Goal: Task Accomplishment & Management: Manage account settings

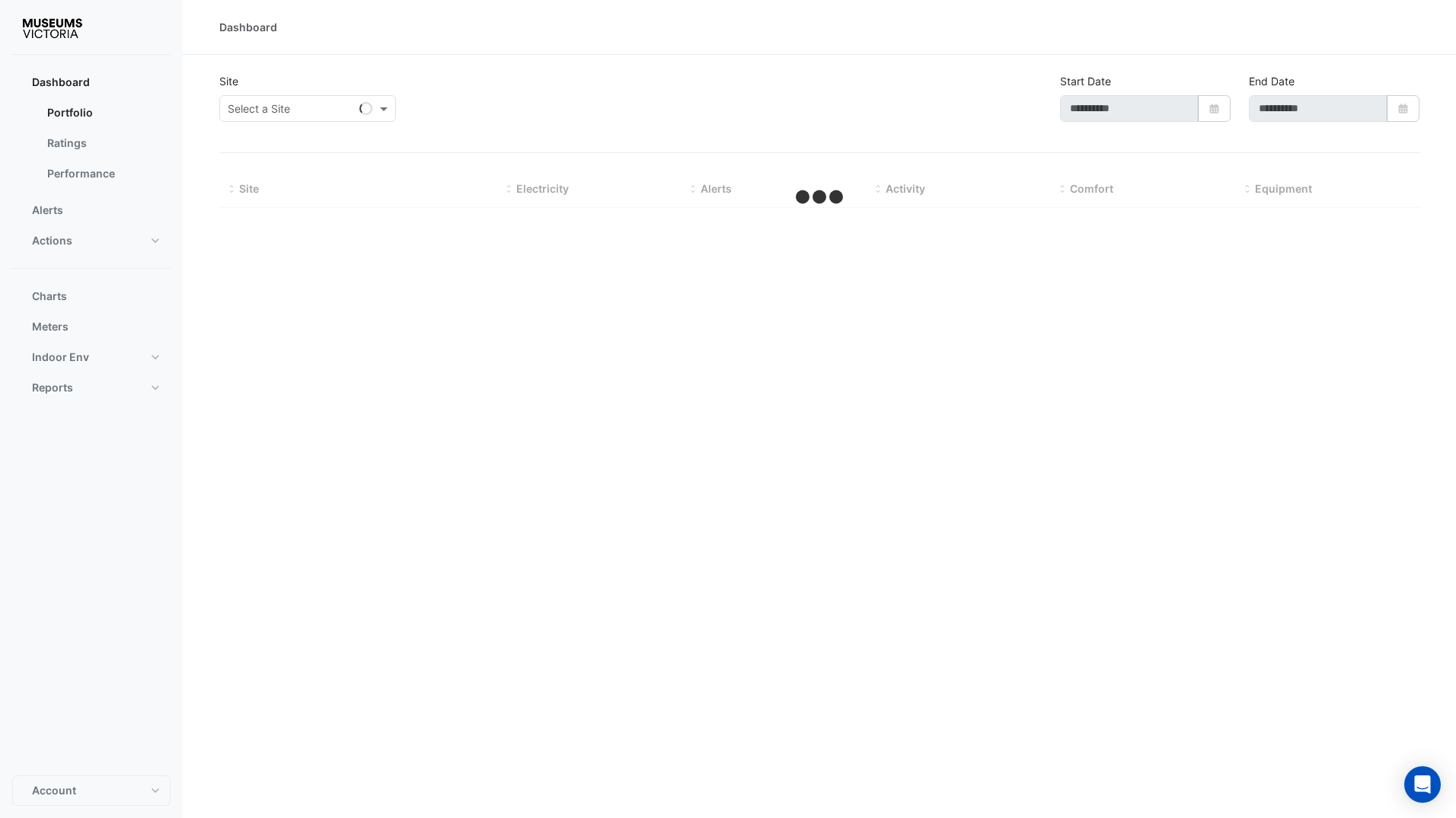
type input "**********"
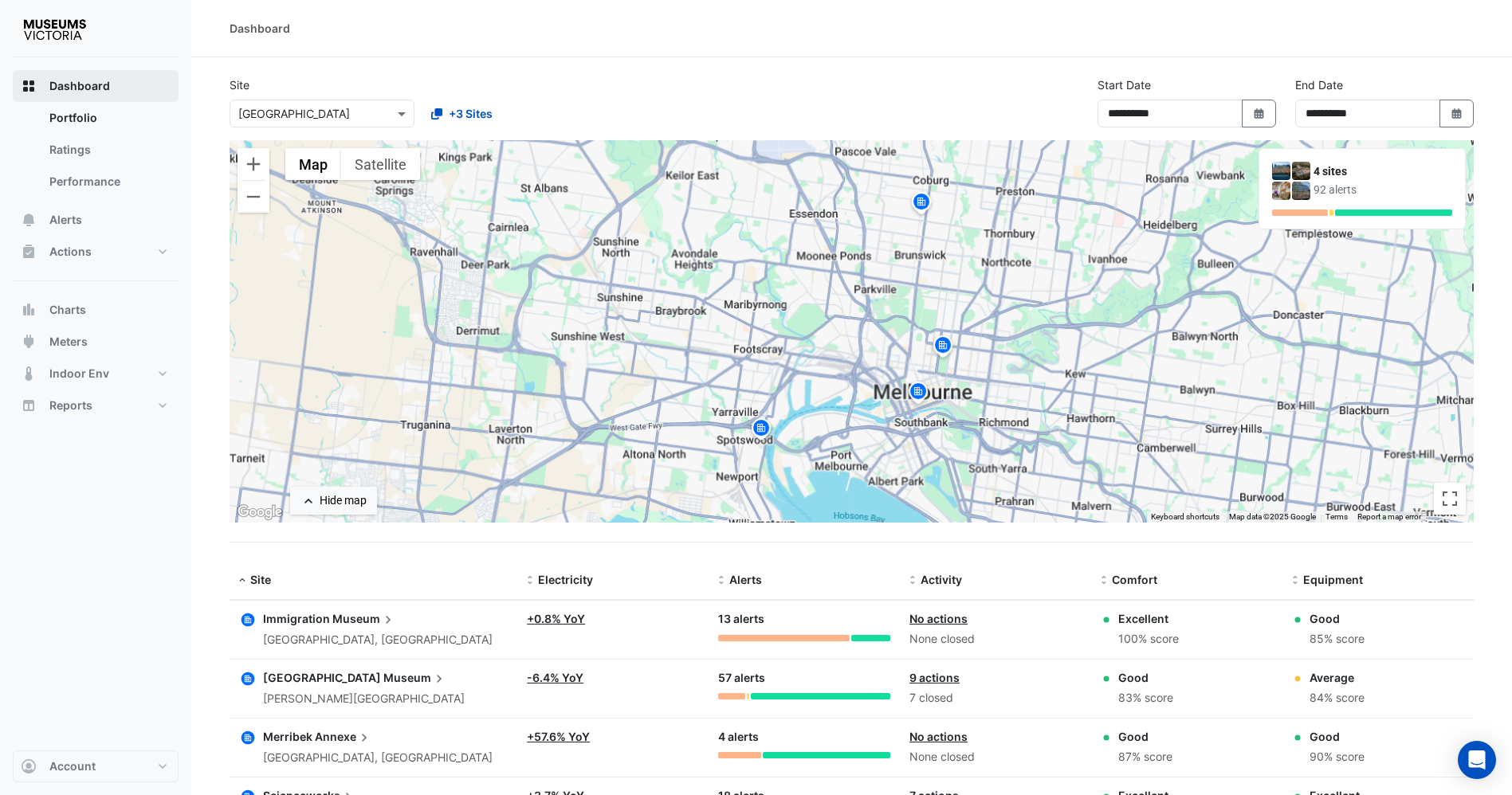
click at [86, 95] on button "Dashboard" at bounding box center [95, 86] width 165 height 32
click at [82, 80] on span "Dashboard" at bounding box center [79, 86] width 61 height 16
click at [110, 237] on button "Actions" at bounding box center [95, 252] width 165 height 32
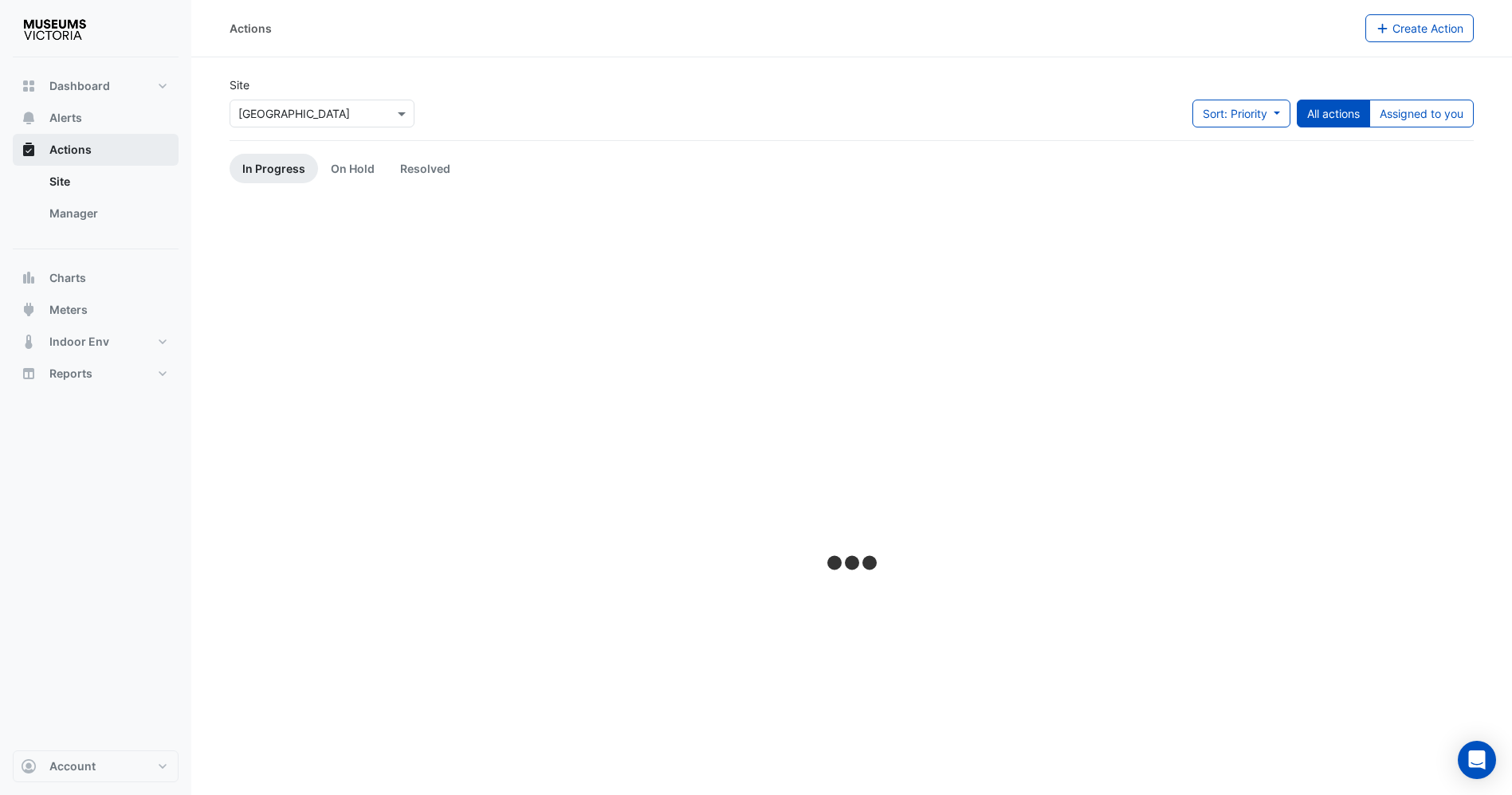
click at [75, 139] on button "Actions" at bounding box center [95, 150] width 165 height 32
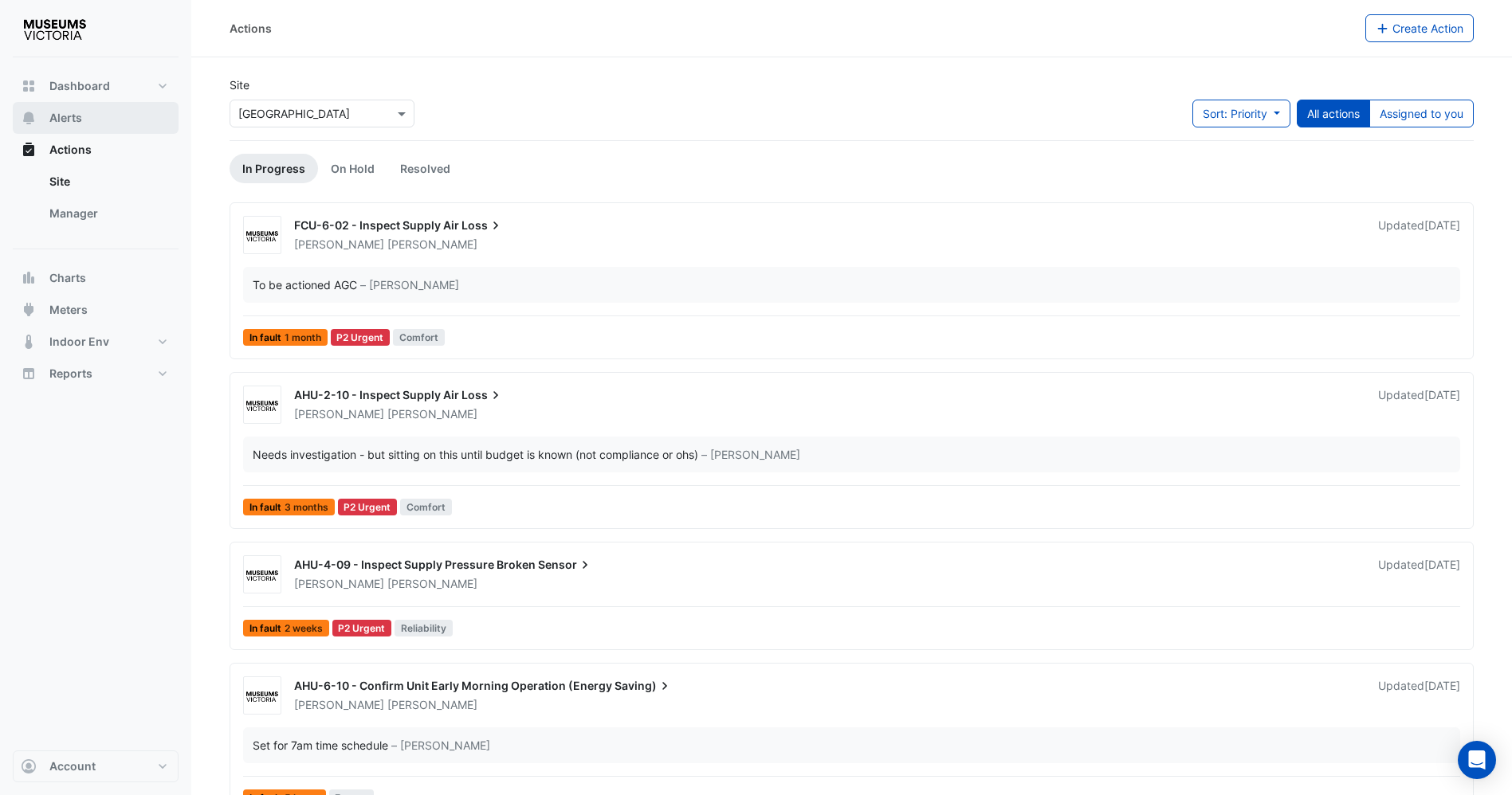
click at [70, 119] on span "Alerts" at bounding box center [65, 117] width 32 height 16
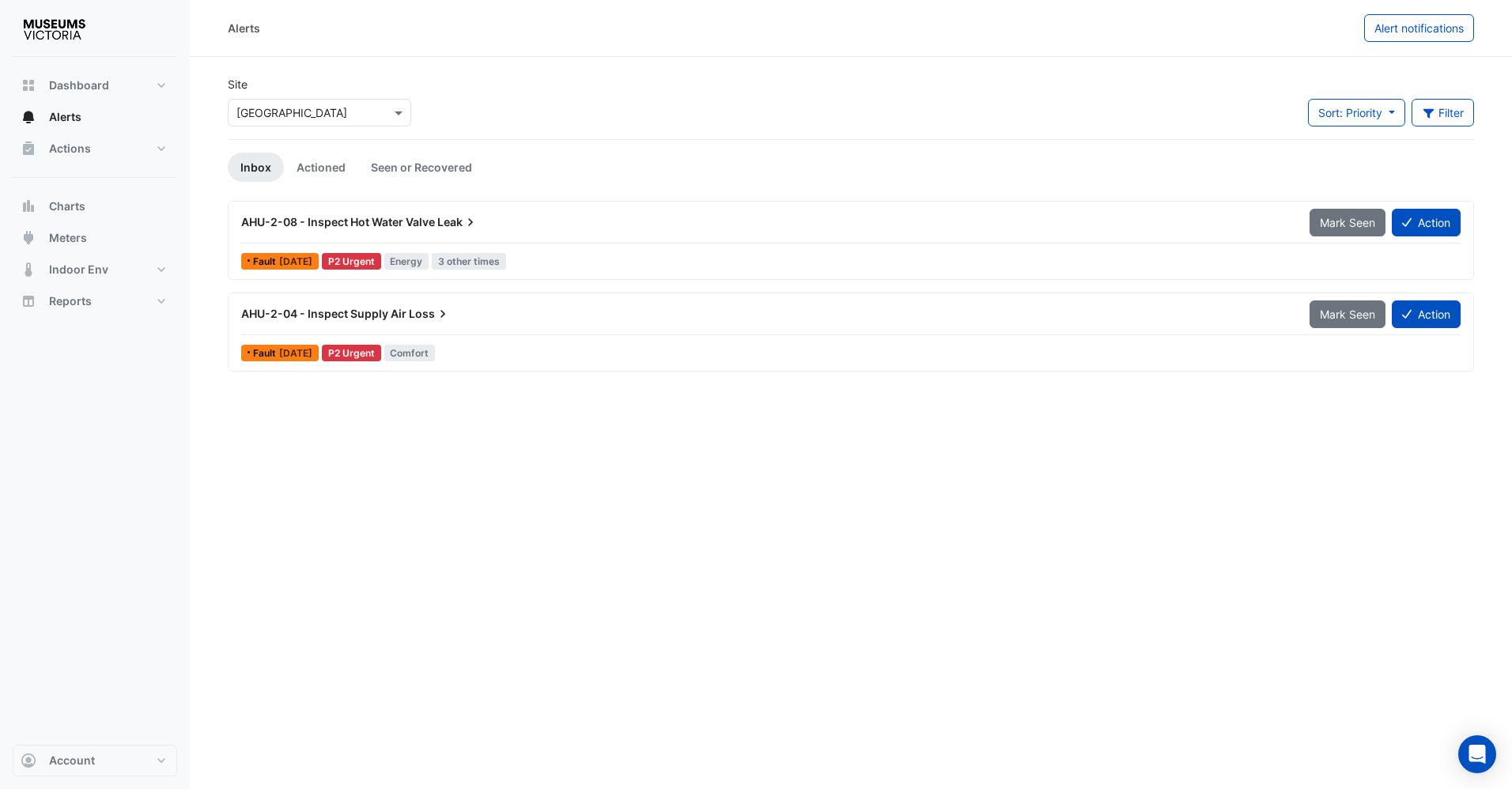
click at [388, 239] on div "AHU-2-08 - Inspect Hot Water Valve Leak Mark Seen Action" at bounding box center [850, 225] width 1220 height 35
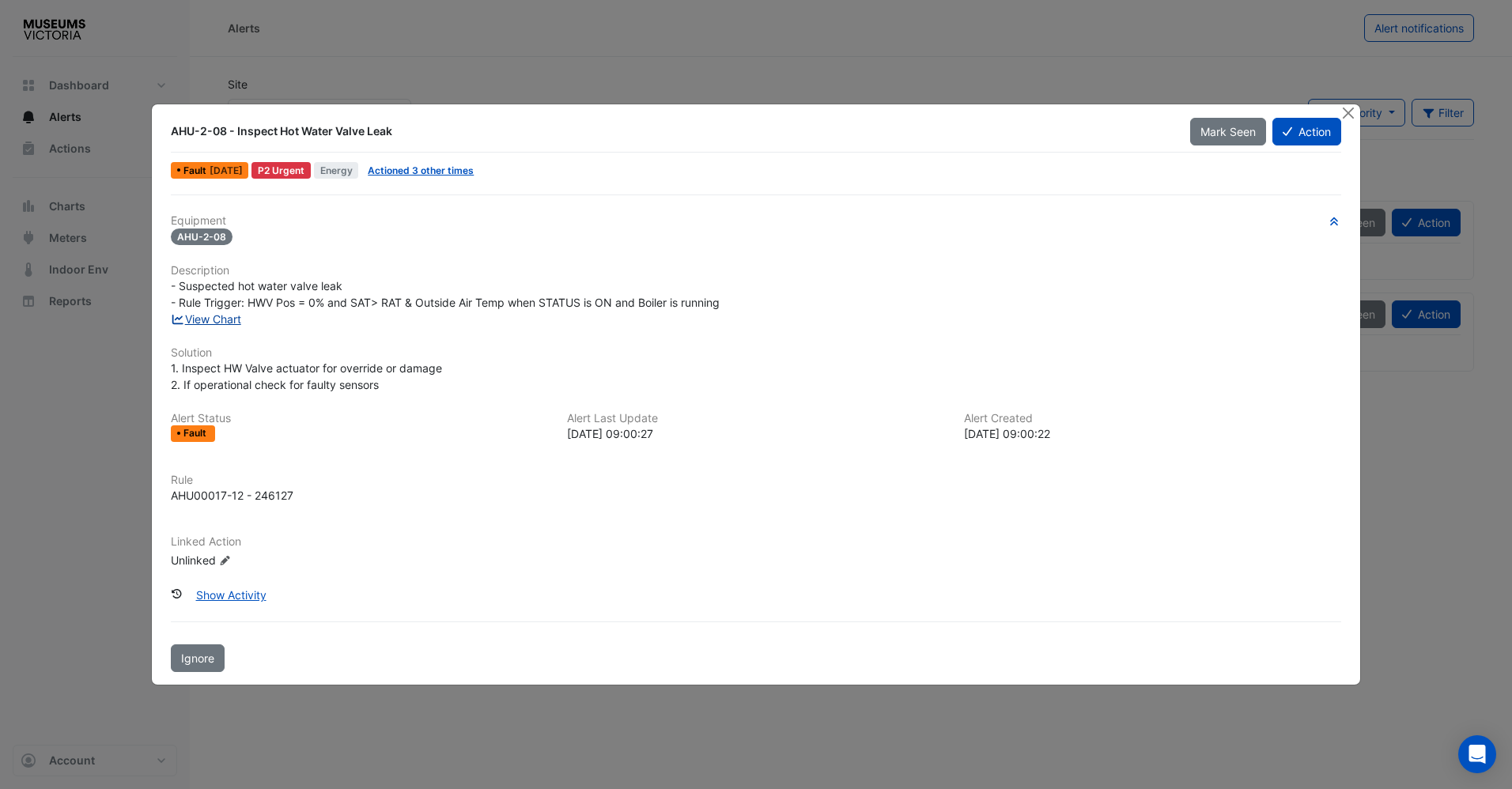
click at [213, 317] on link "View Chart" at bounding box center [205, 319] width 70 height 13
click at [1344, 110] on button "Close" at bounding box center [1349, 113] width 16 height 16
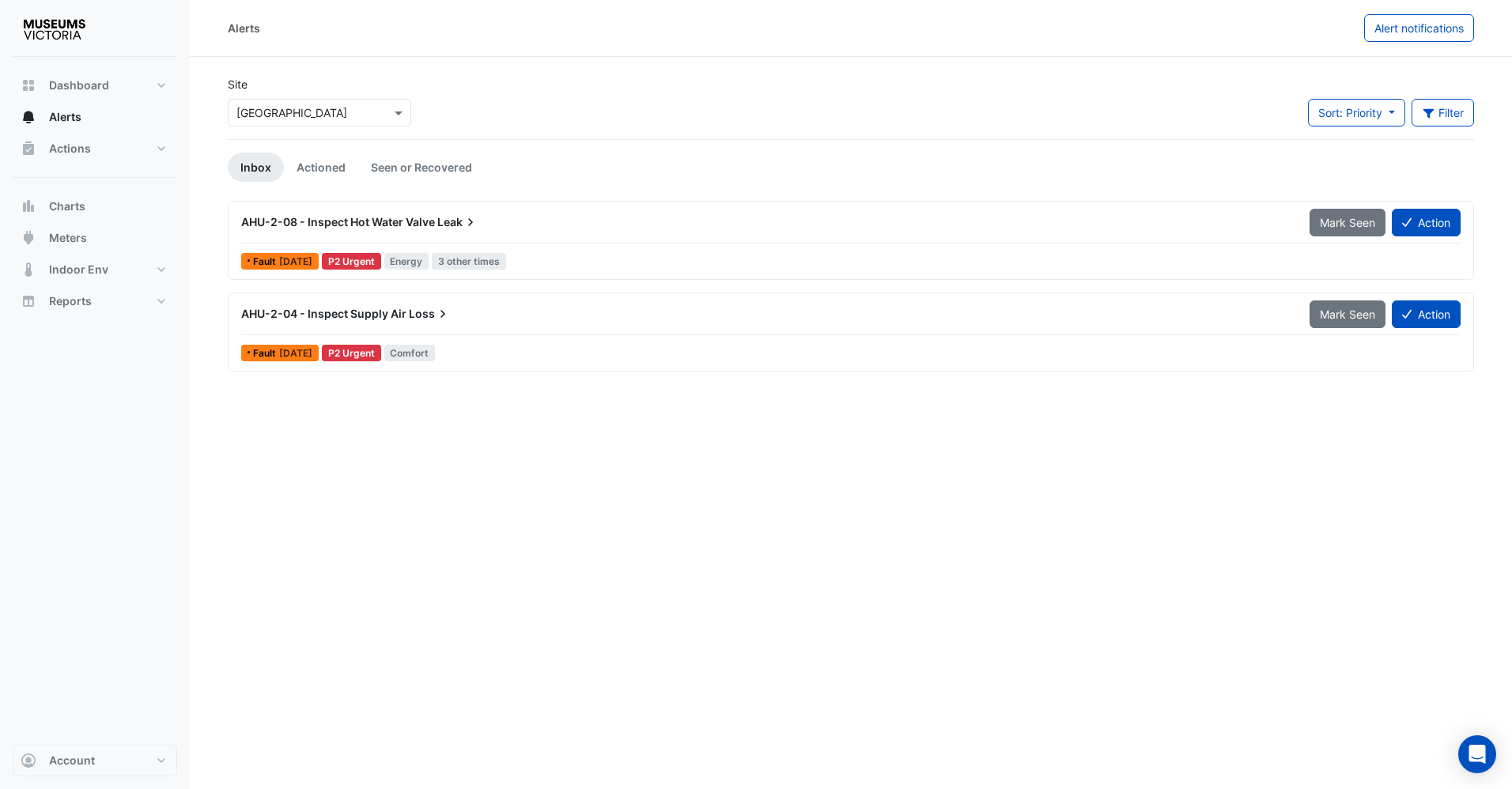
click at [488, 223] on div "AHU-2-08 - Inspect Hot Water Valve Leak" at bounding box center [765, 222] width 1049 height 16
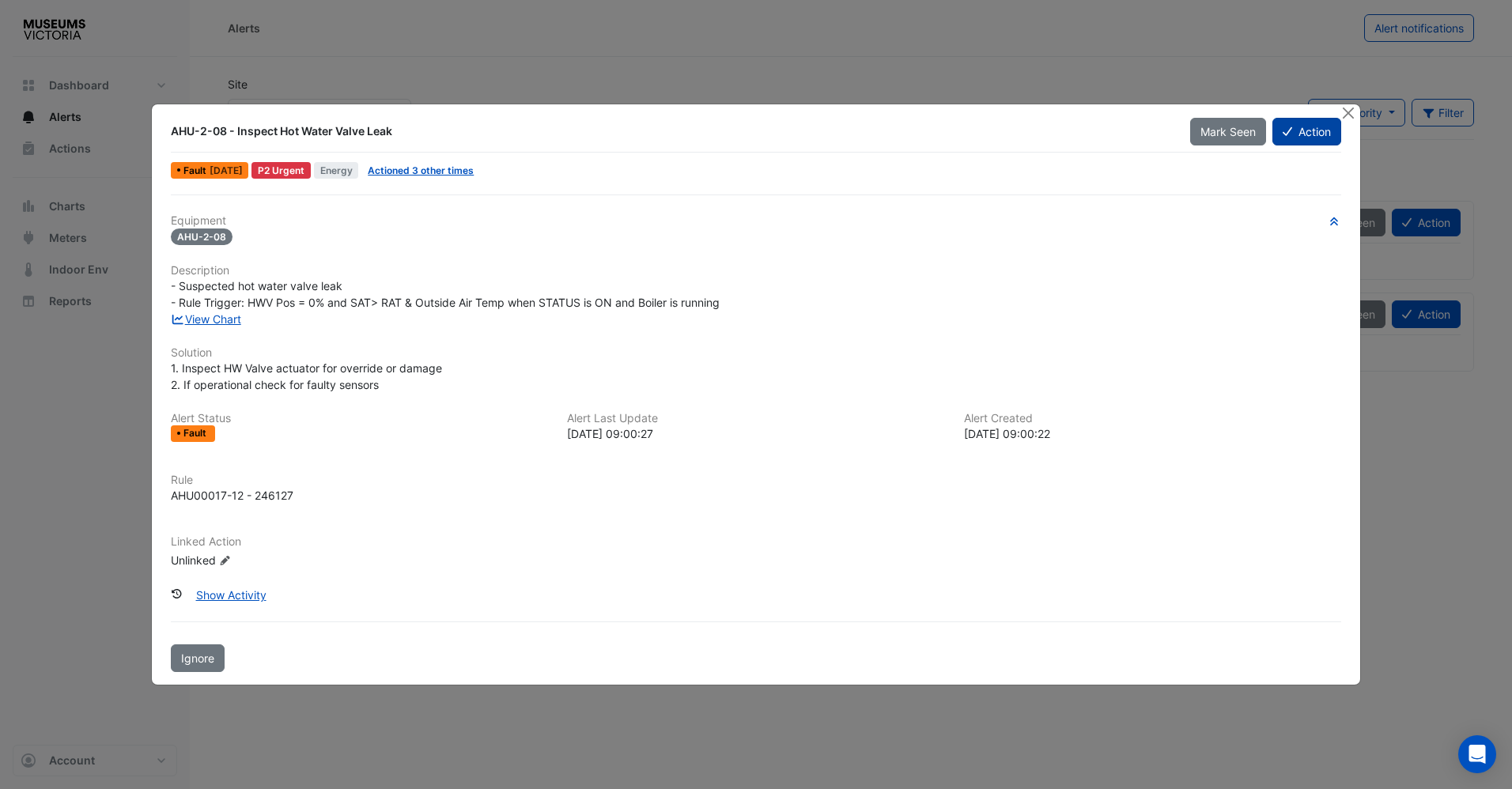
click at [1307, 139] on button "Action" at bounding box center [1307, 132] width 68 height 28
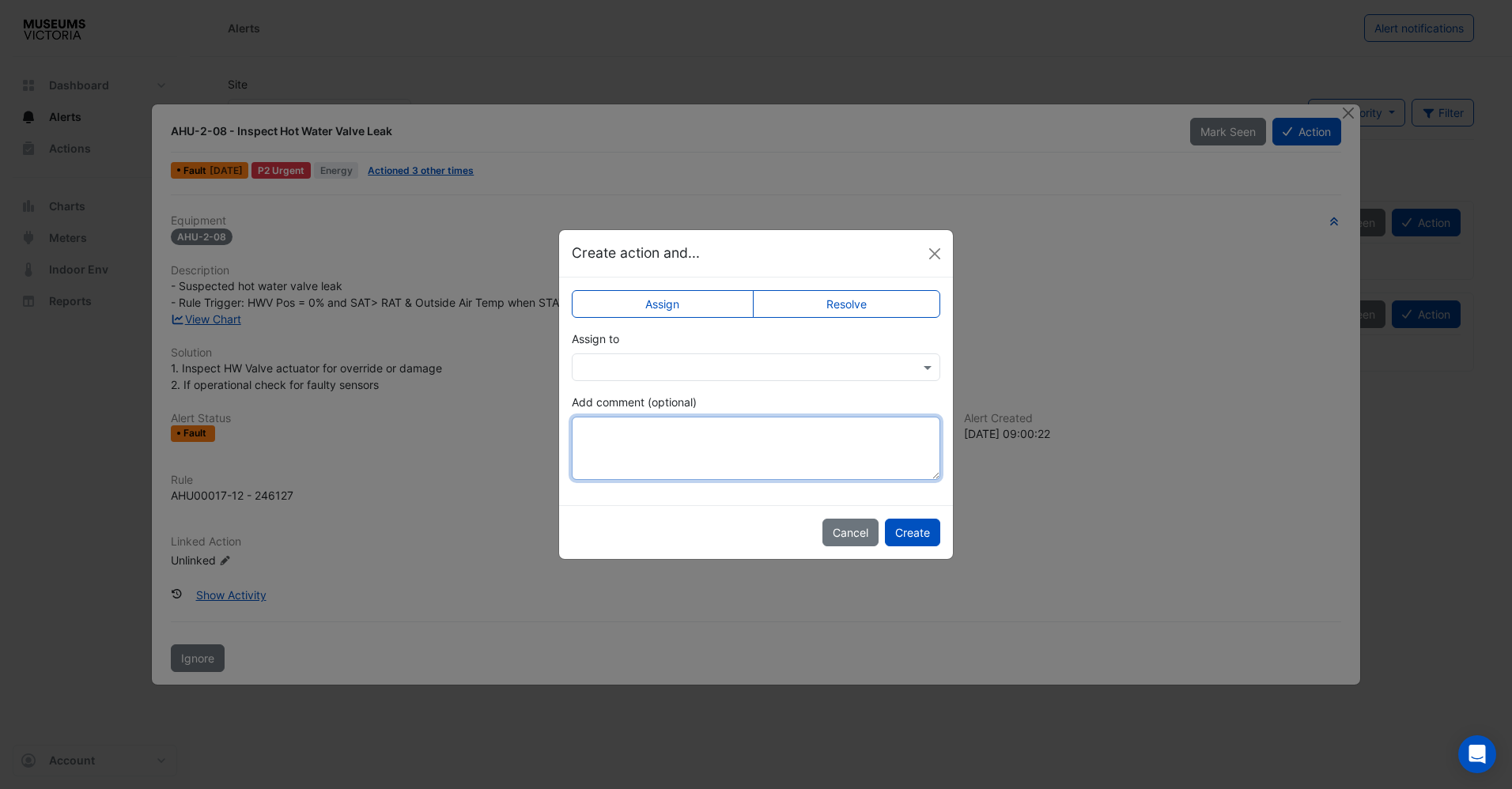
click at [693, 420] on textarea "Add comment (optional)" at bounding box center [756, 448] width 369 height 63
type textarea "**********"
click at [721, 369] on input "text" at bounding box center [740, 368] width 319 height 16
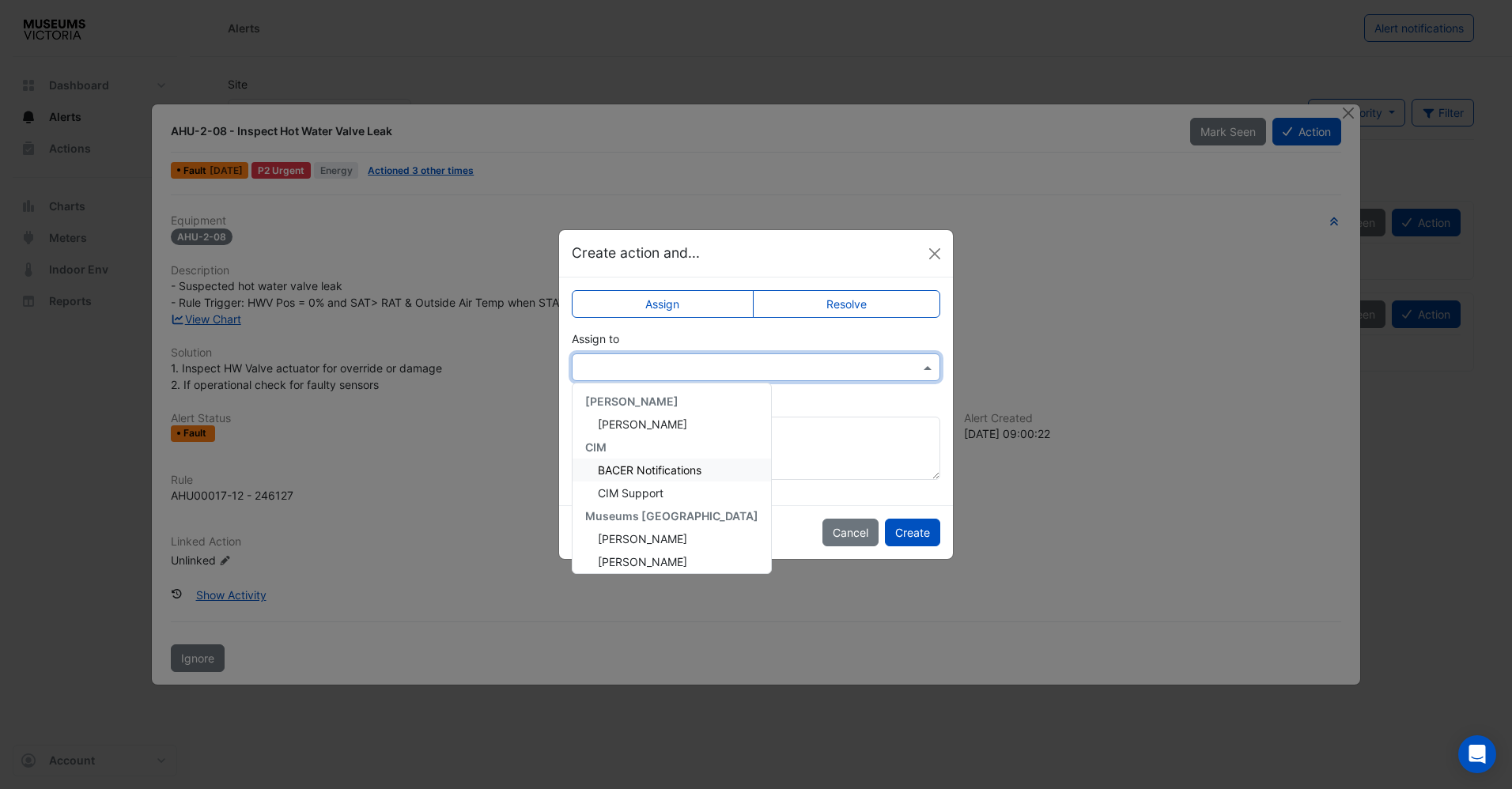
scroll to position [158, 0]
click at [667, 510] on div "Nathan Marnell" at bounding box center [671, 519] width 199 height 23
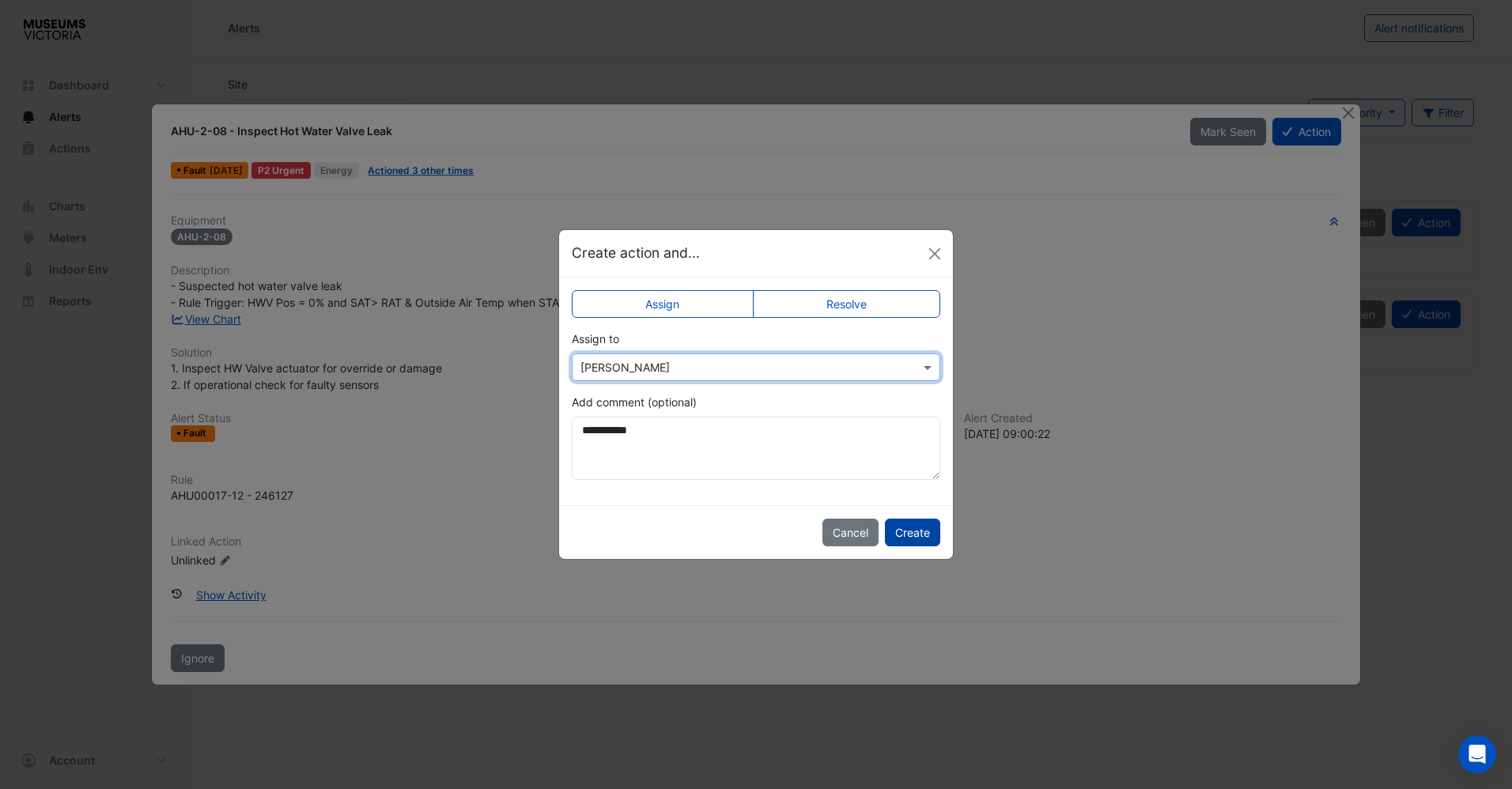
click at [933, 530] on button "Create" at bounding box center [912, 533] width 55 height 28
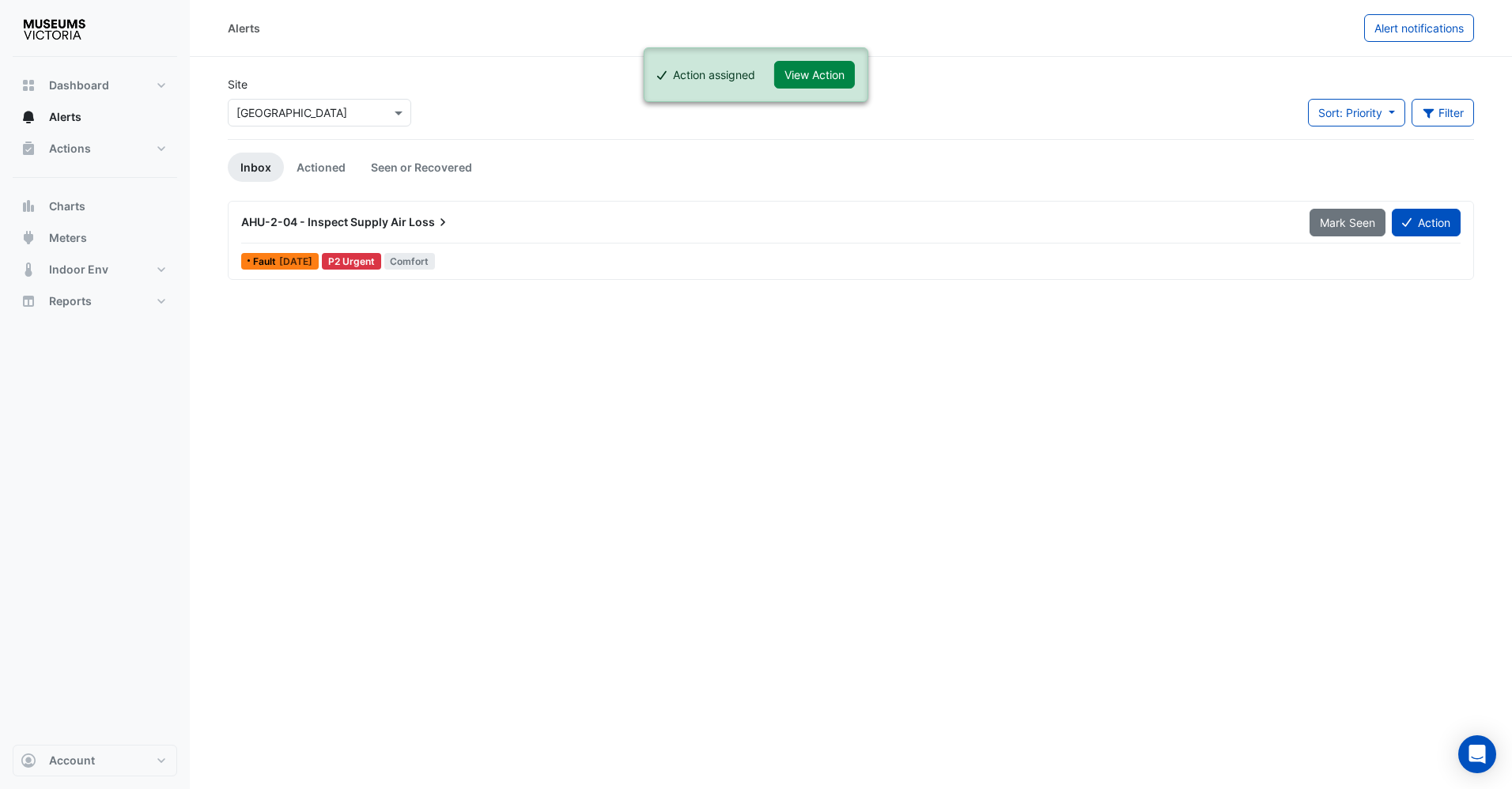
click at [482, 221] on div "AHU-2-04 - Inspect Supply Air Loss" at bounding box center [765, 222] width 1049 height 16
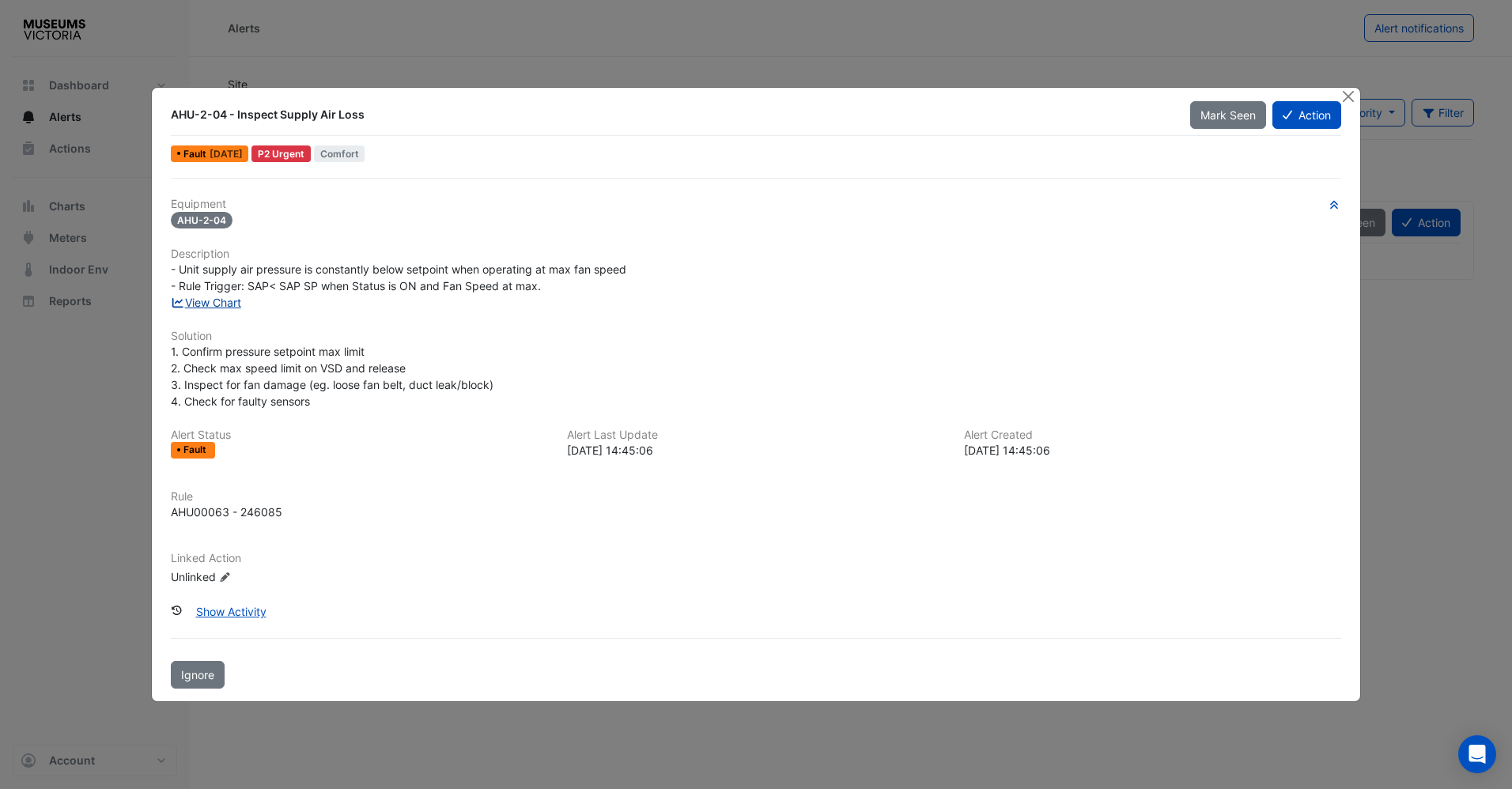
click at [219, 298] on link "View Chart" at bounding box center [205, 303] width 70 height 13
click at [1297, 117] on button "Action" at bounding box center [1307, 115] width 68 height 28
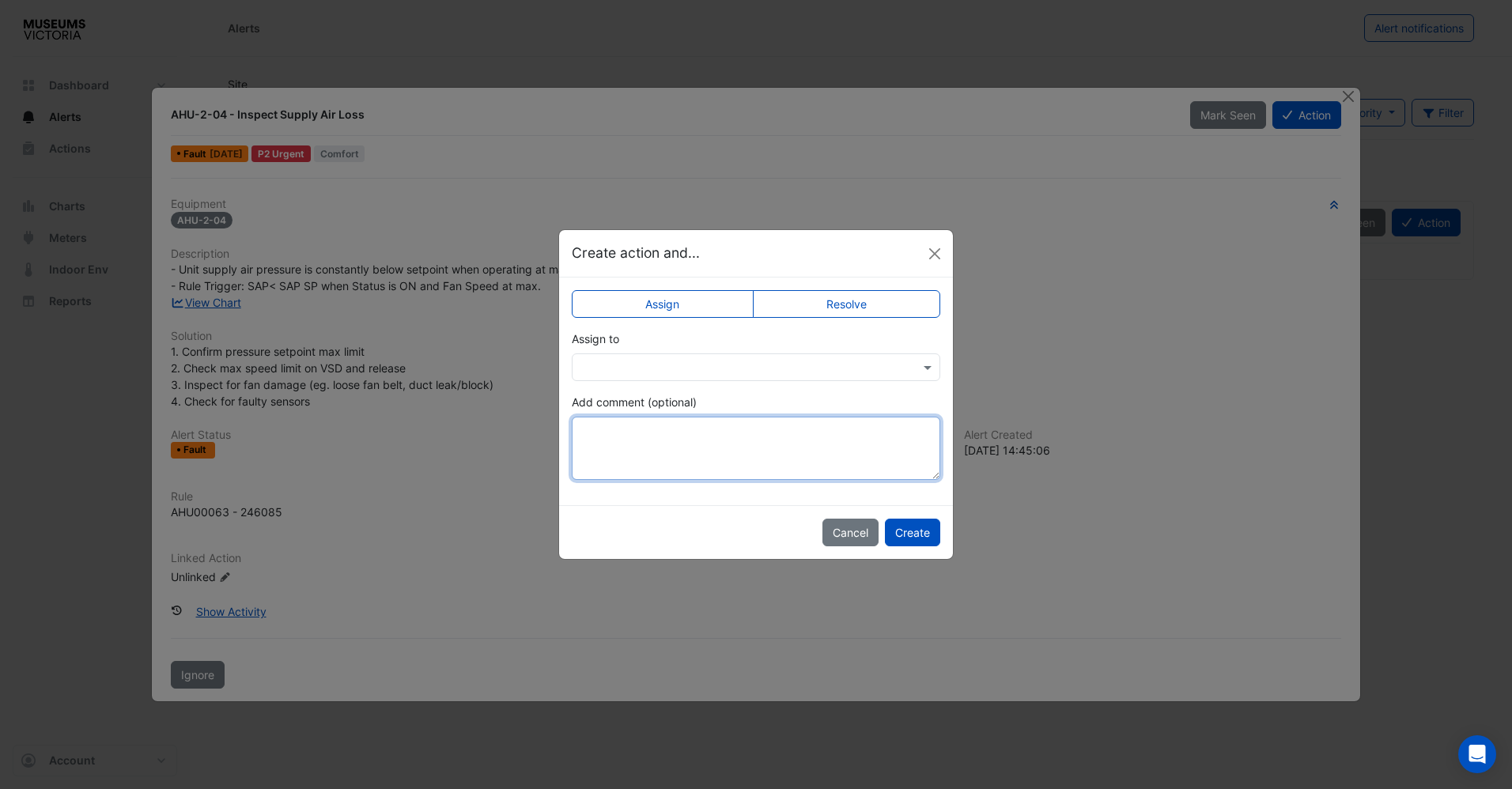
click at [685, 455] on textarea "Add comment (optional)" at bounding box center [756, 448] width 369 height 63
click at [707, 376] on div at bounding box center [756, 368] width 369 height 28
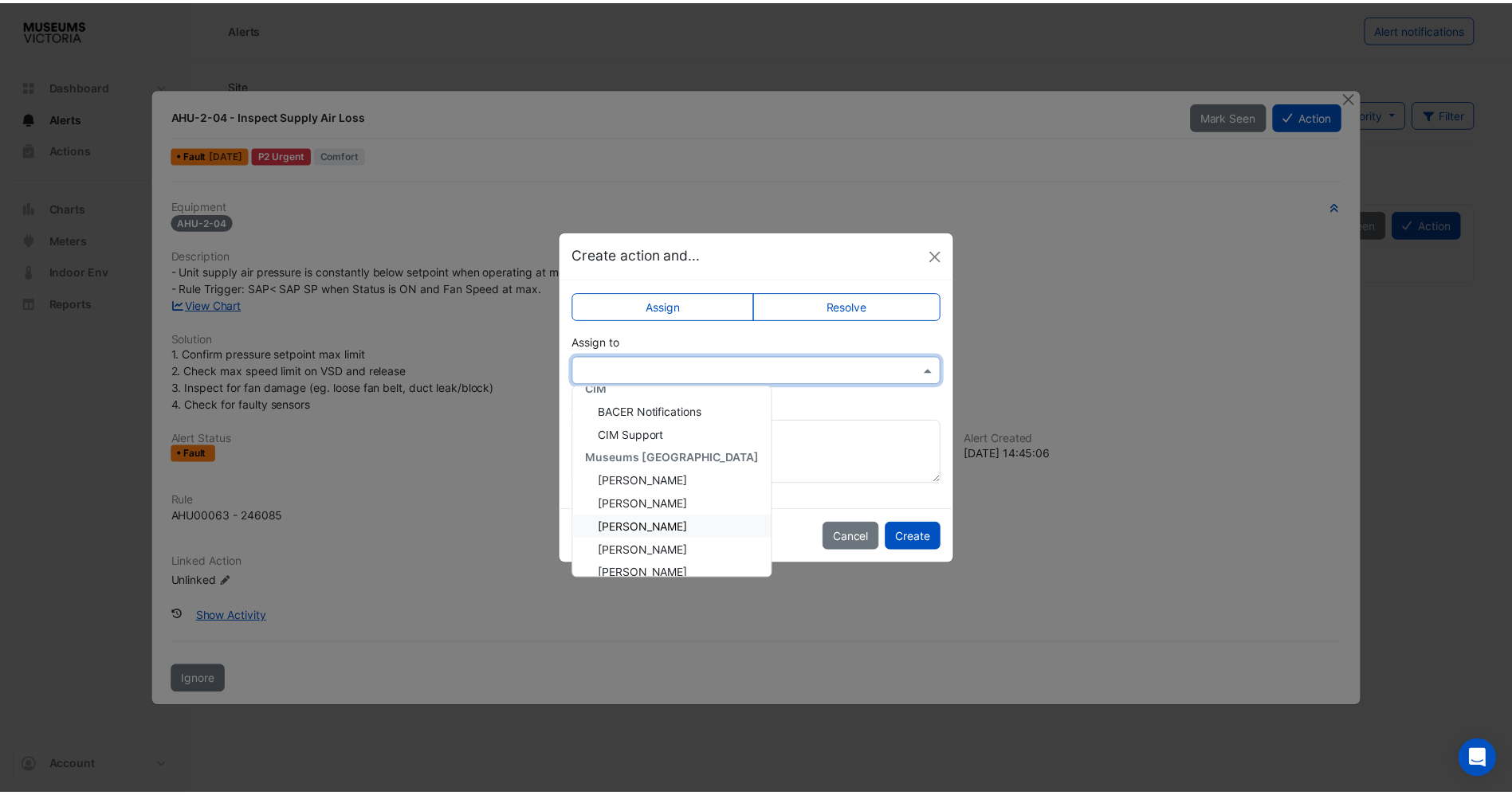
scroll to position [159, 0]
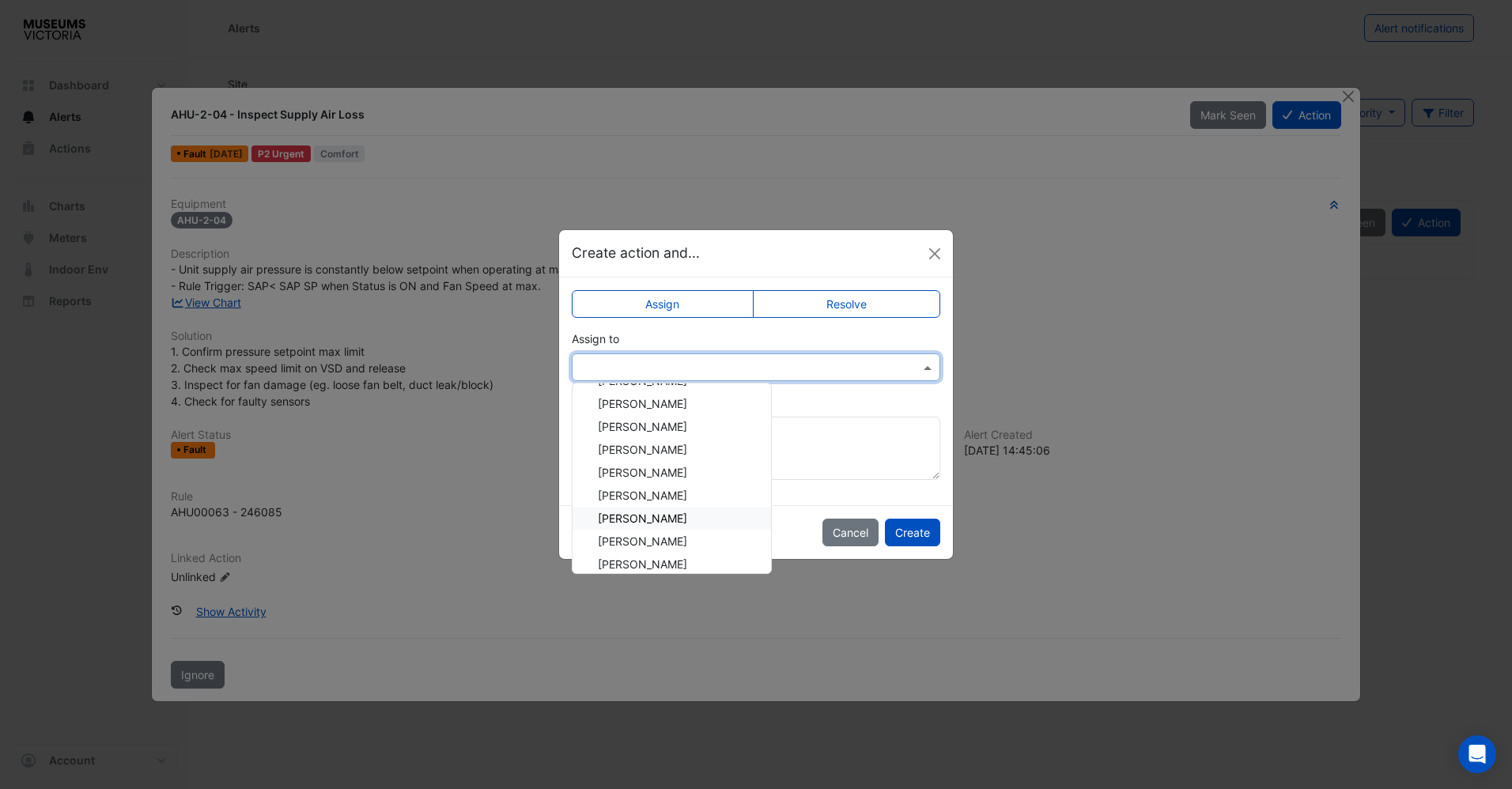
click at [660, 510] on div "Nathan Marnell" at bounding box center [671, 519] width 199 height 23
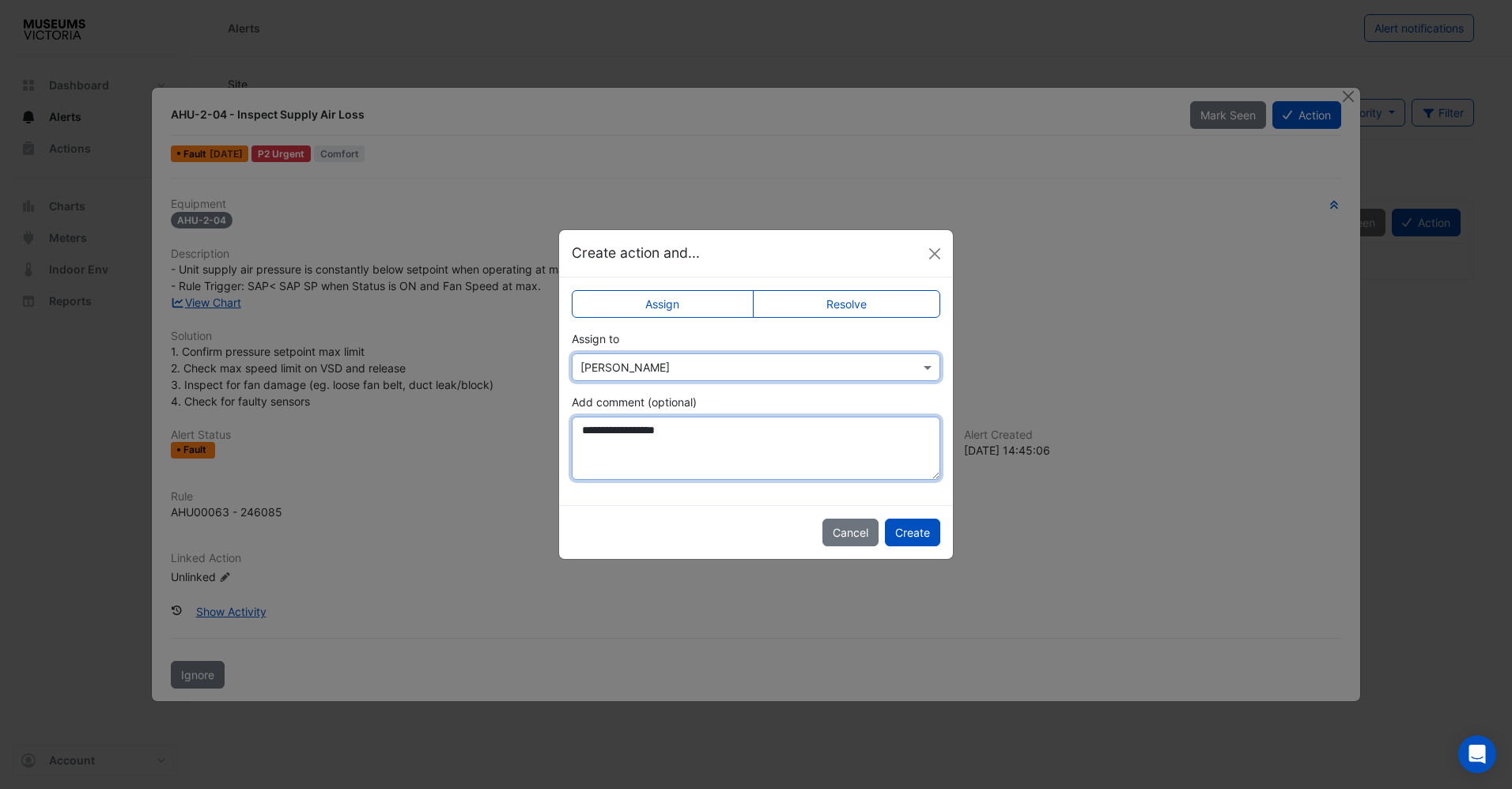
click at [688, 442] on textarea "**********" at bounding box center [756, 448] width 369 height 63
type textarea "**********"
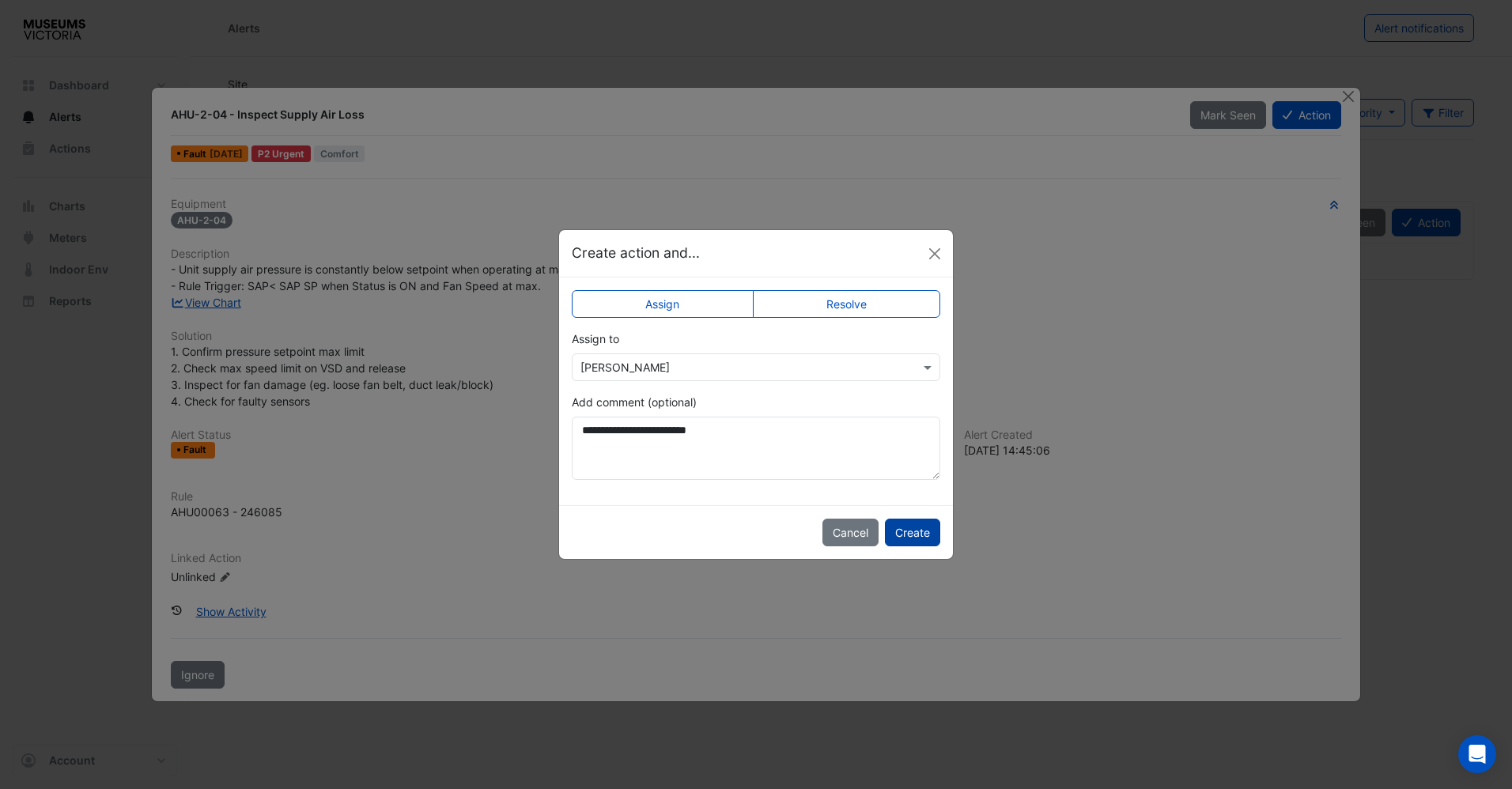
click at [901, 538] on button "Create" at bounding box center [912, 533] width 55 height 28
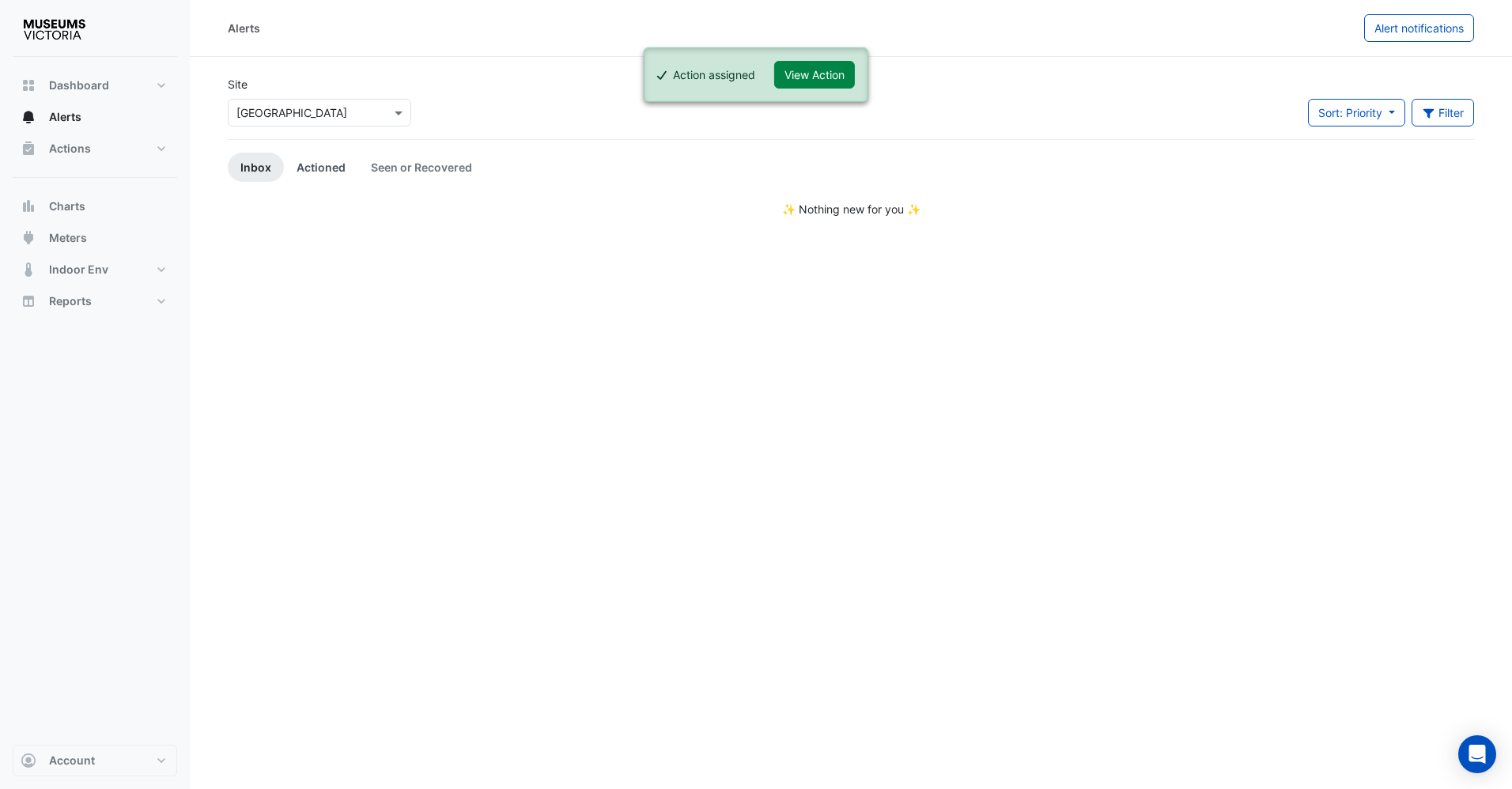
click at [301, 162] on link "Actioned" at bounding box center [321, 167] width 74 height 29
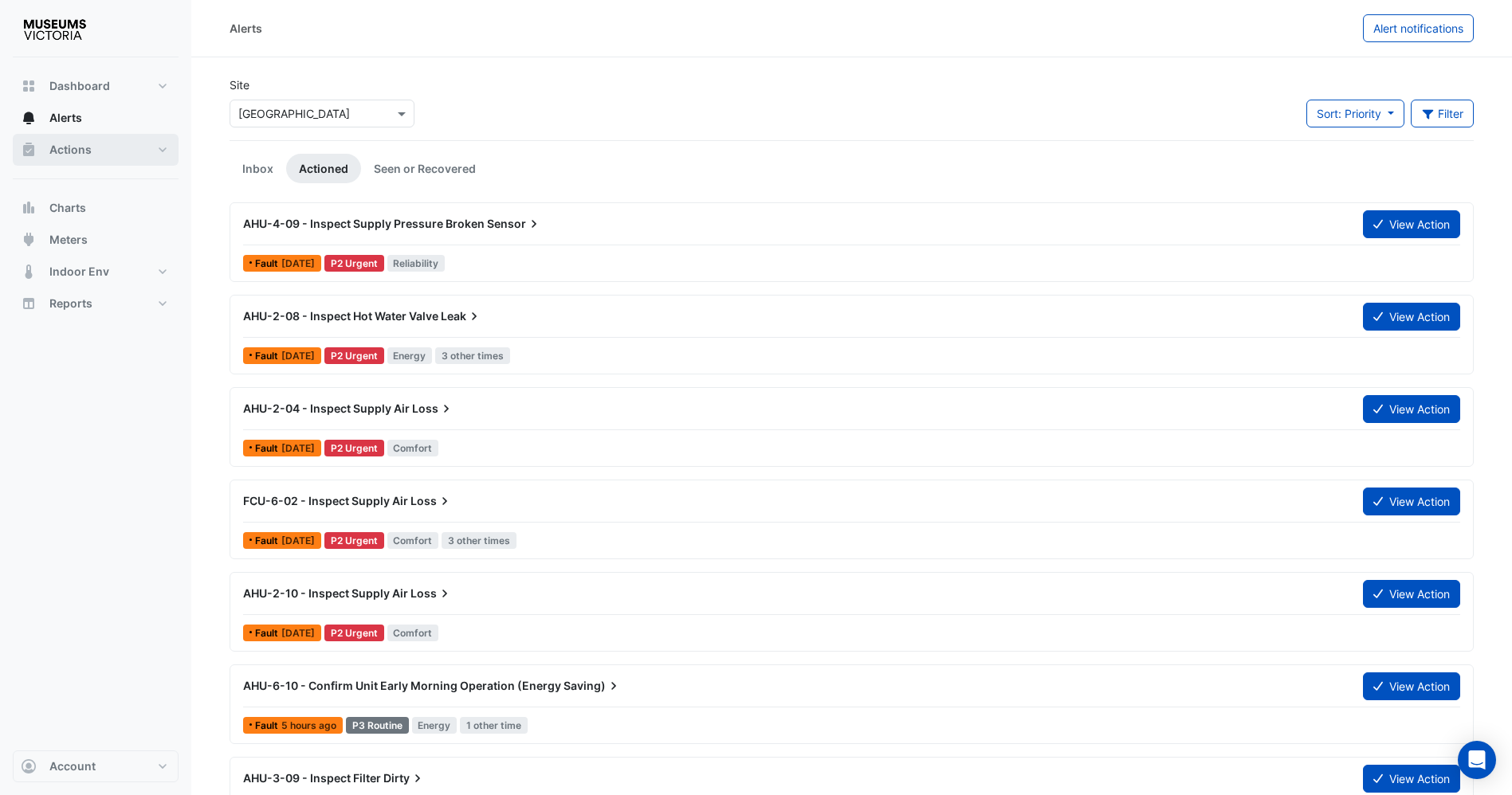
click at [71, 155] on span "Actions" at bounding box center [70, 150] width 42 height 16
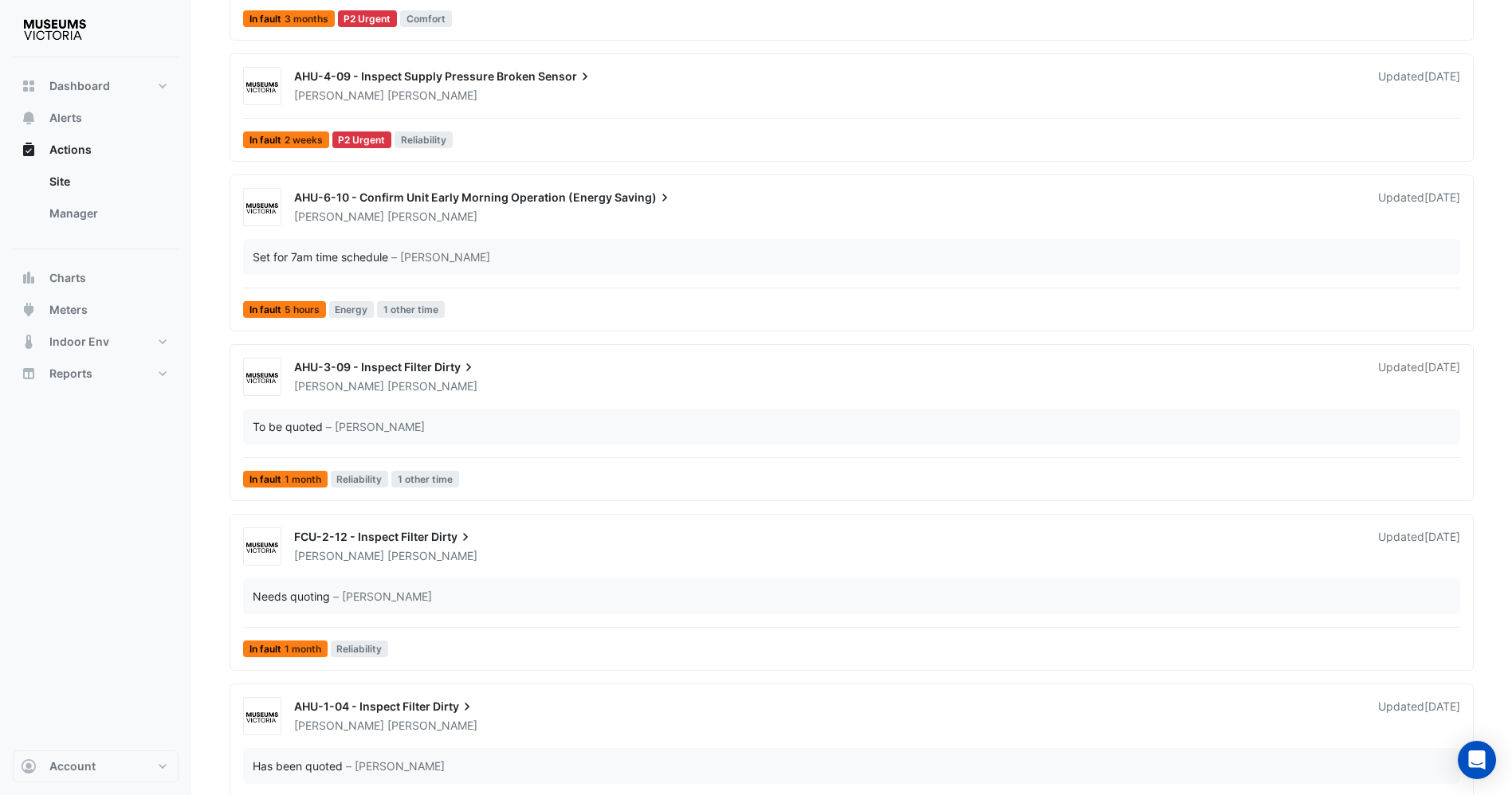
scroll to position [827, 0]
click at [512, 221] on div "Nathan Marnell" at bounding box center [826, 217] width 1068 height 16
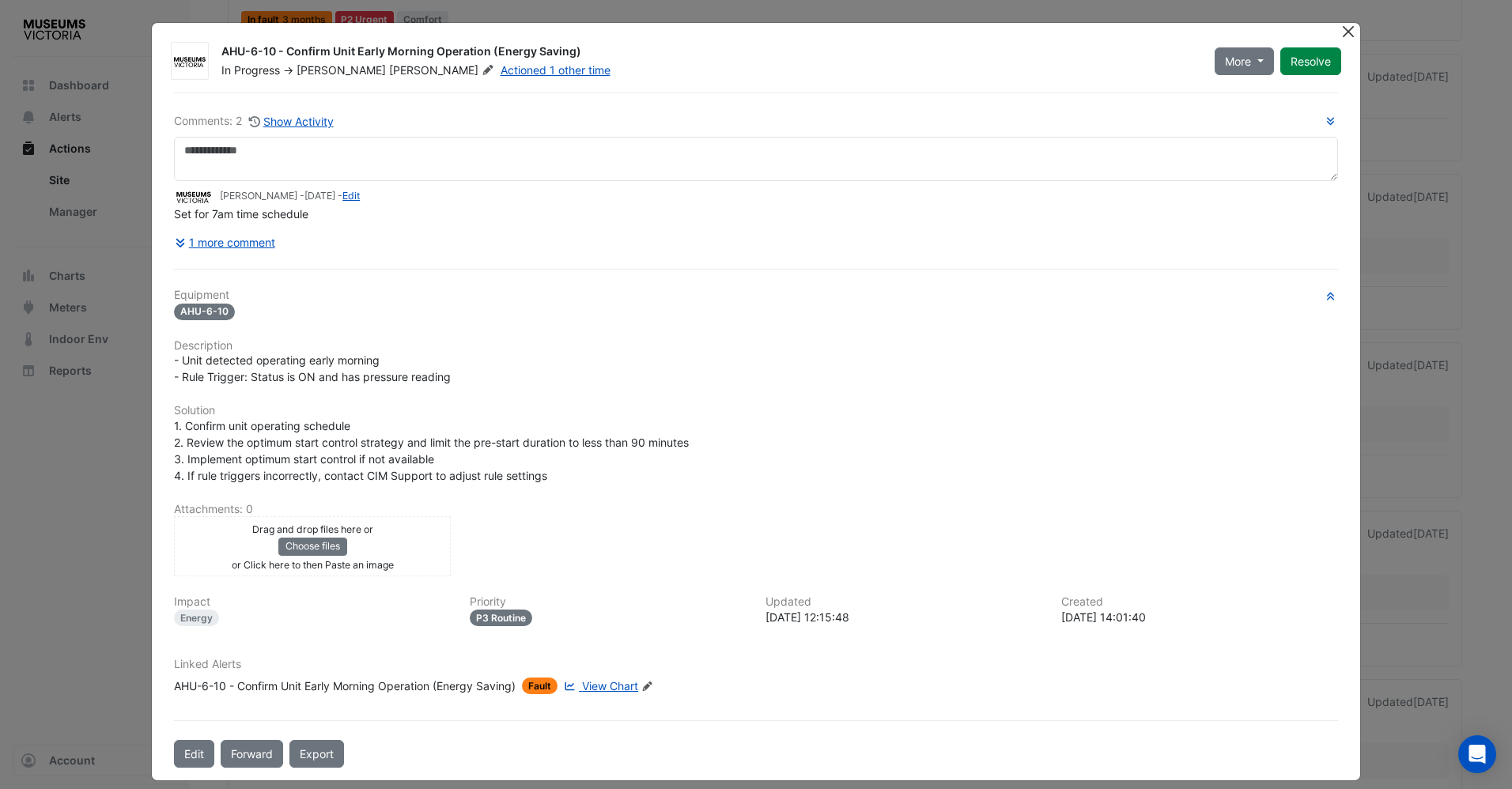
click at [1347, 26] on button "Close" at bounding box center [1349, 31] width 16 height 16
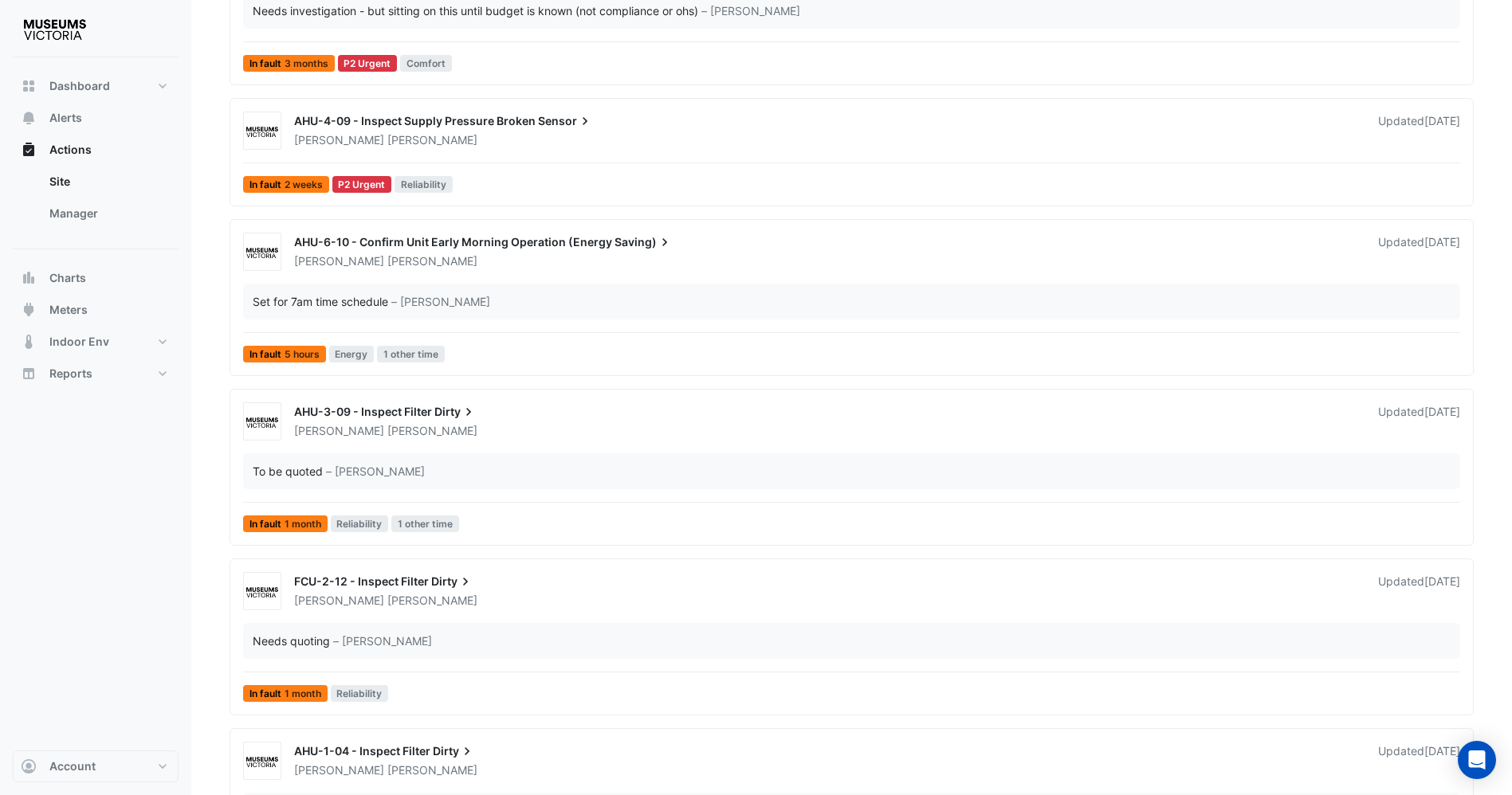
scroll to position [747, 0]
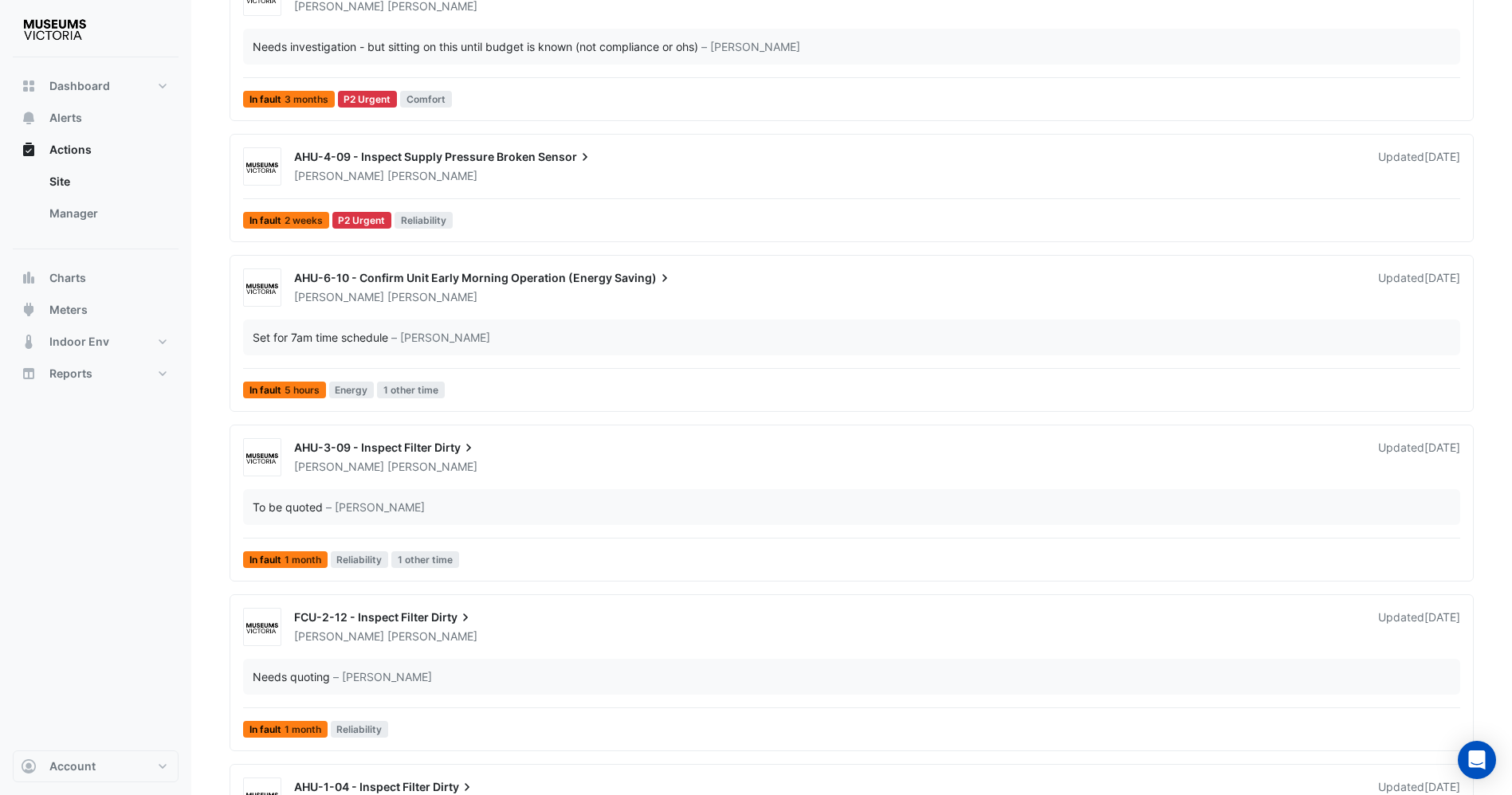
click at [536, 276] on span "AHU-6-10 - Confirm Unit Early Morning Operation (Energy" at bounding box center [453, 277] width 318 height 13
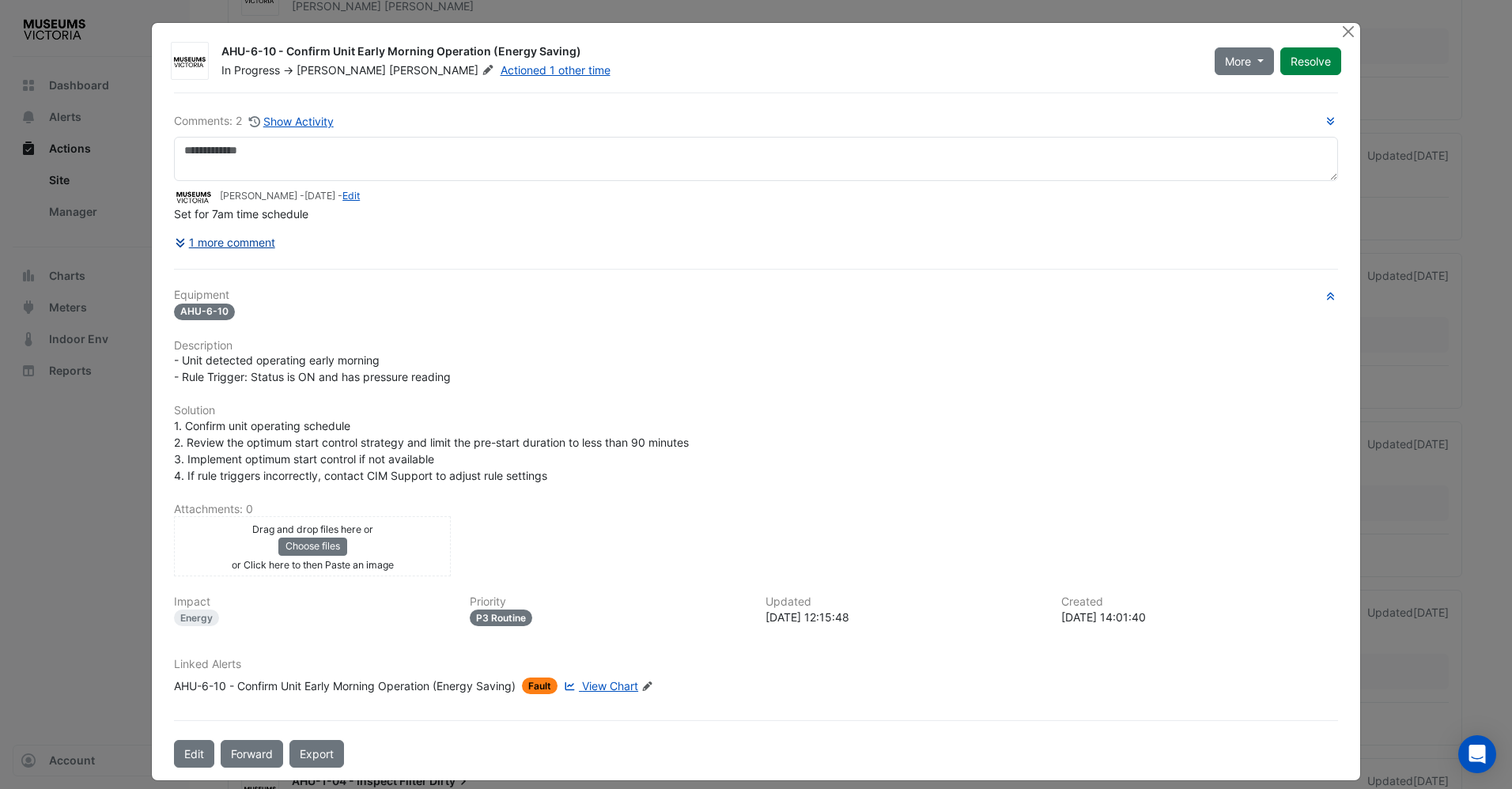
click at [232, 240] on button "1 more comment" at bounding box center [225, 242] width 102 height 28
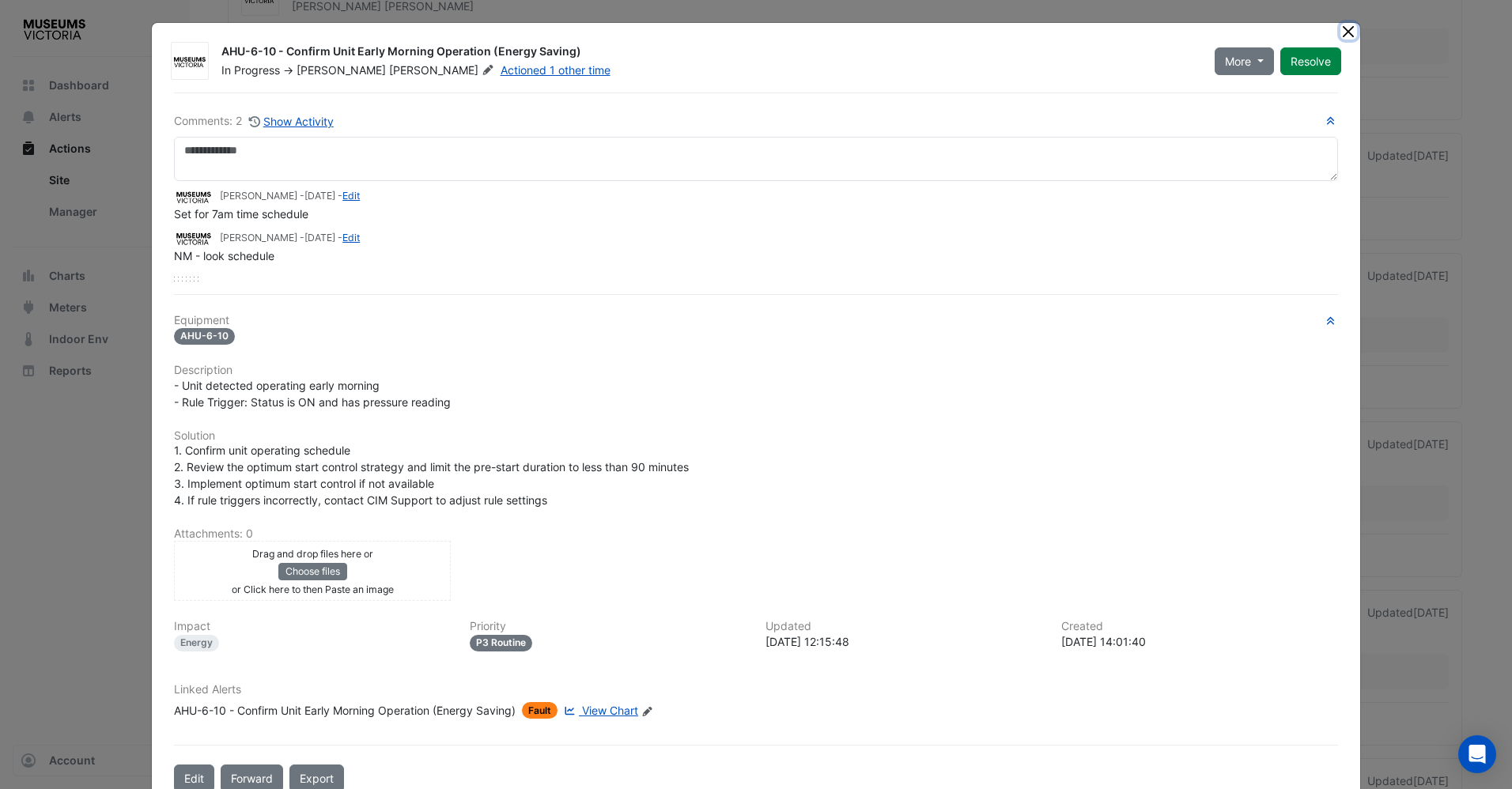
click at [1345, 28] on button "Close" at bounding box center [1349, 31] width 16 height 16
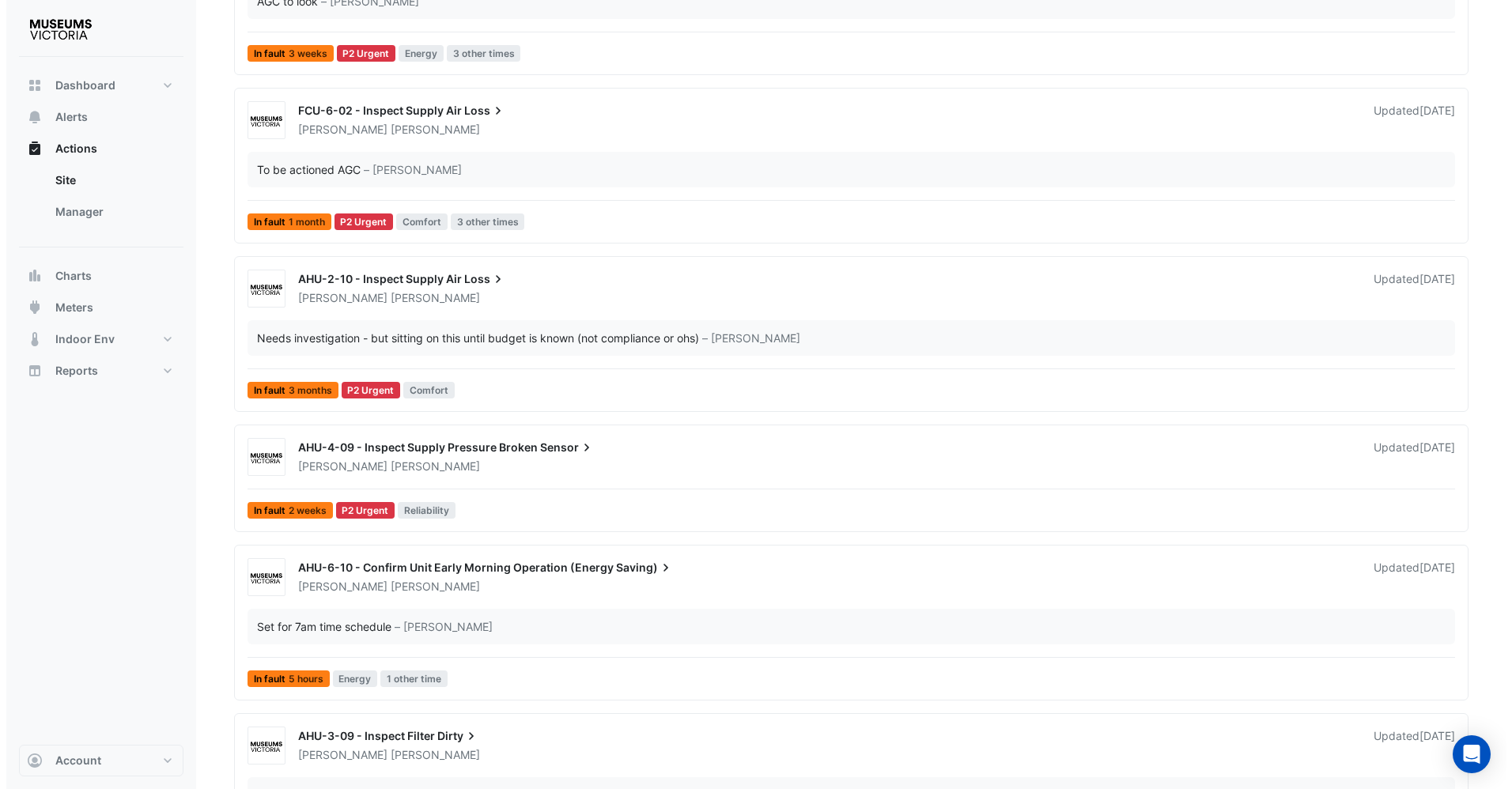
scroll to position [474, 0]
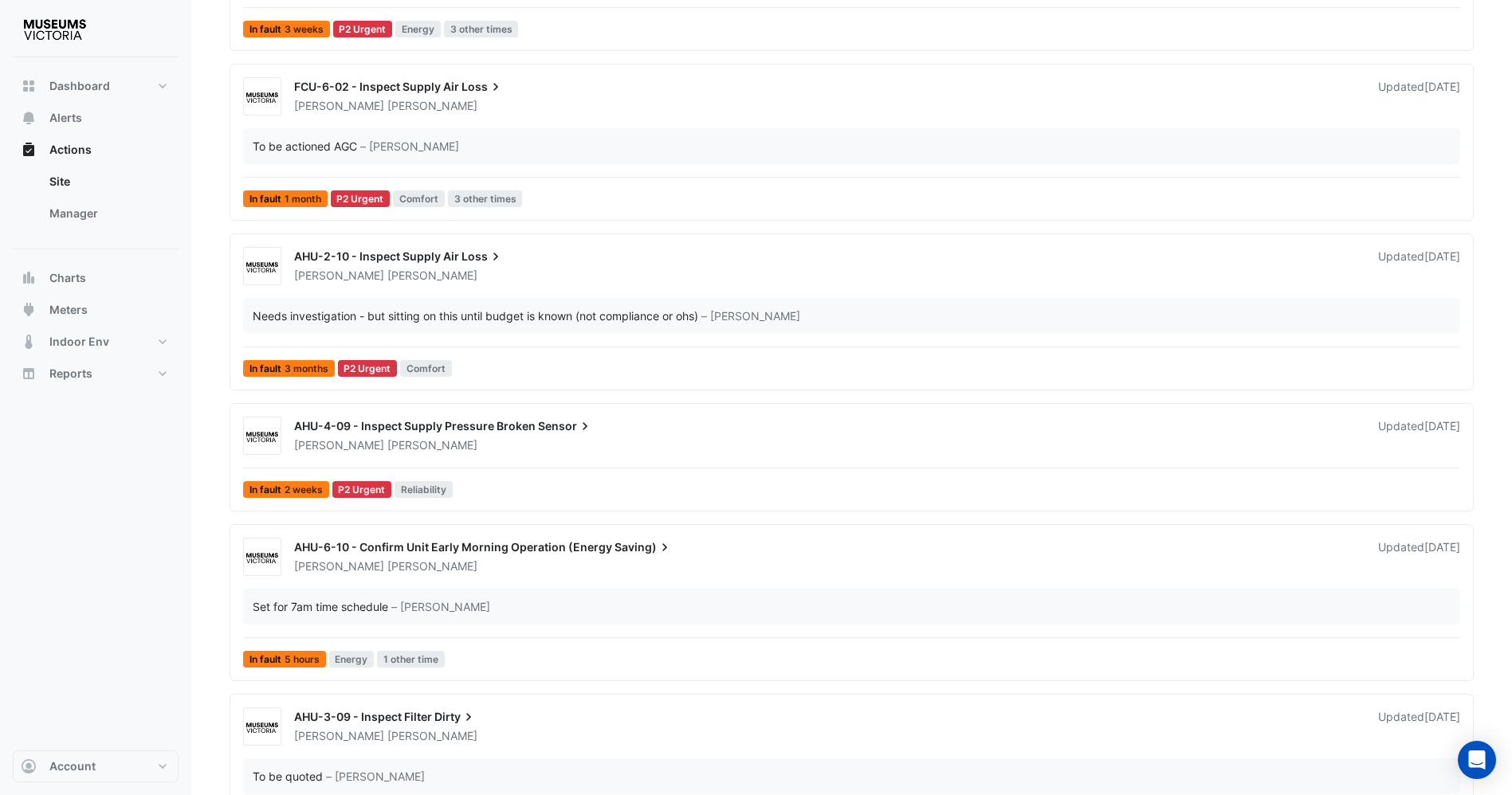
click at [489, 544] on span "AHU-6-10 - Confirm Unit Early Morning Operation (Energy" at bounding box center [453, 547] width 318 height 13
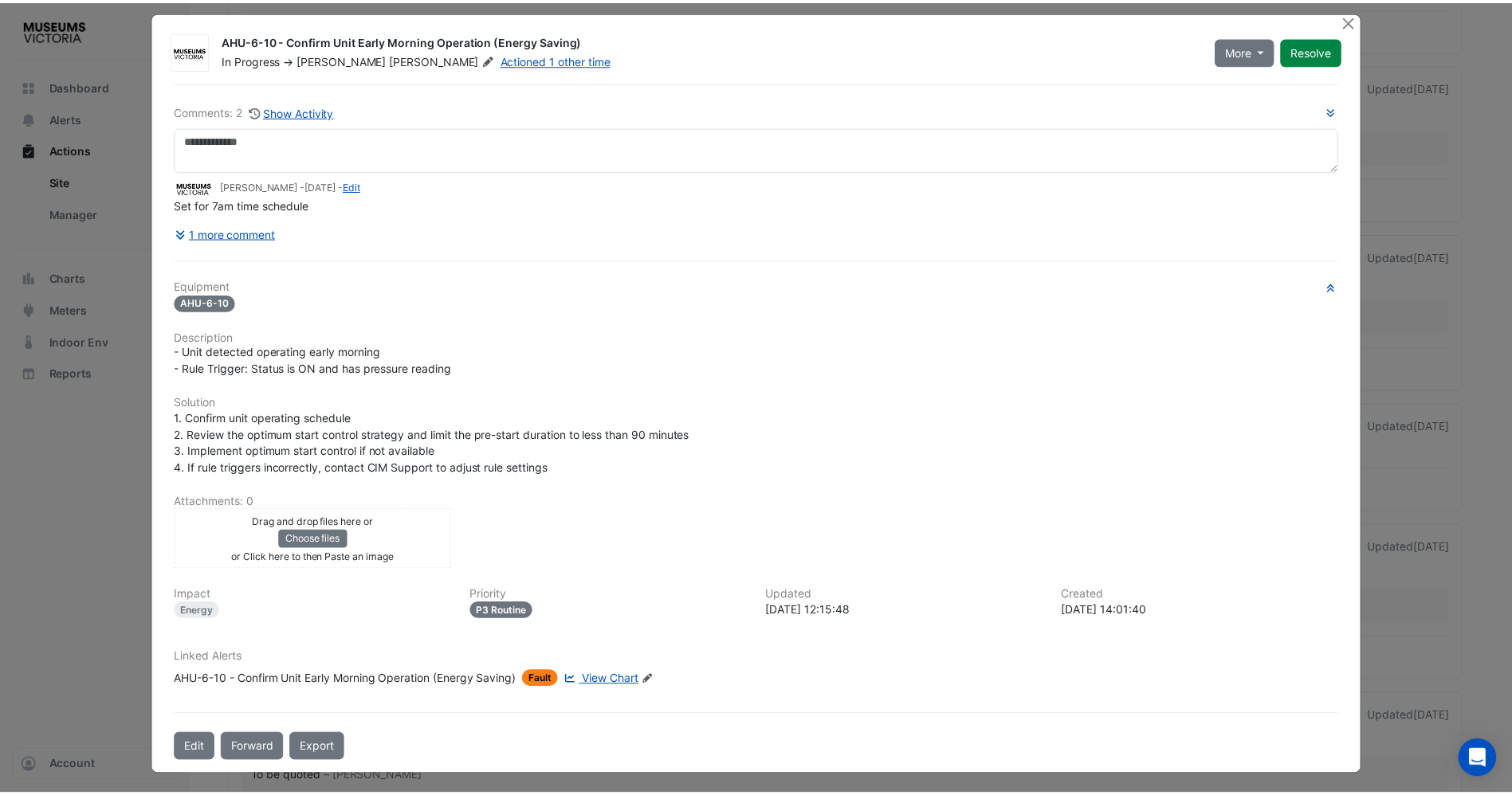
scroll to position [14, 0]
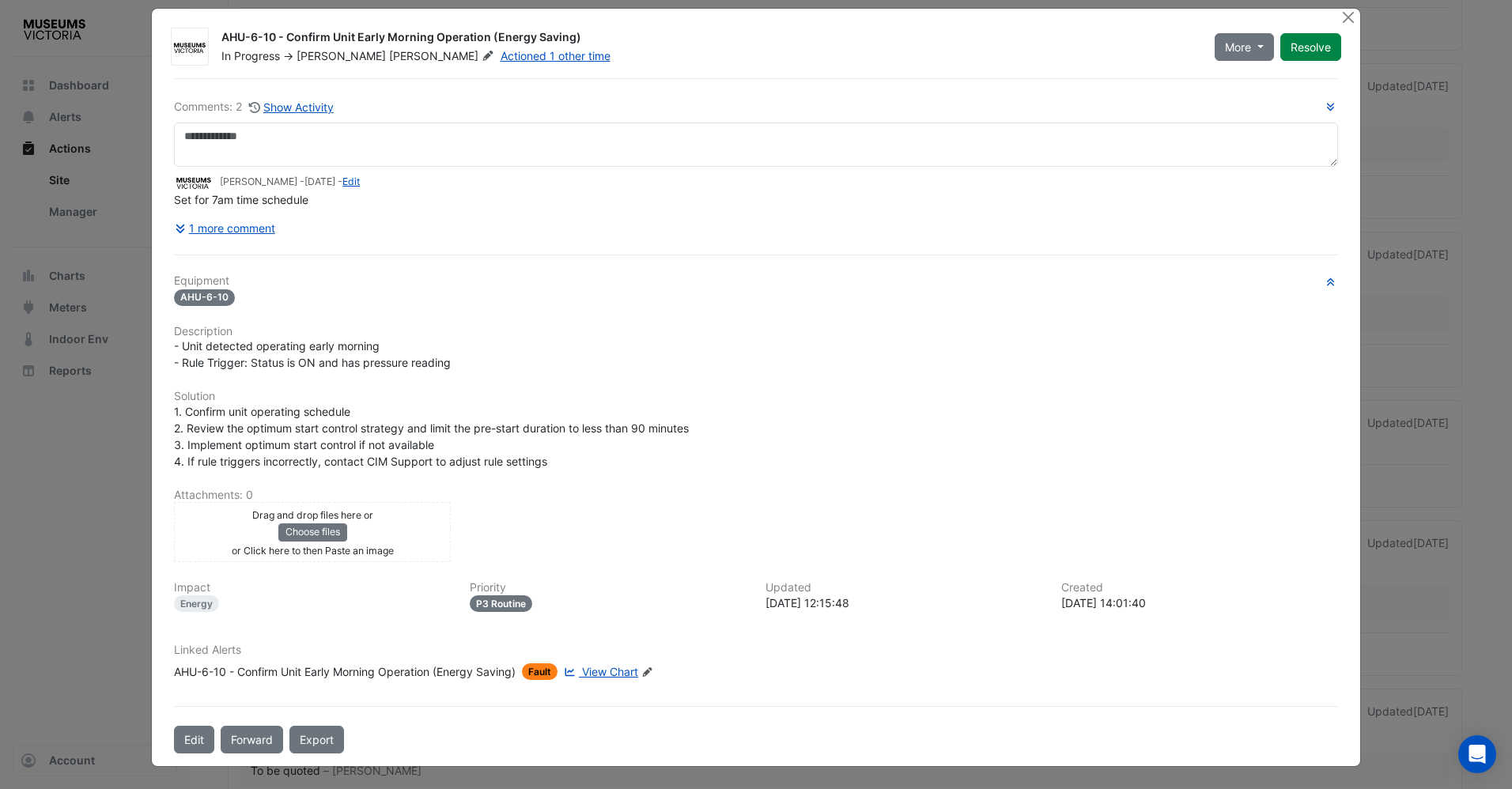
click at [602, 671] on span "View Chart" at bounding box center [610, 671] width 56 height 13
click at [223, 223] on button "1 more comment" at bounding box center [225, 228] width 102 height 28
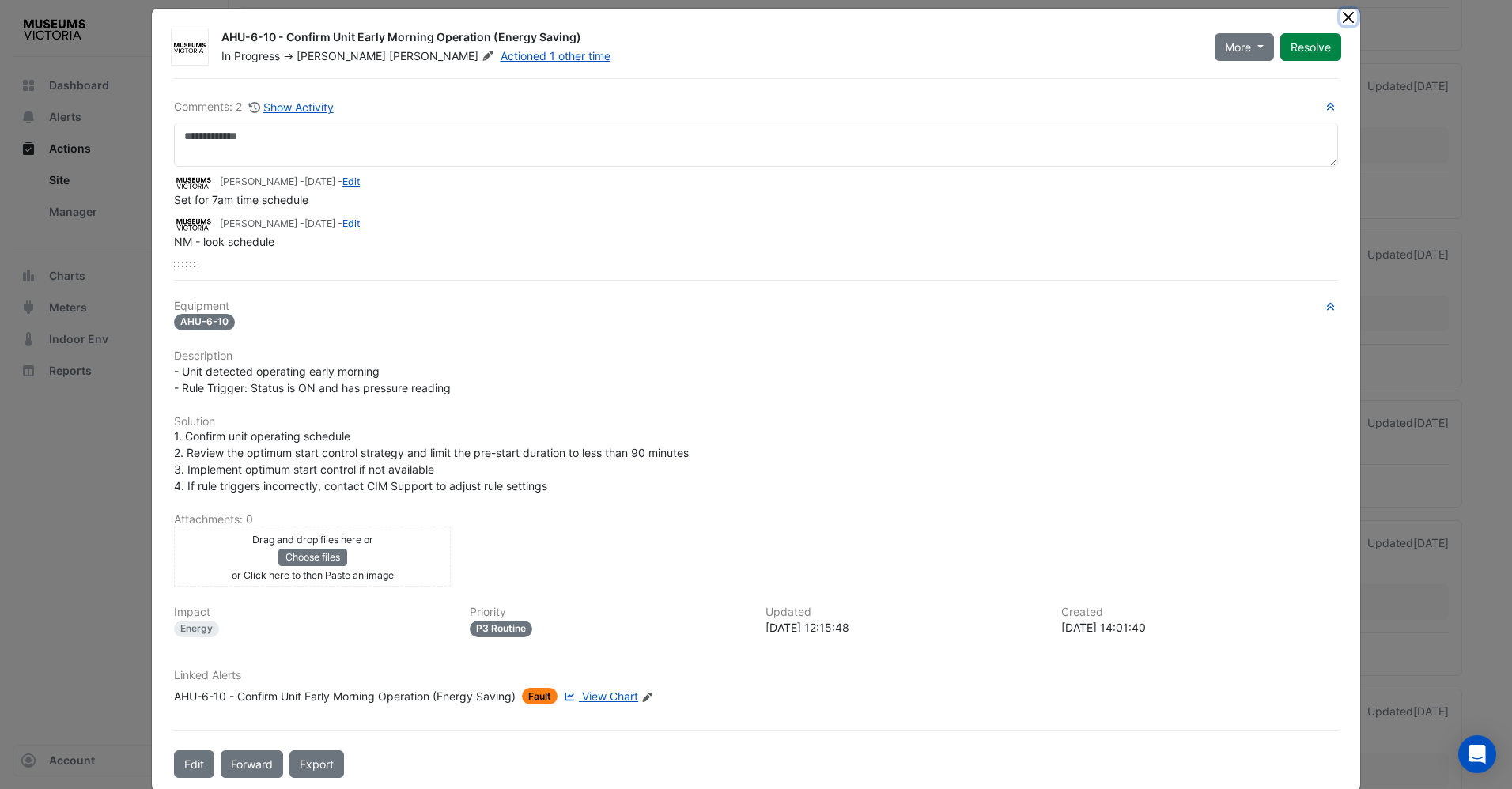
click at [1345, 16] on button "Close" at bounding box center [1349, 17] width 16 height 16
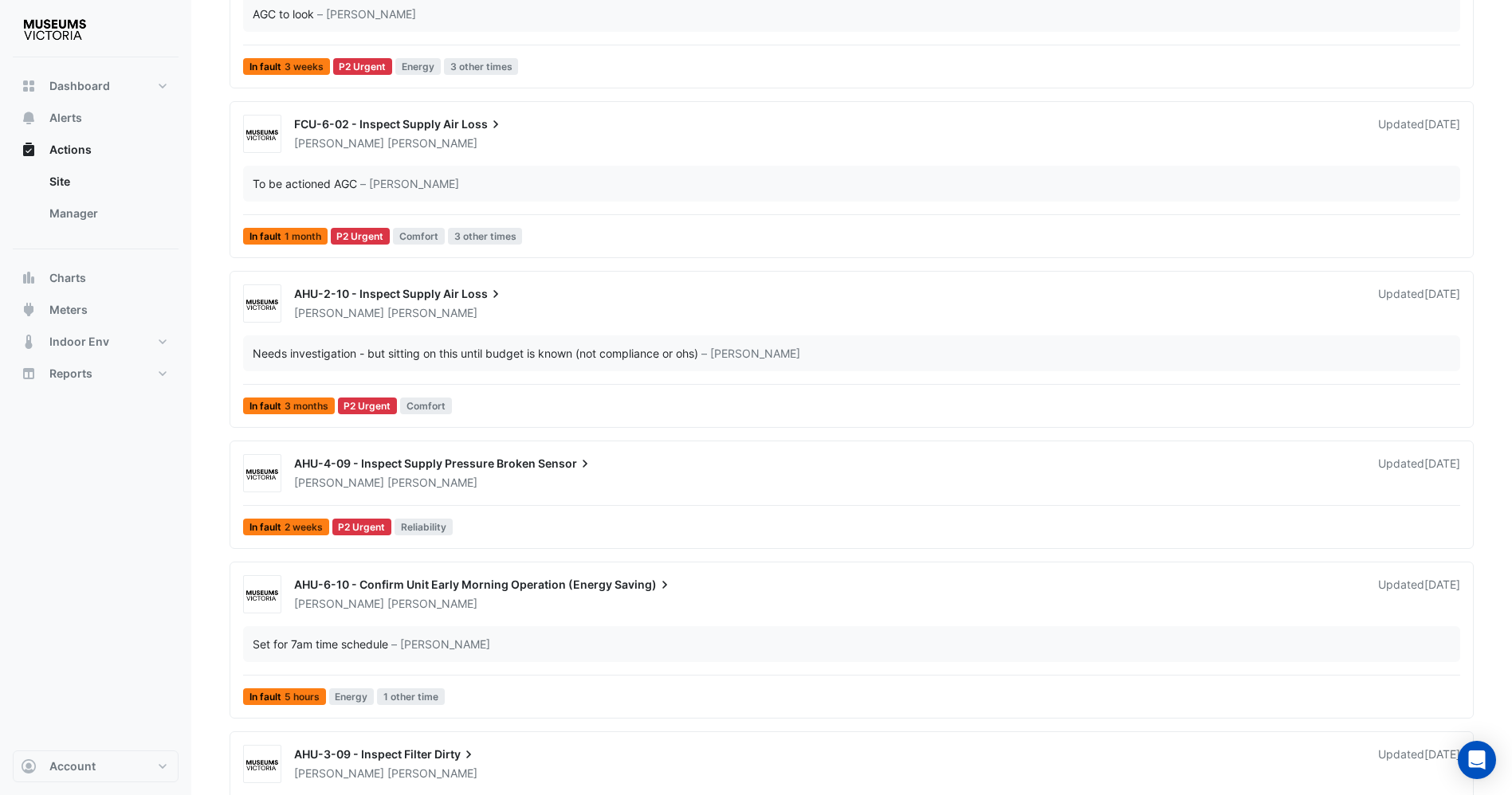
scroll to position [557, 0]
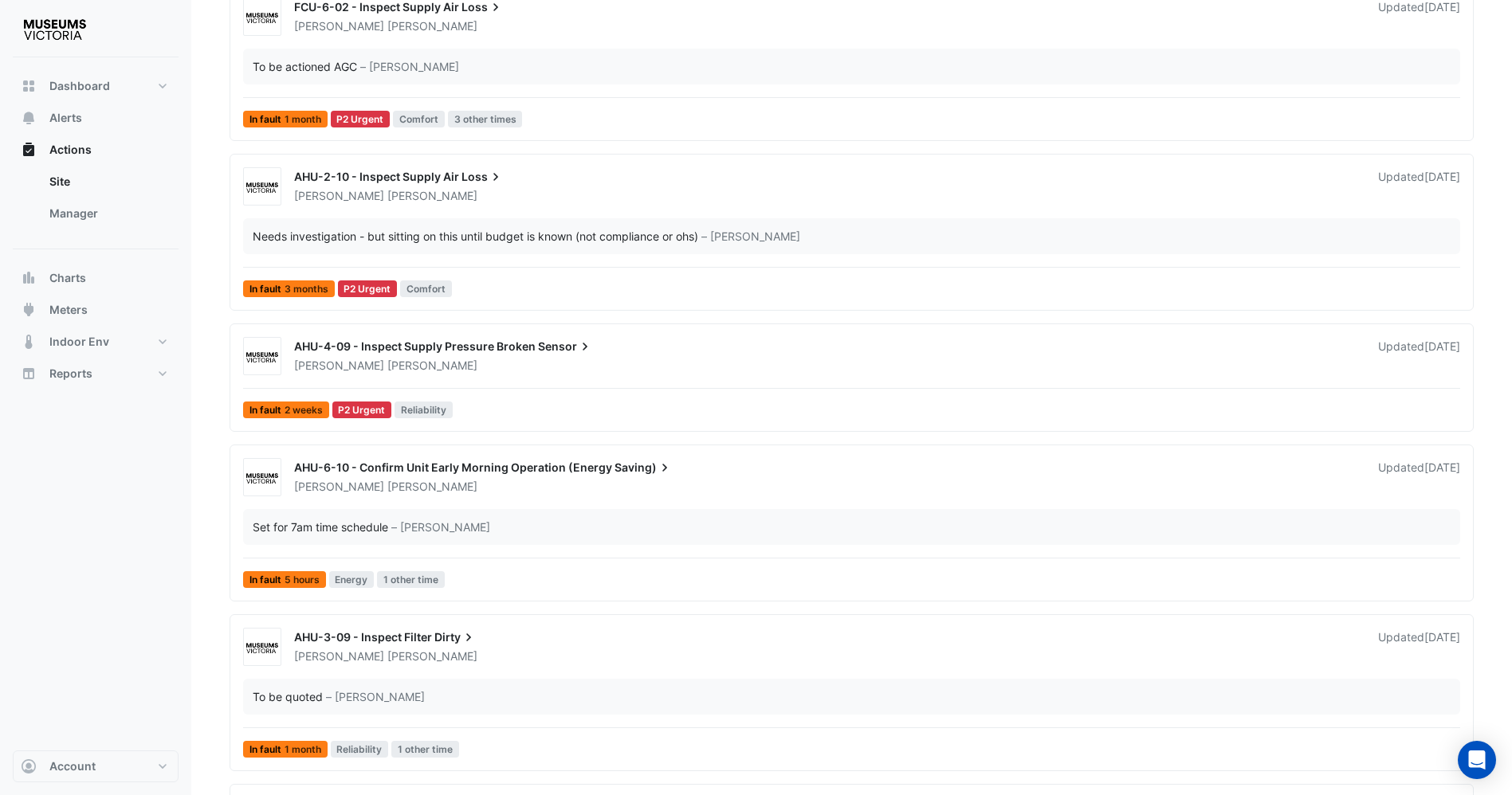
click at [448, 464] on span "AHU-6-10 - Confirm Unit Early Morning Operation (Energy" at bounding box center [453, 467] width 318 height 13
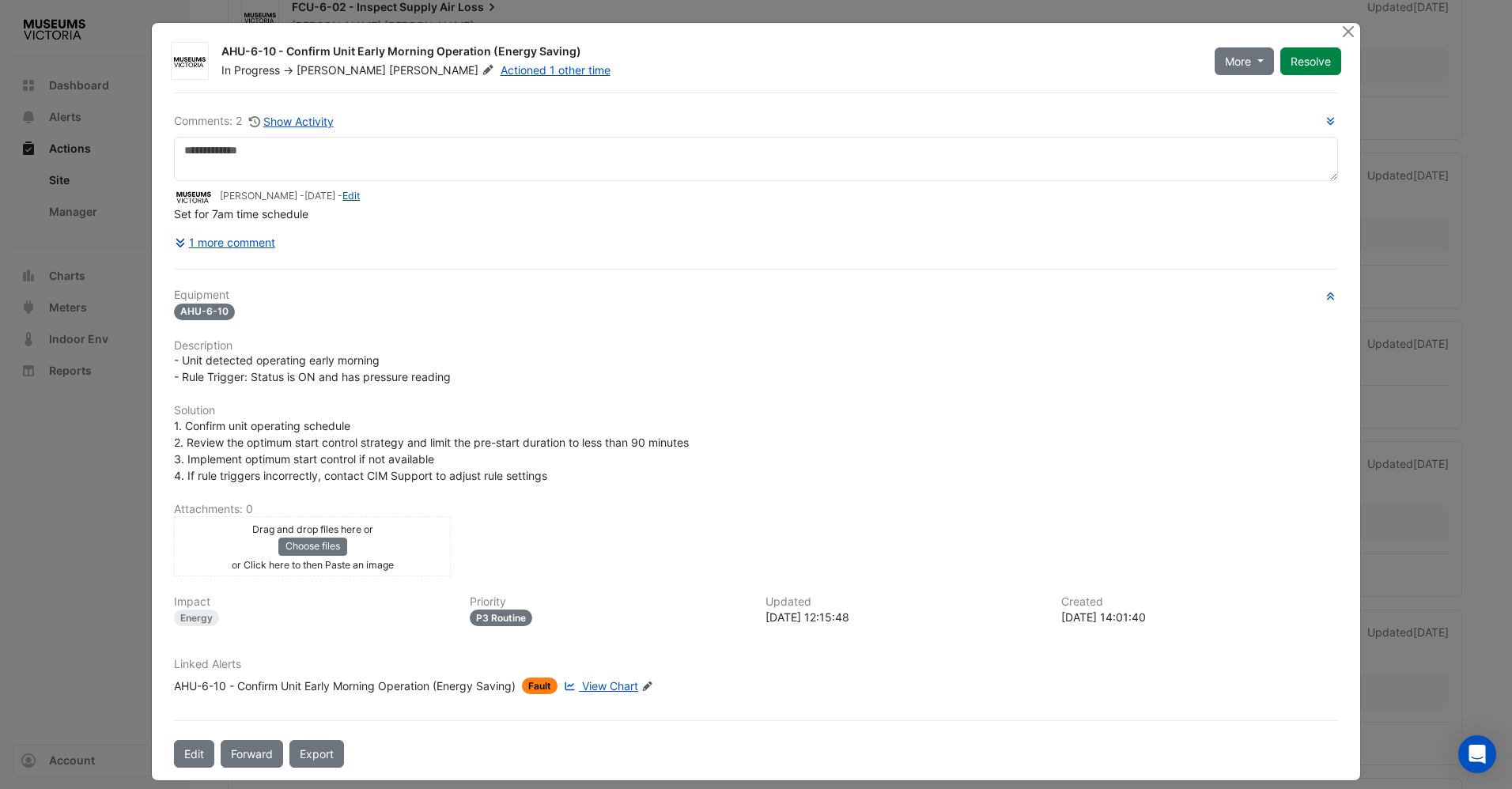
click at [618, 674] on div "Linked Alerts AHU-6-10 - Confirm Unit Early Morning Operation (Energy Saving) F…" at bounding box center [756, 676] width 1183 height 36
click at [615, 682] on span "View Chart" at bounding box center [610, 686] width 56 height 13
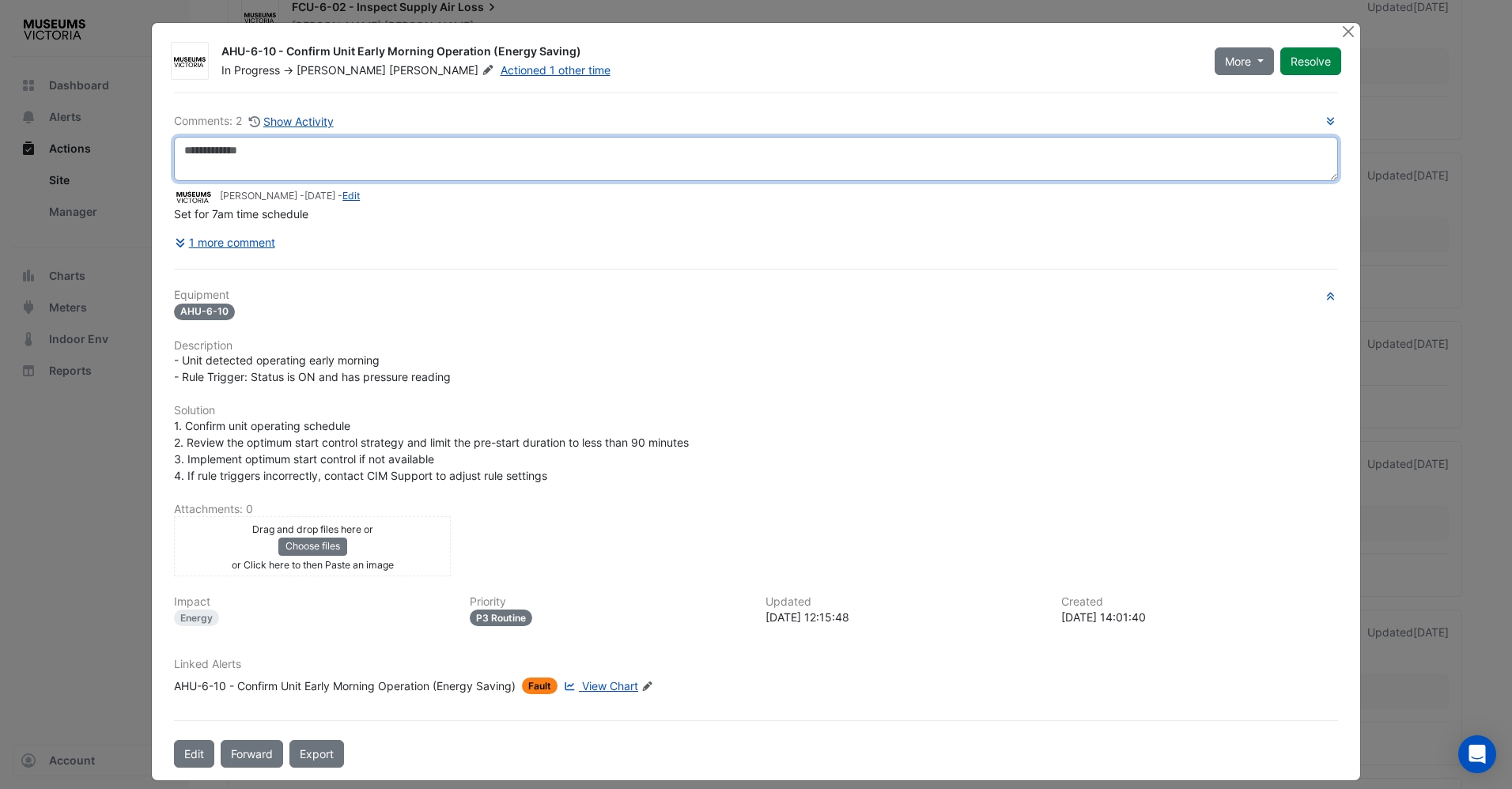
click at [259, 162] on textarea at bounding box center [756, 159] width 1164 height 45
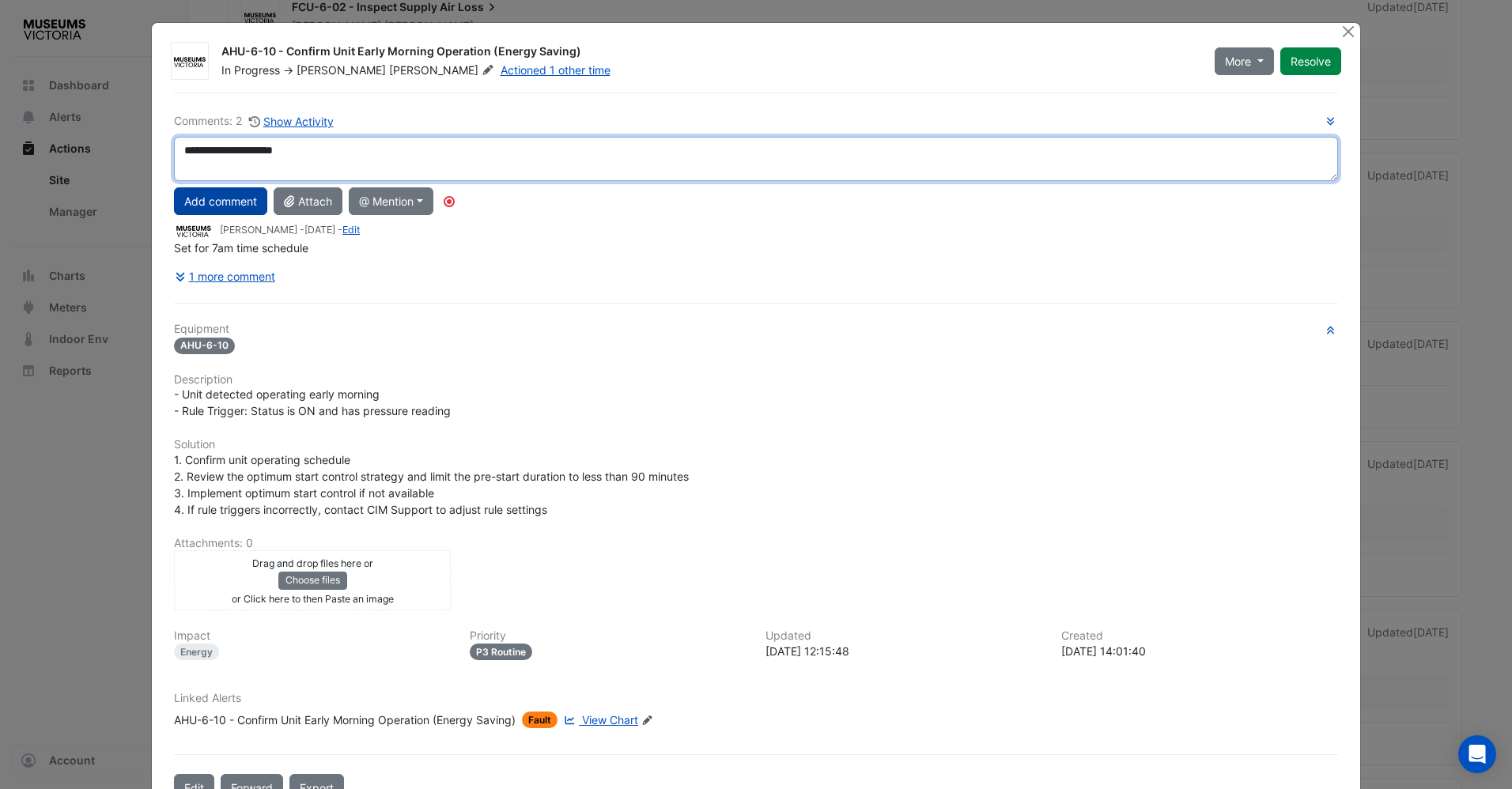
type textarea "**********"
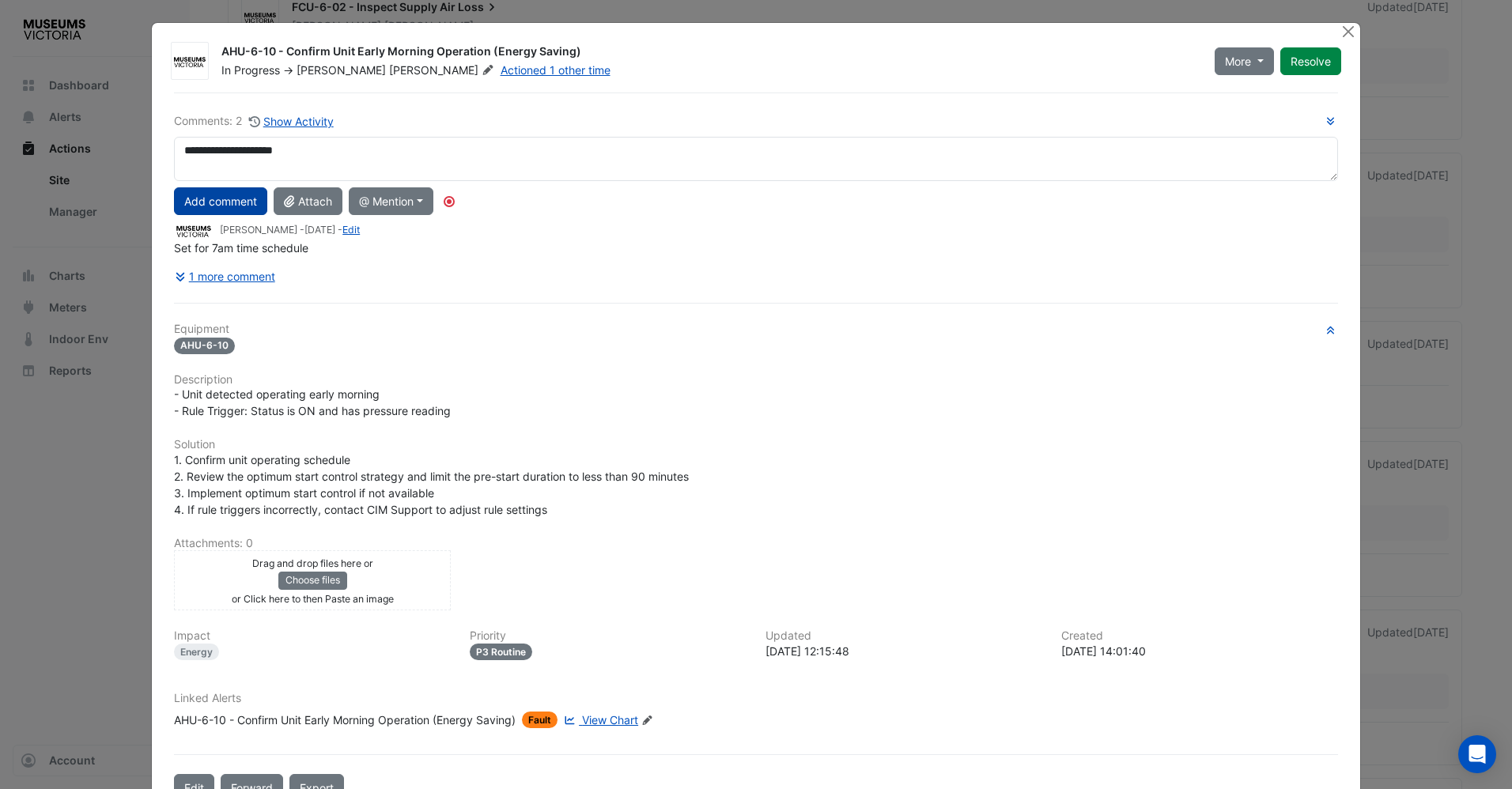
click at [243, 195] on button "Add comment" at bounding box center [220, 201] width 93 height 28
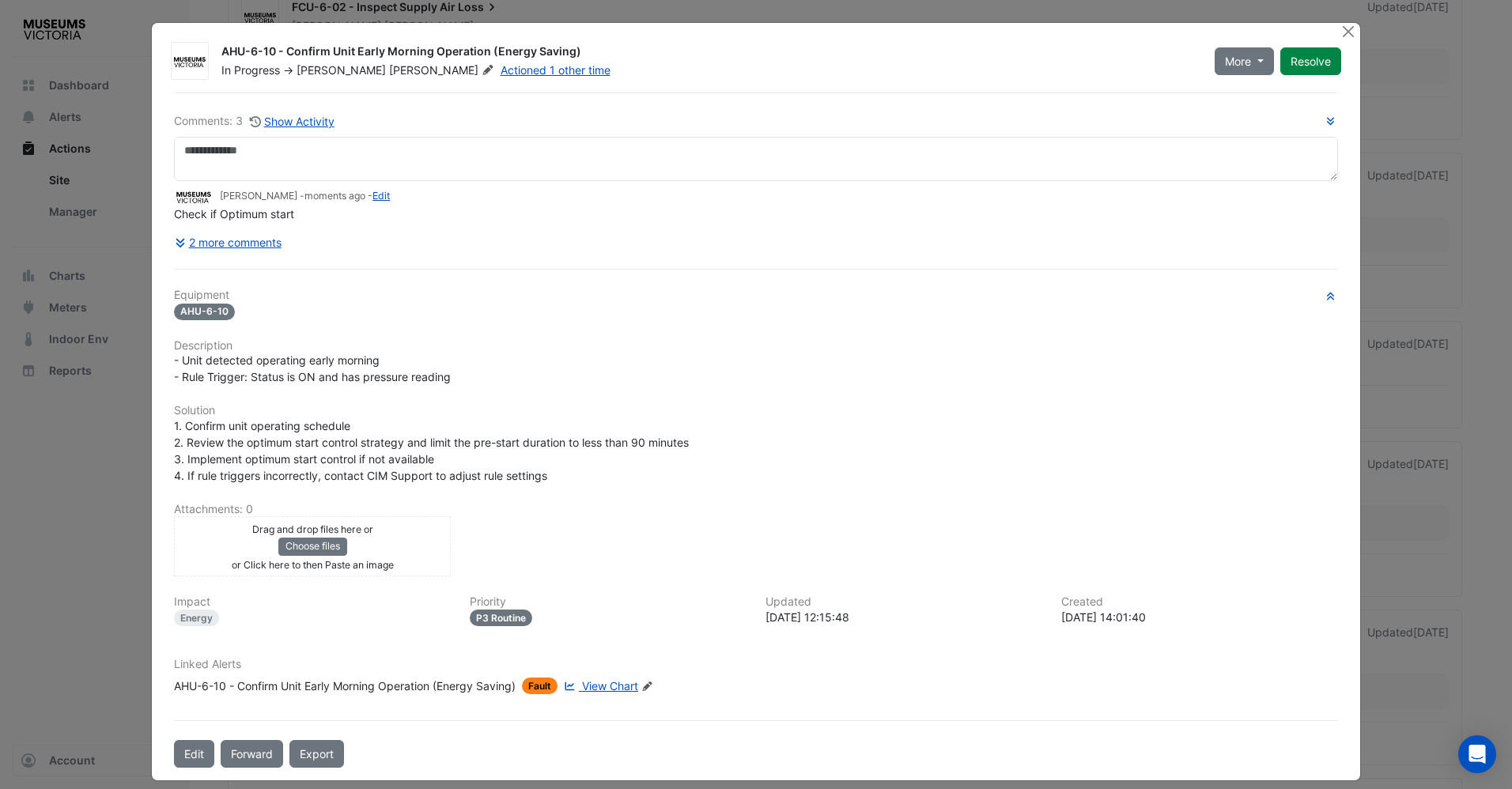
click at [1352, 29] on div at bounding box center [1350, 32] width 20 height 18
click at [1342, 29] on button "Close" at bounding box center [1349, 31] width 16 height 16
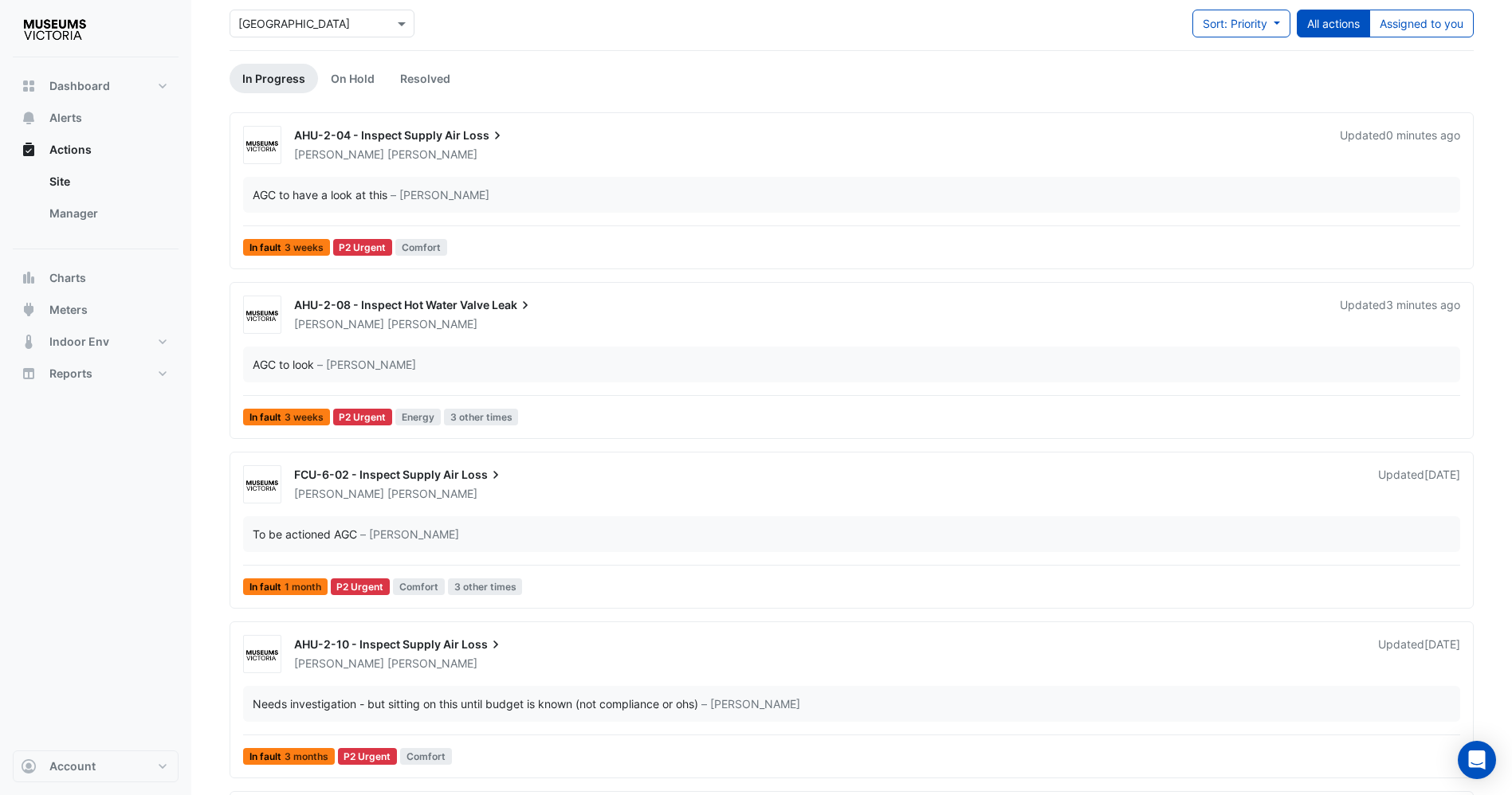
scroll to position [239, 0]
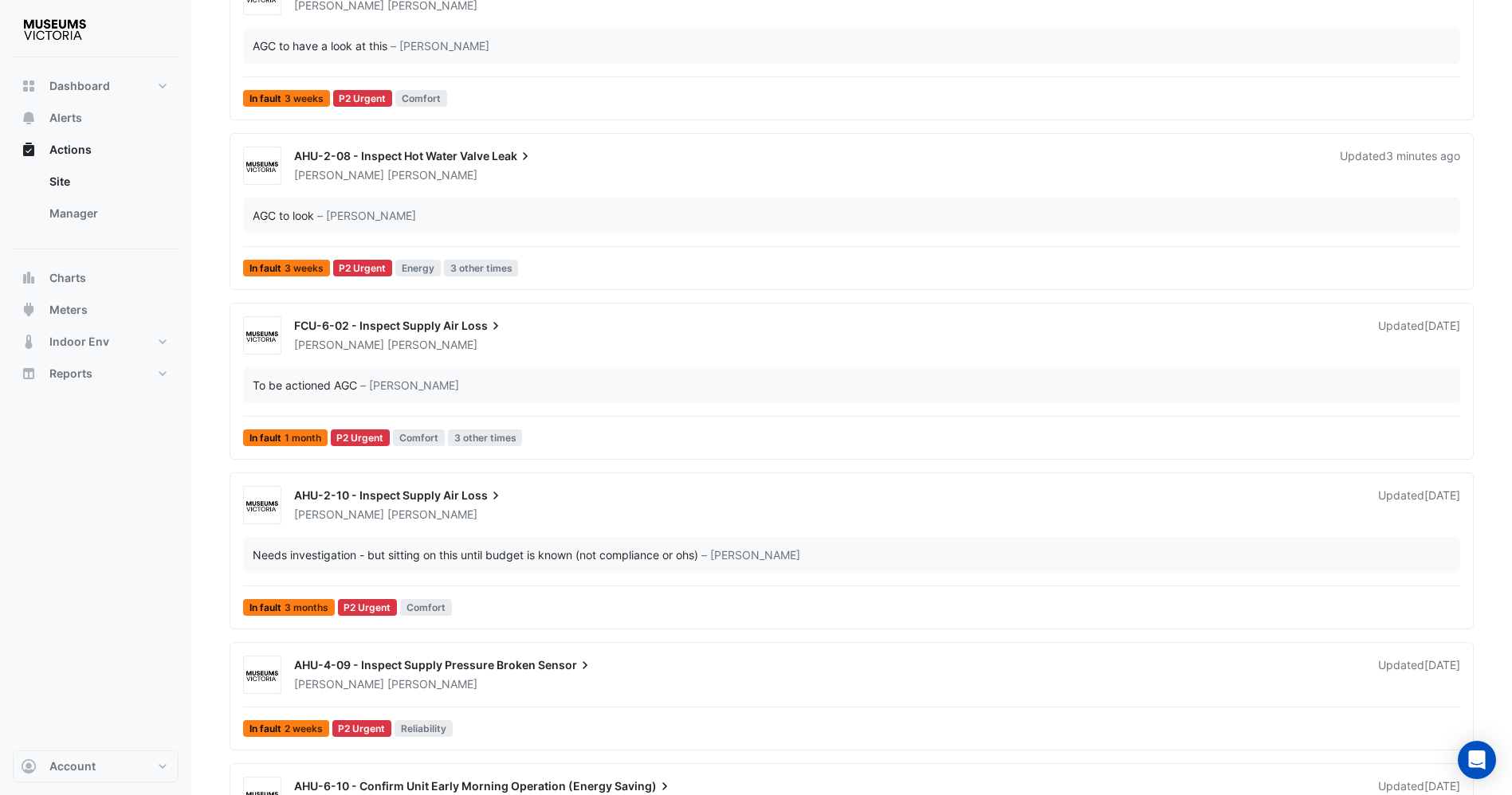
click at [456, 347] on div "Nathan Marnell" at bounding box center [826, 345] width 1068 height 16
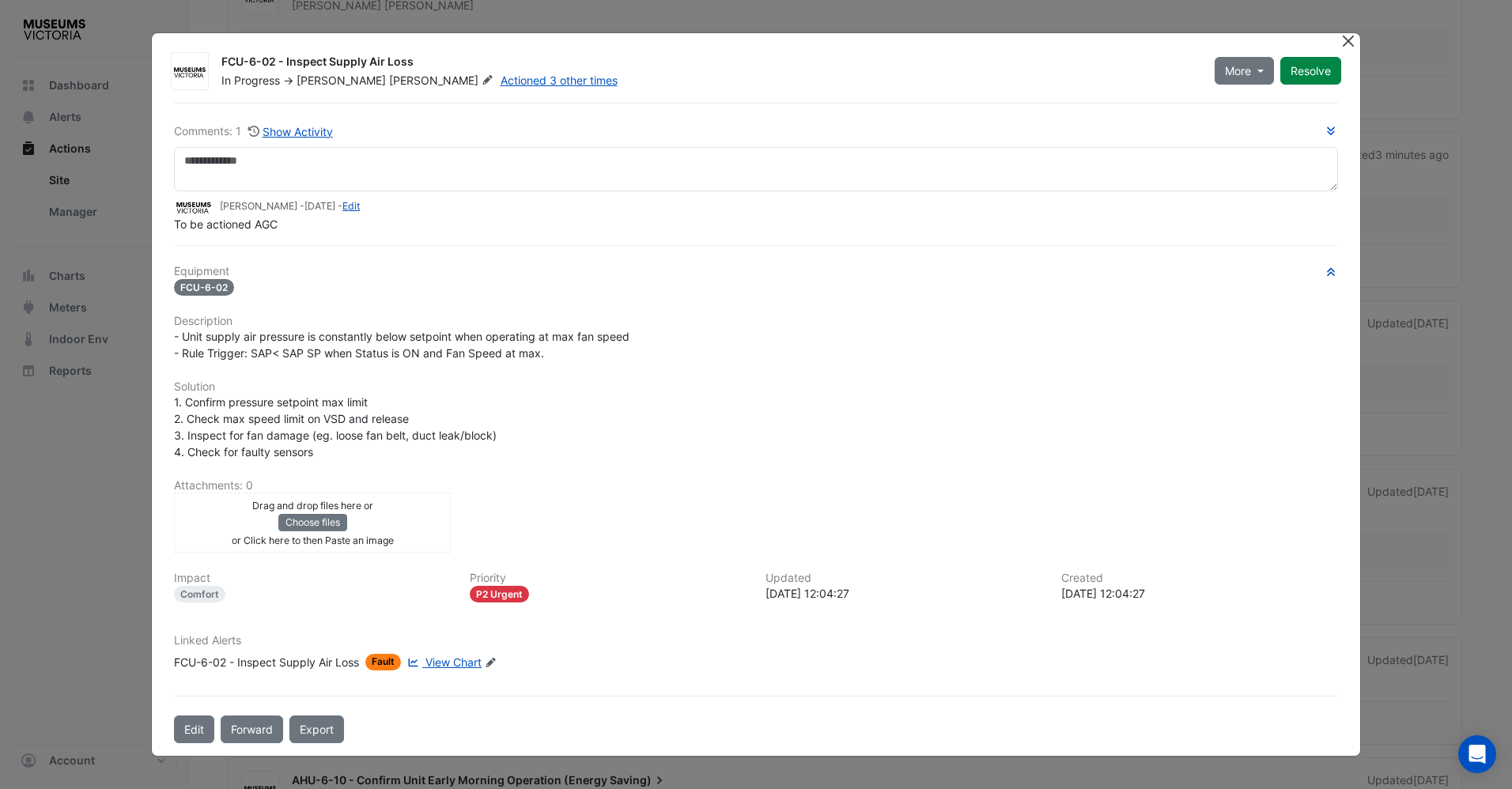
click at [1345, 45] on button "Close" at bounding box center [1349, 41] width 16 height 16
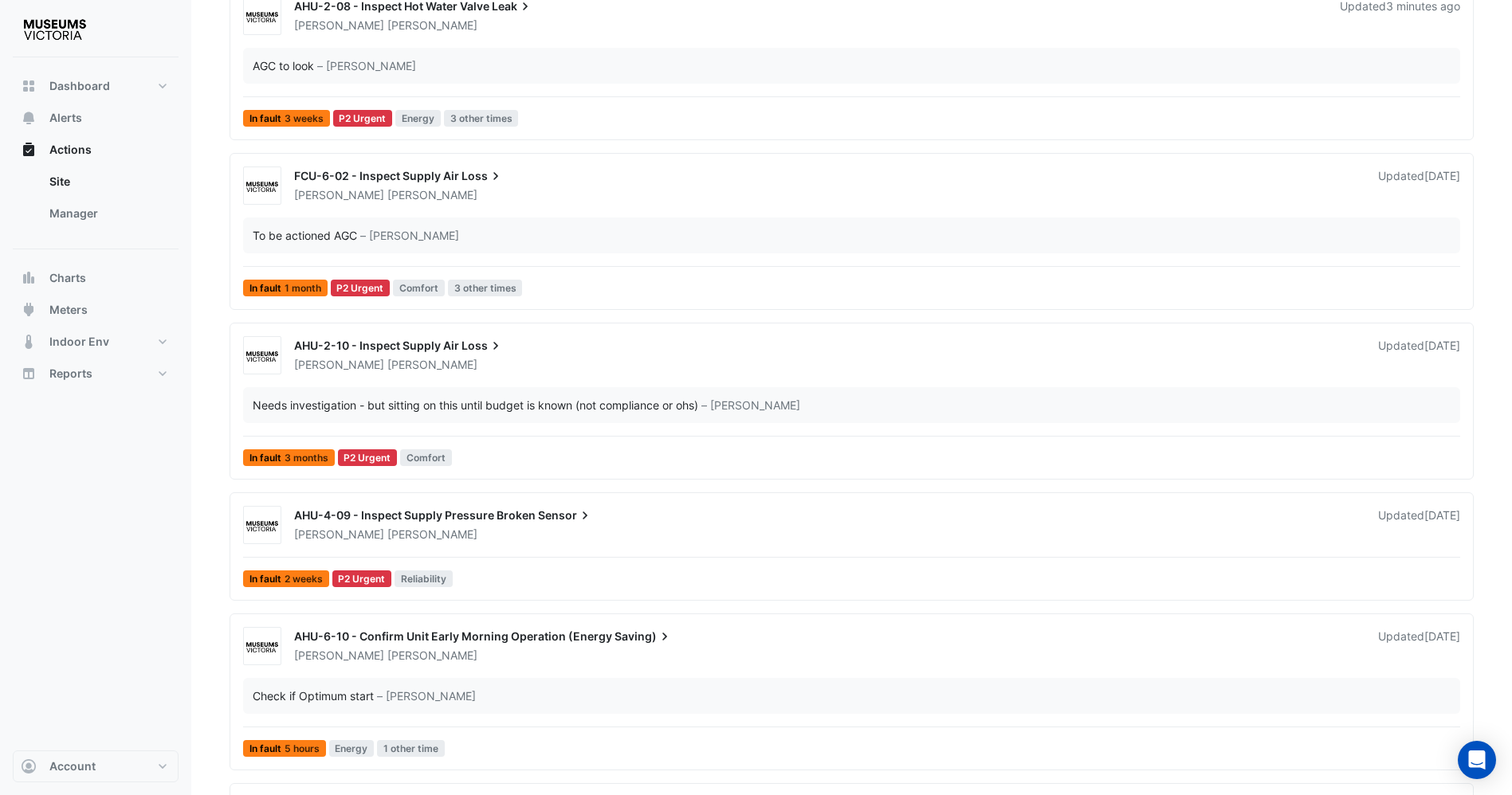
scroll to position [478, 0]
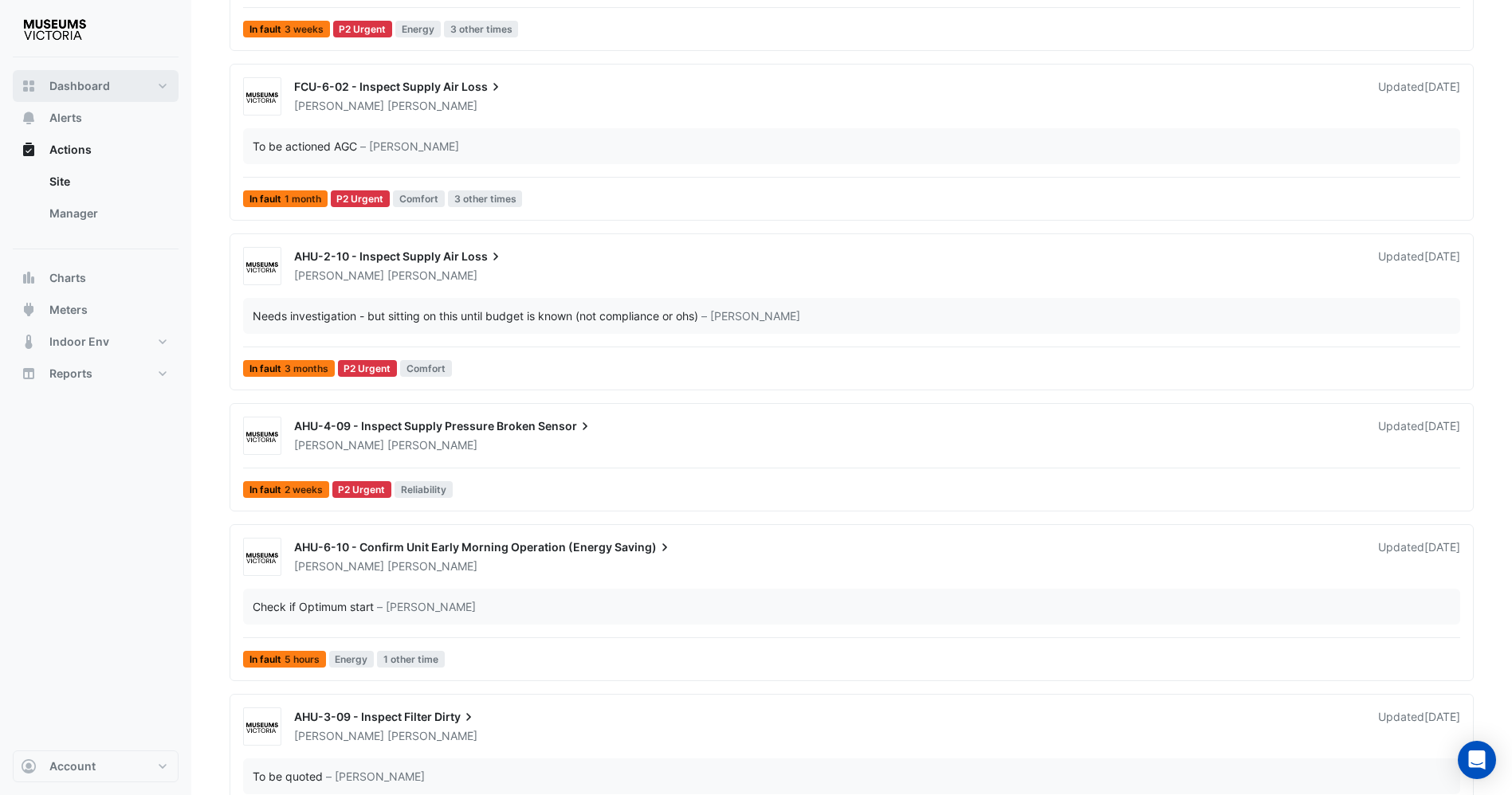
click at [76, 93] on span "Dashboard" at bounding box center [79, 86] width 61 height 16
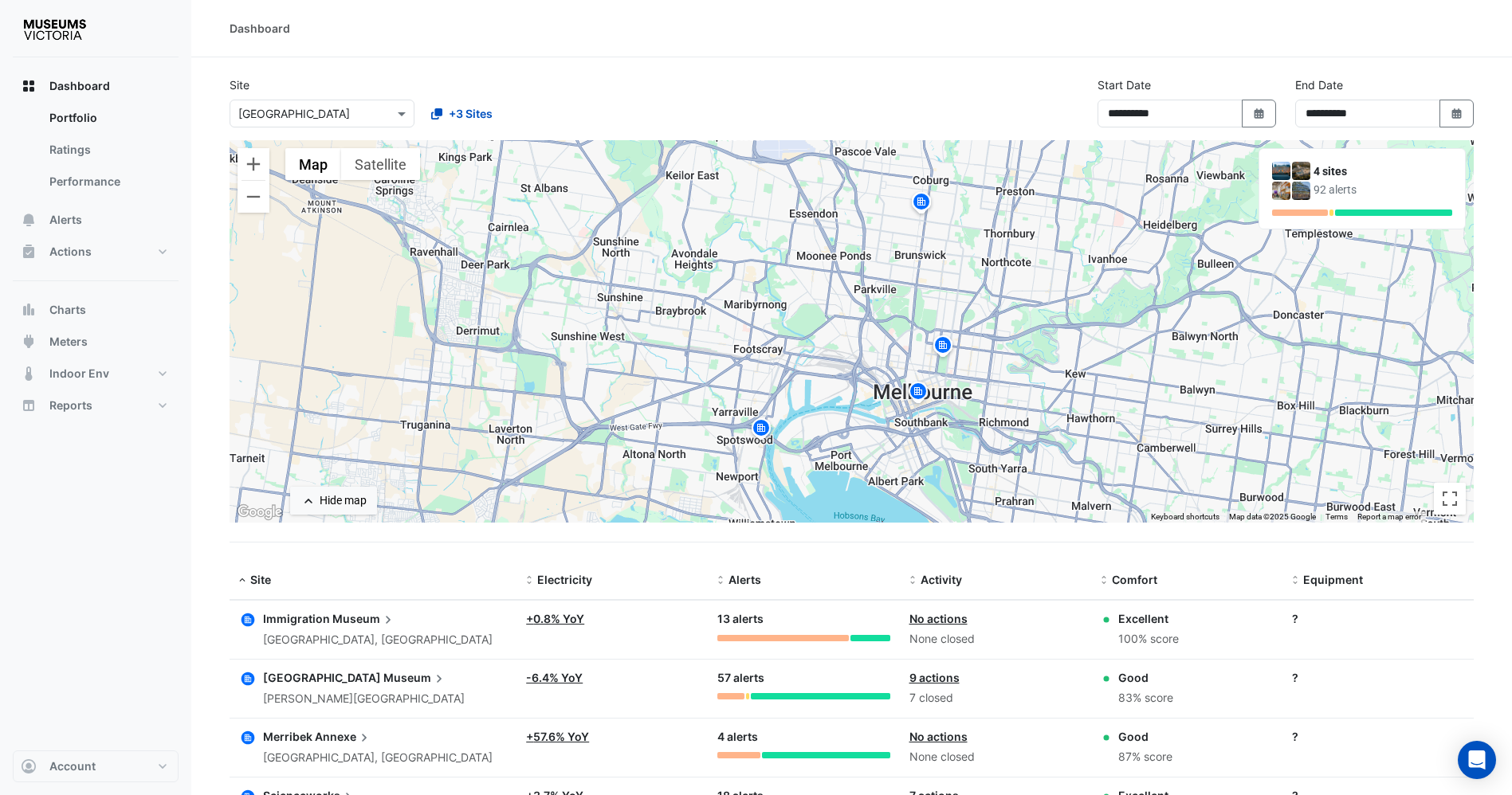
click at [338, 132] on div "**********" at bounding box center [852, 108] width 1263 height 64
click at [340, 118] on input "text" at bounding box center [306, 115] width 135 height 17
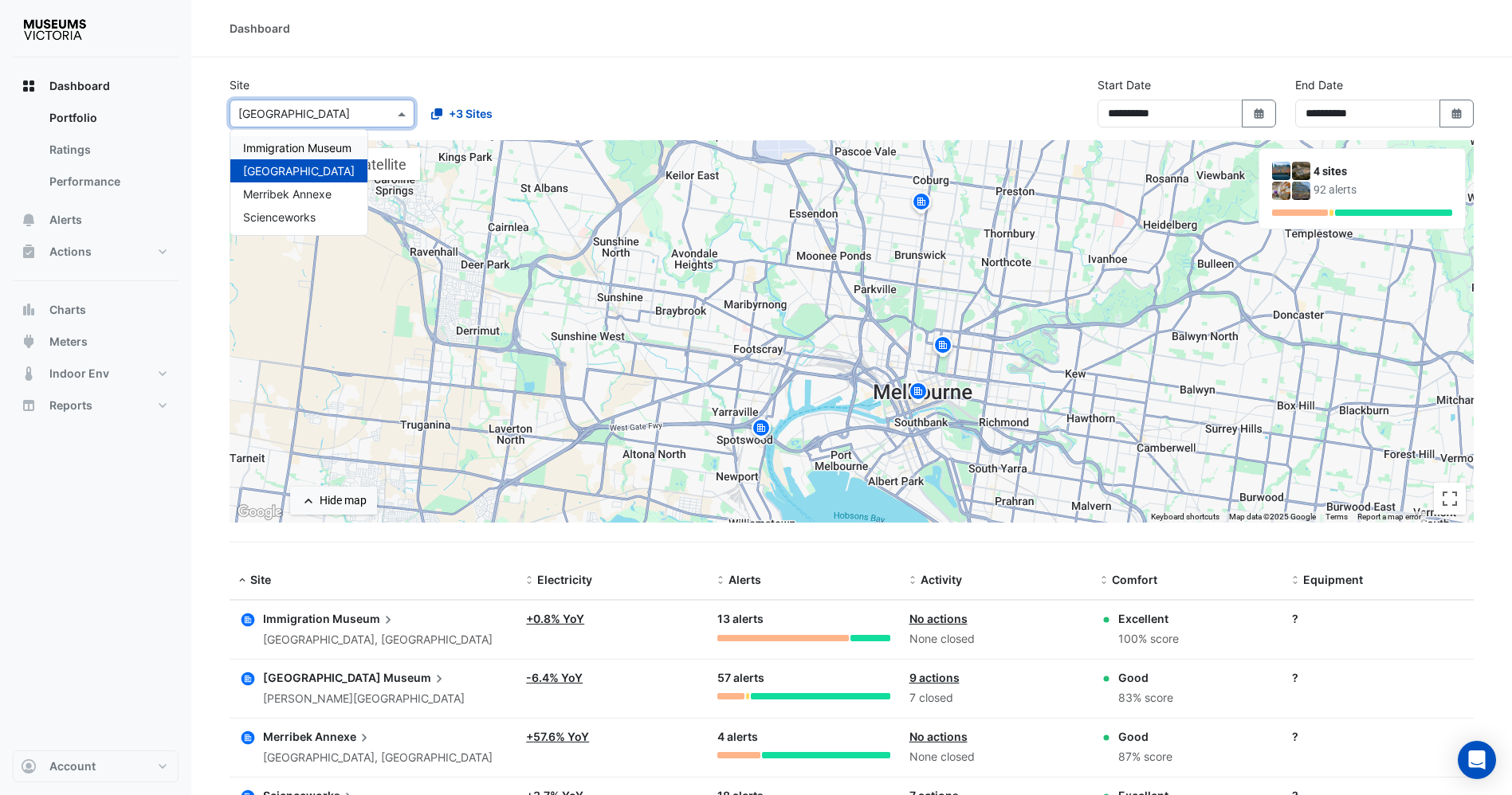
click at [325, 145] on span "Immigration Museum" at bounding box center [297, 148] width 108 height 13
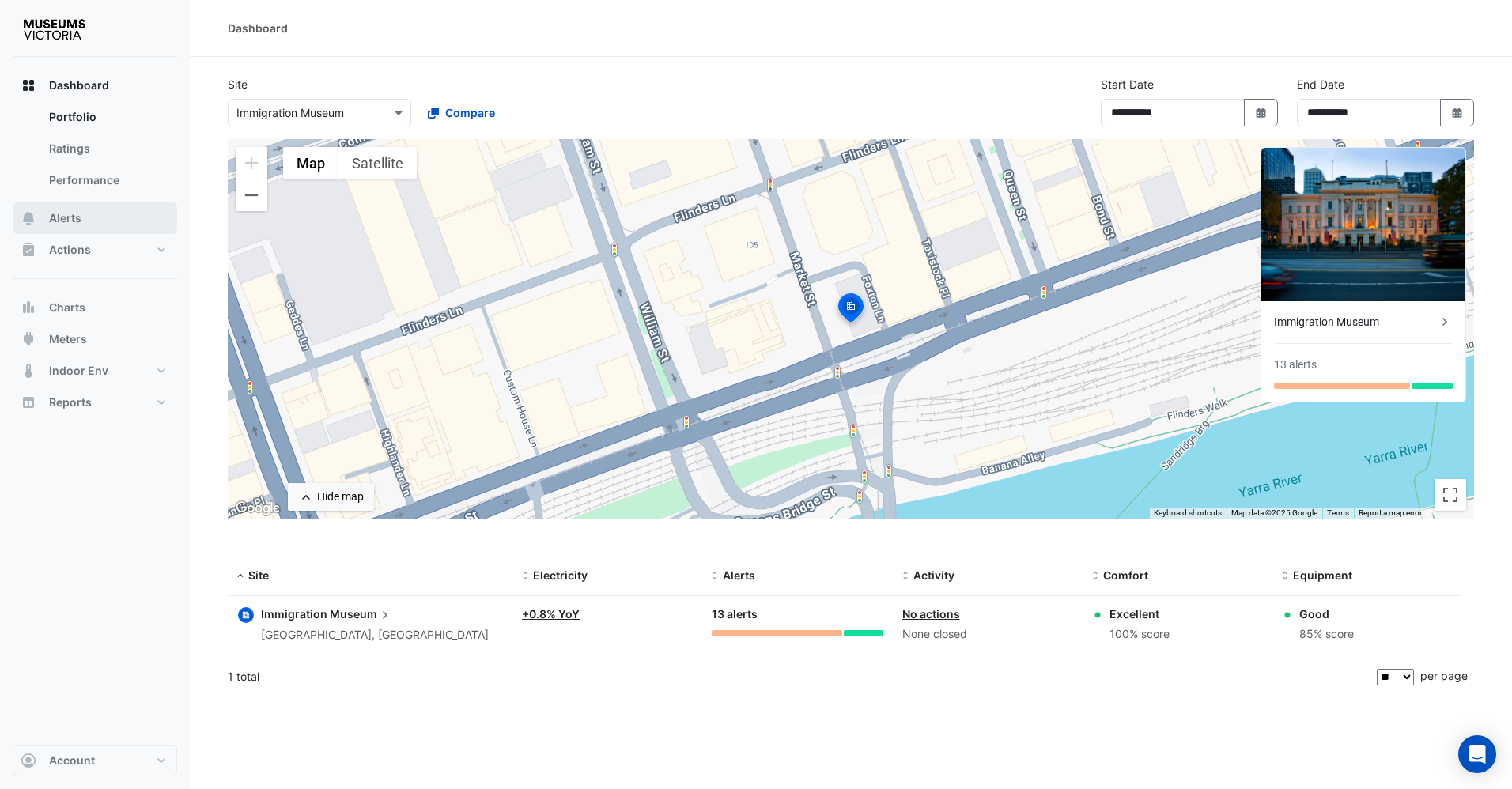
click at [82, 225] on button "Alerts" at bounding box center [94, 218] width 164 height 31
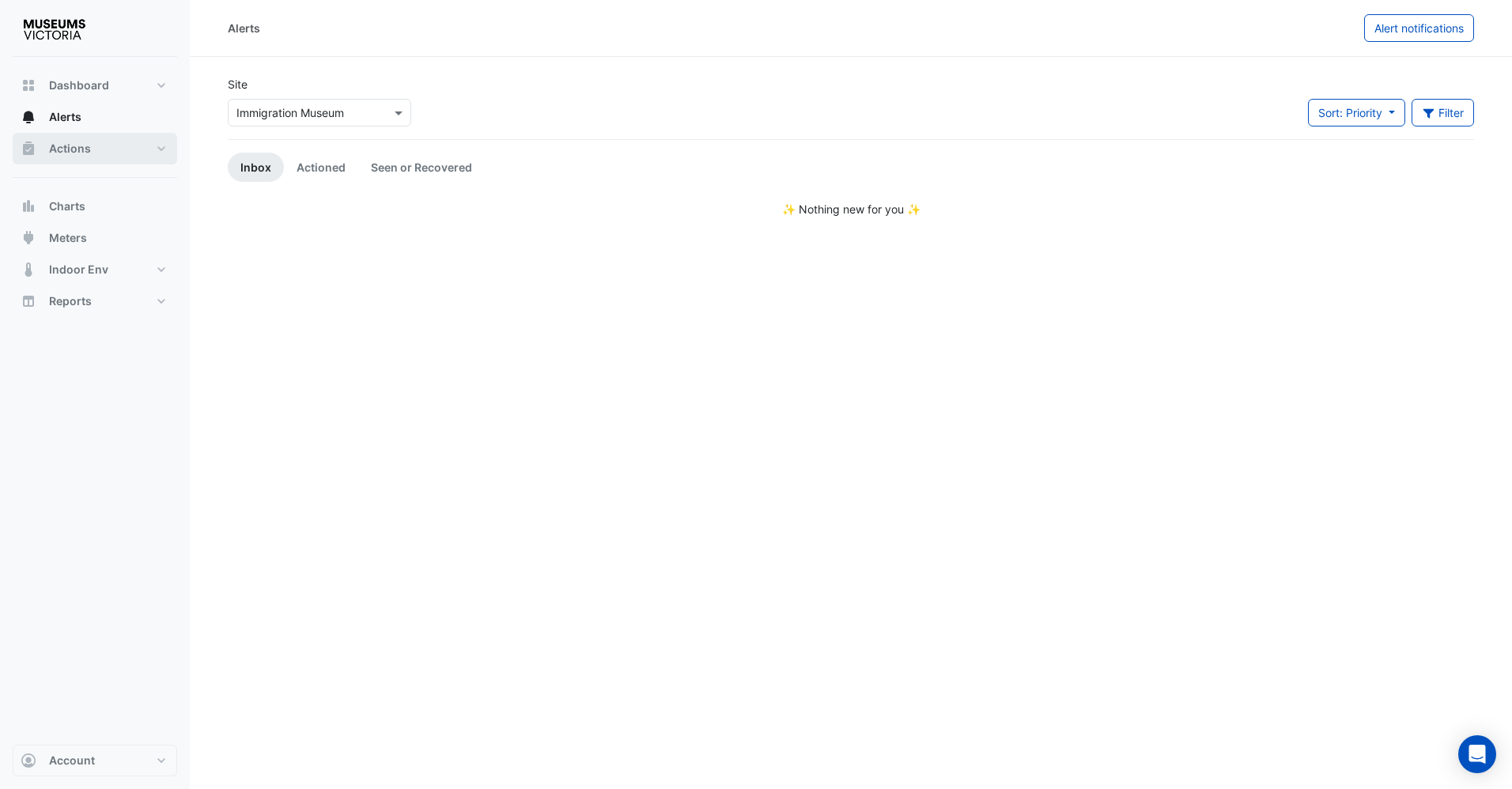
click at [96, 149] on button "Actions" at bounding box center [94, 148] width 164 height 31
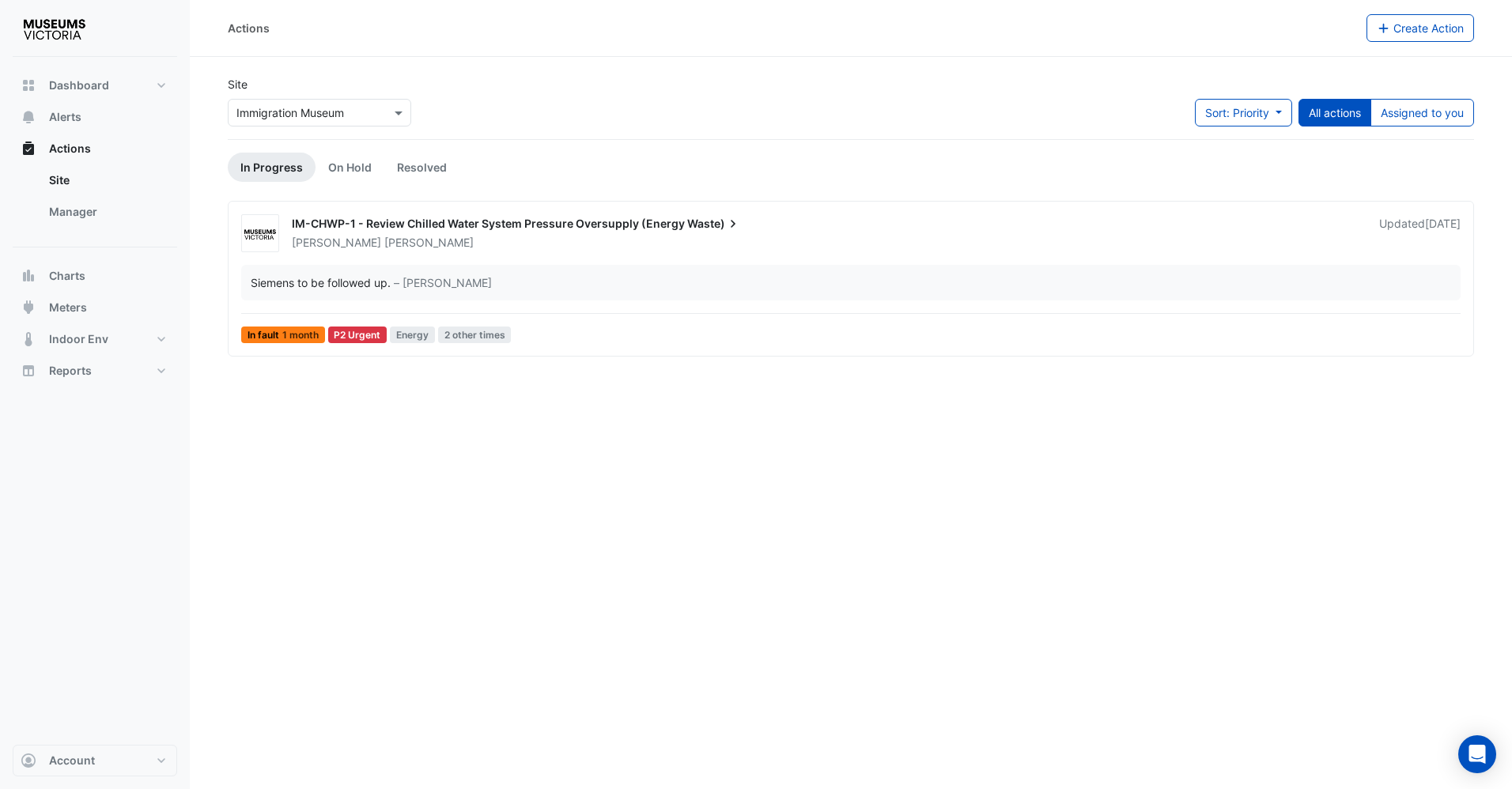
click at [613, 404] on div "Actions Create Action Site × Immigration Museum Sort: Priority Priority Updated…" at bounding box center [850, 394] width 1322 height 789
click at [605, 236] on div "Wes Stevens" at bounding box center [826, 242] width 1072 height 16
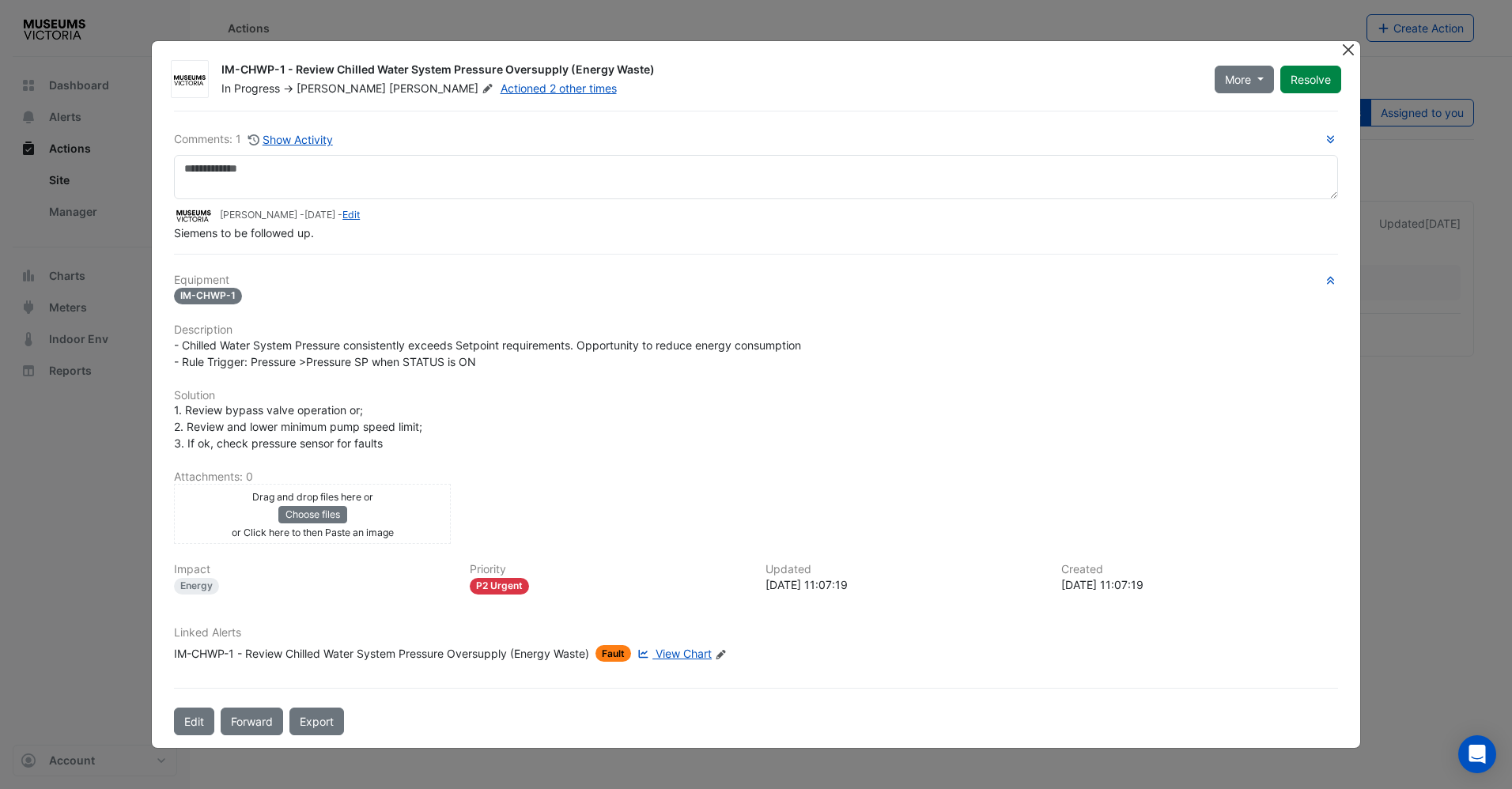
click at [1340, 47] on button "Close" at bounding box center [1349, 49] width 16 height 16
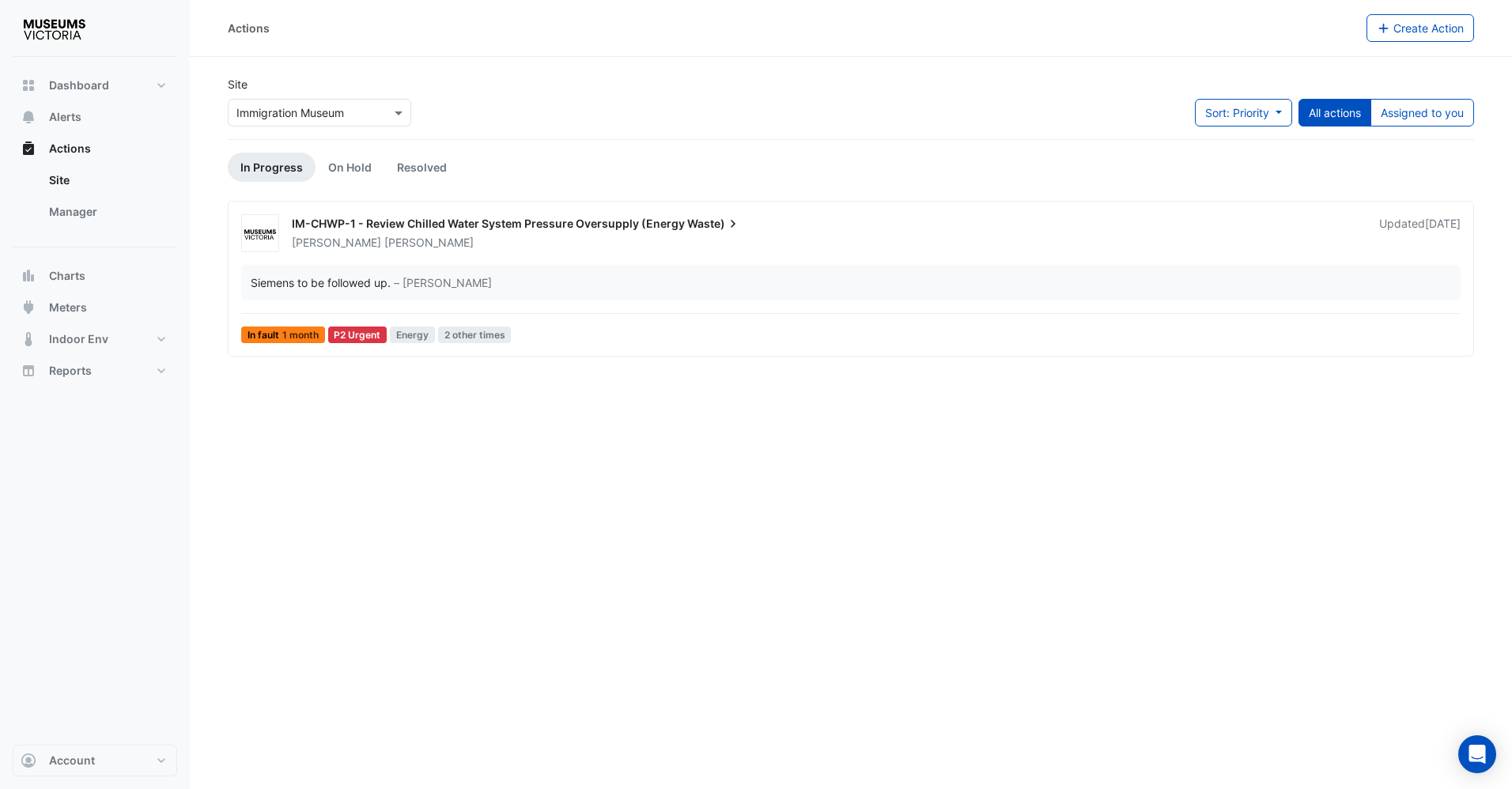
click at [525, 237] on div "Wes Stevens" at bounding box center [826, 242] width 1072 height 16
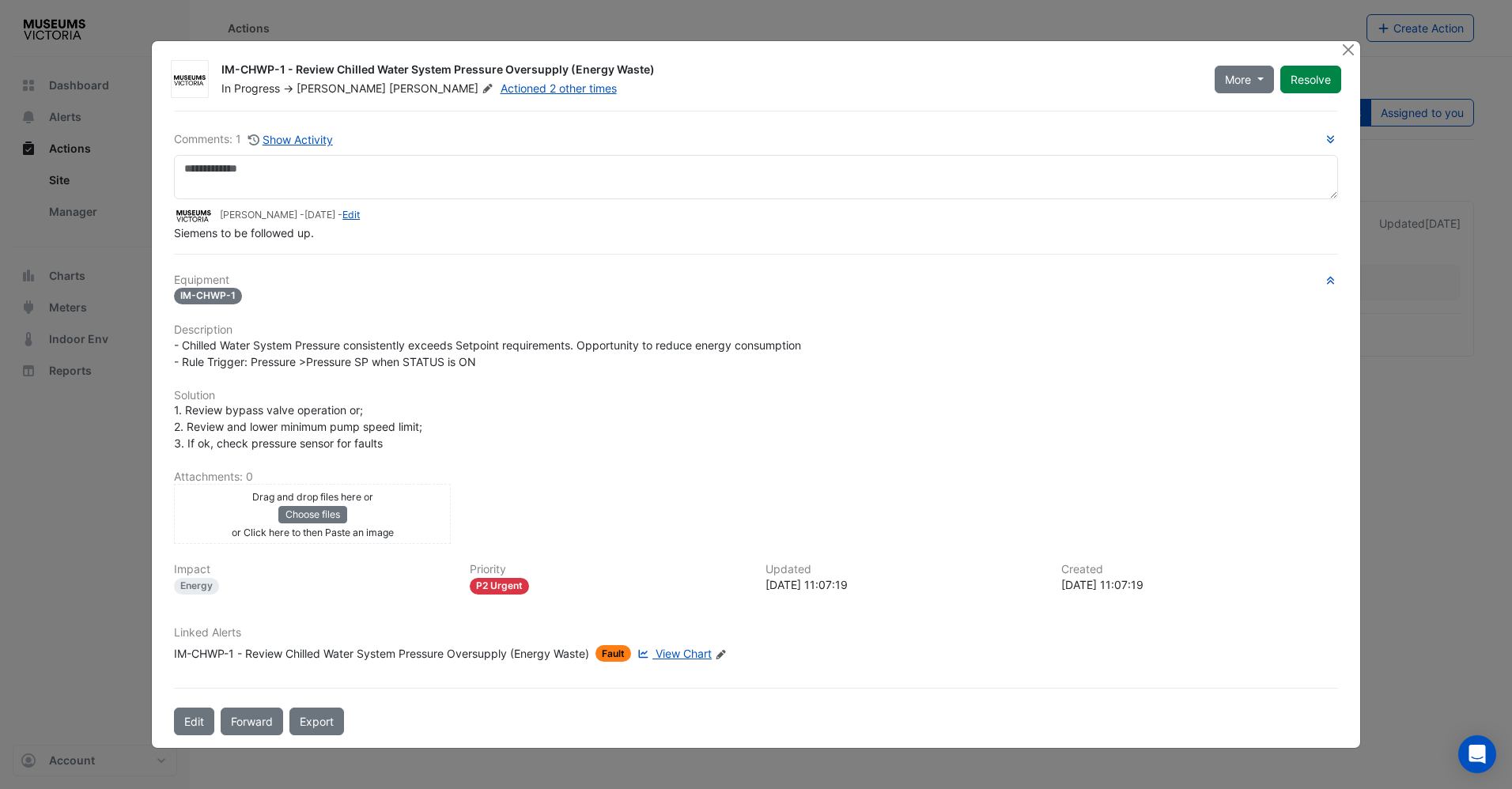
click at [681, 654] on span "View Chart" at bounding box center [684, 653] width 56 height 13
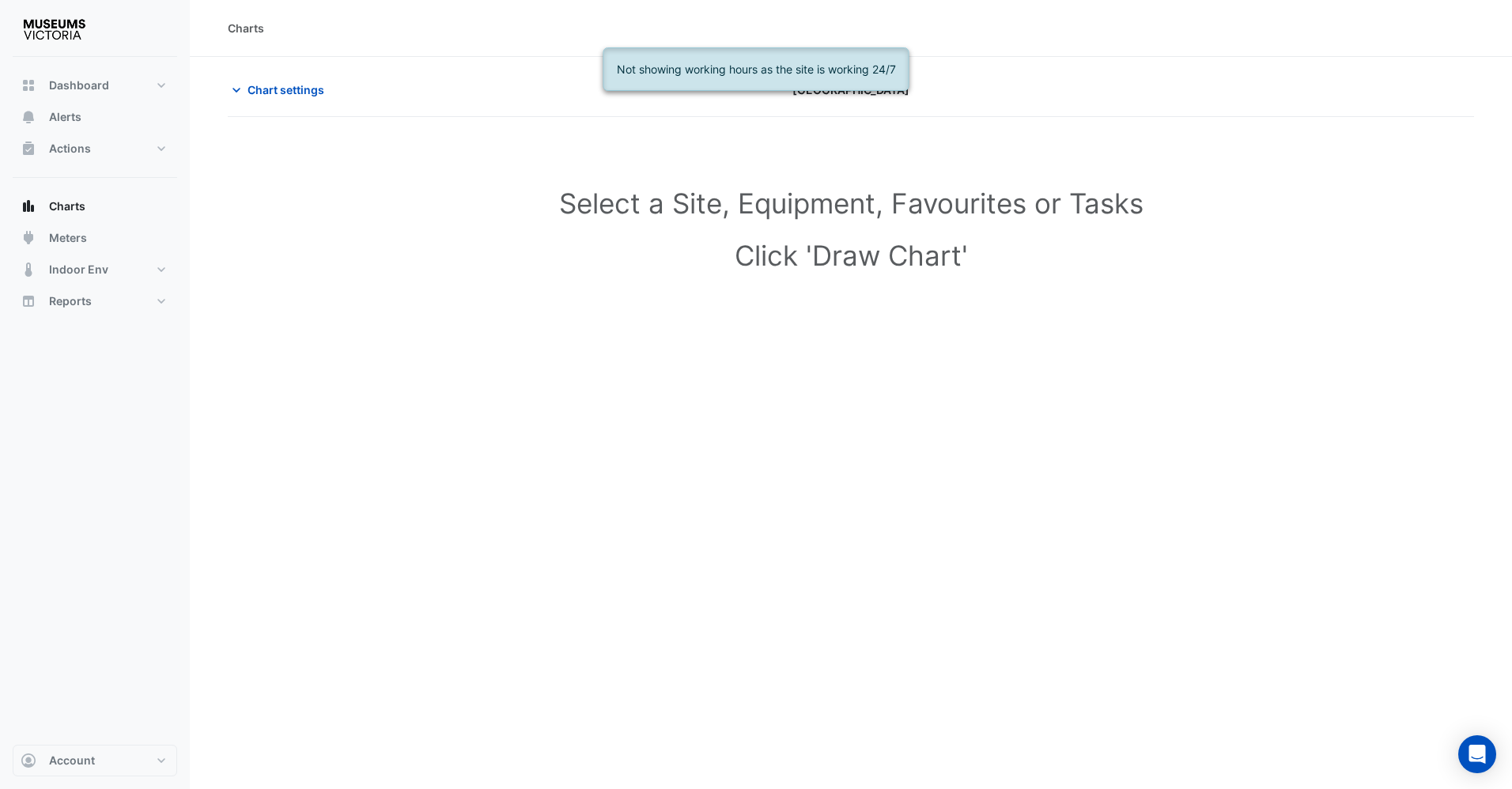
type input "**********"
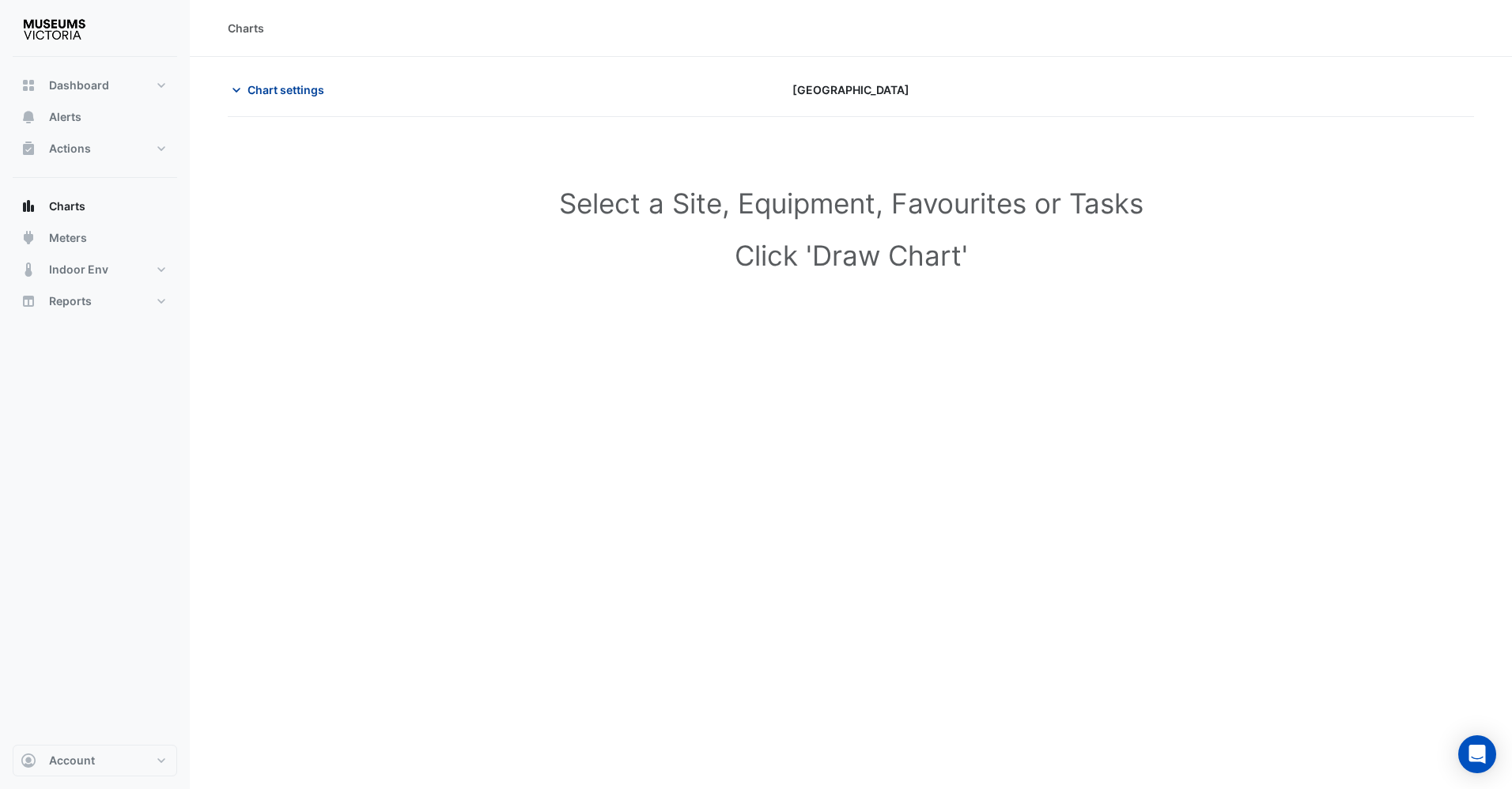
click at [249, 98] on button "Chart settings" at bounding box center [280, 90] width 106 height 28
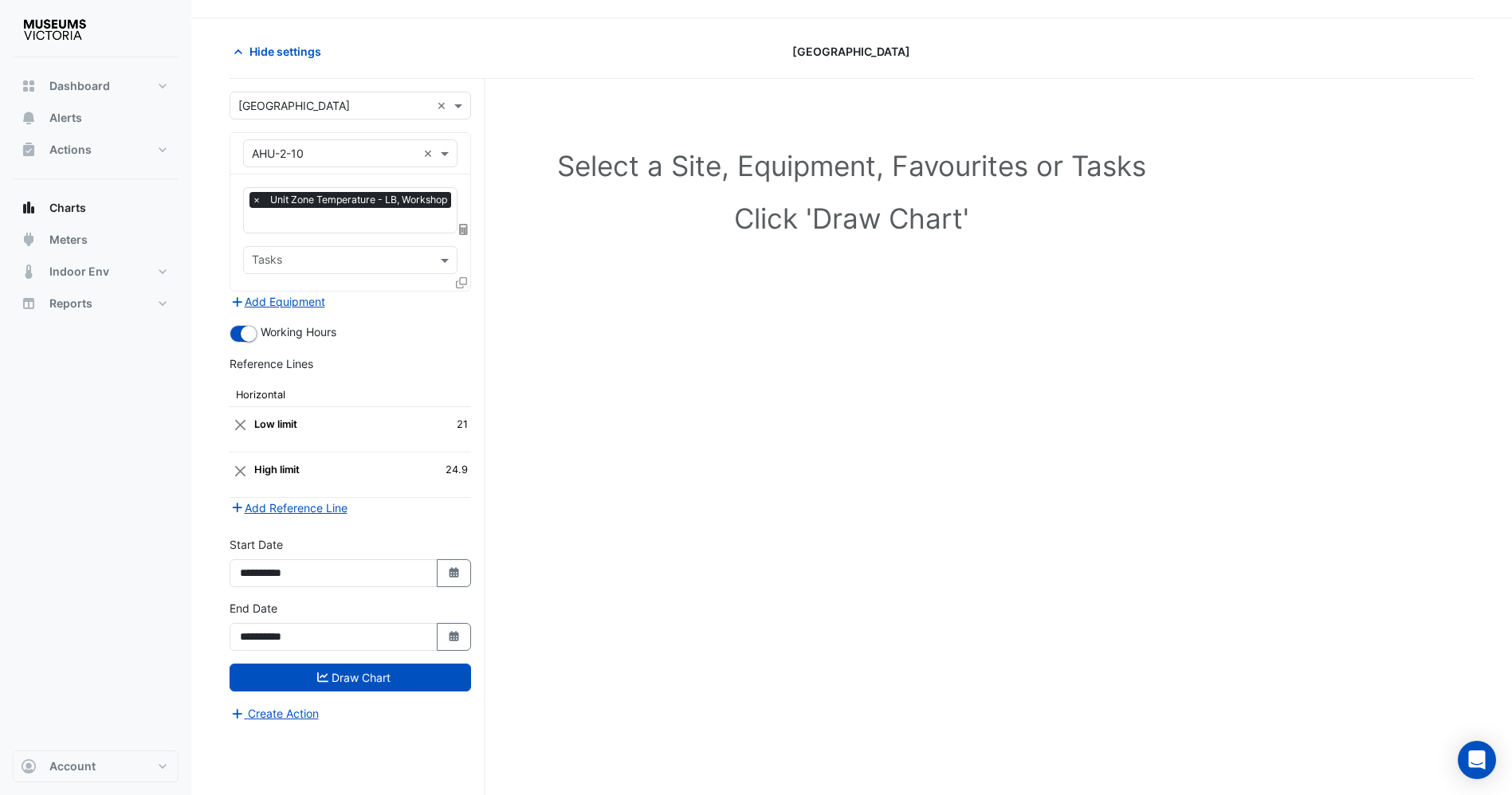
scroll to position [61, 0]
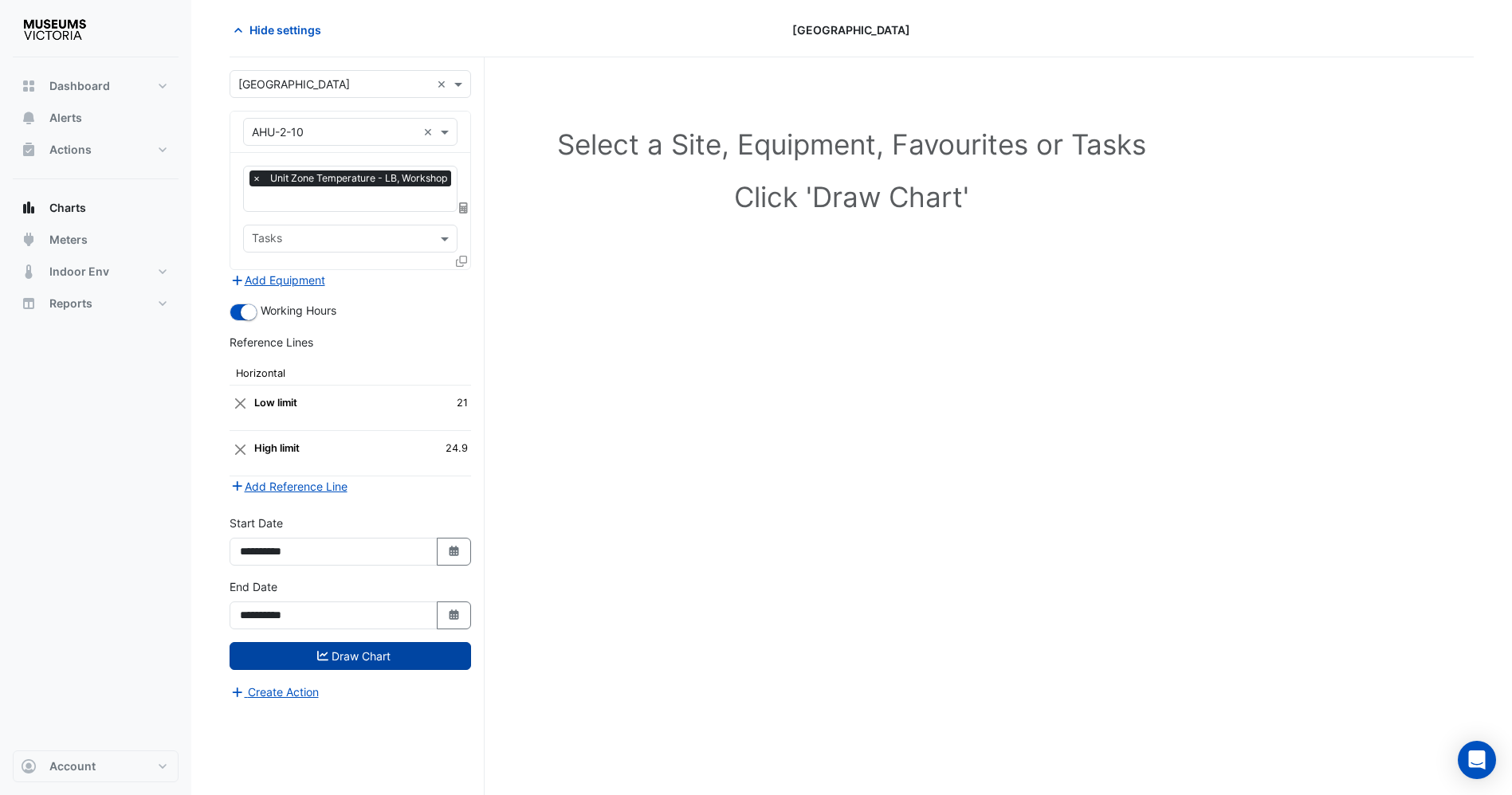
click at [374, 648] on button "Draw Chart" at bounding box center [350, 656] width 242 height 28
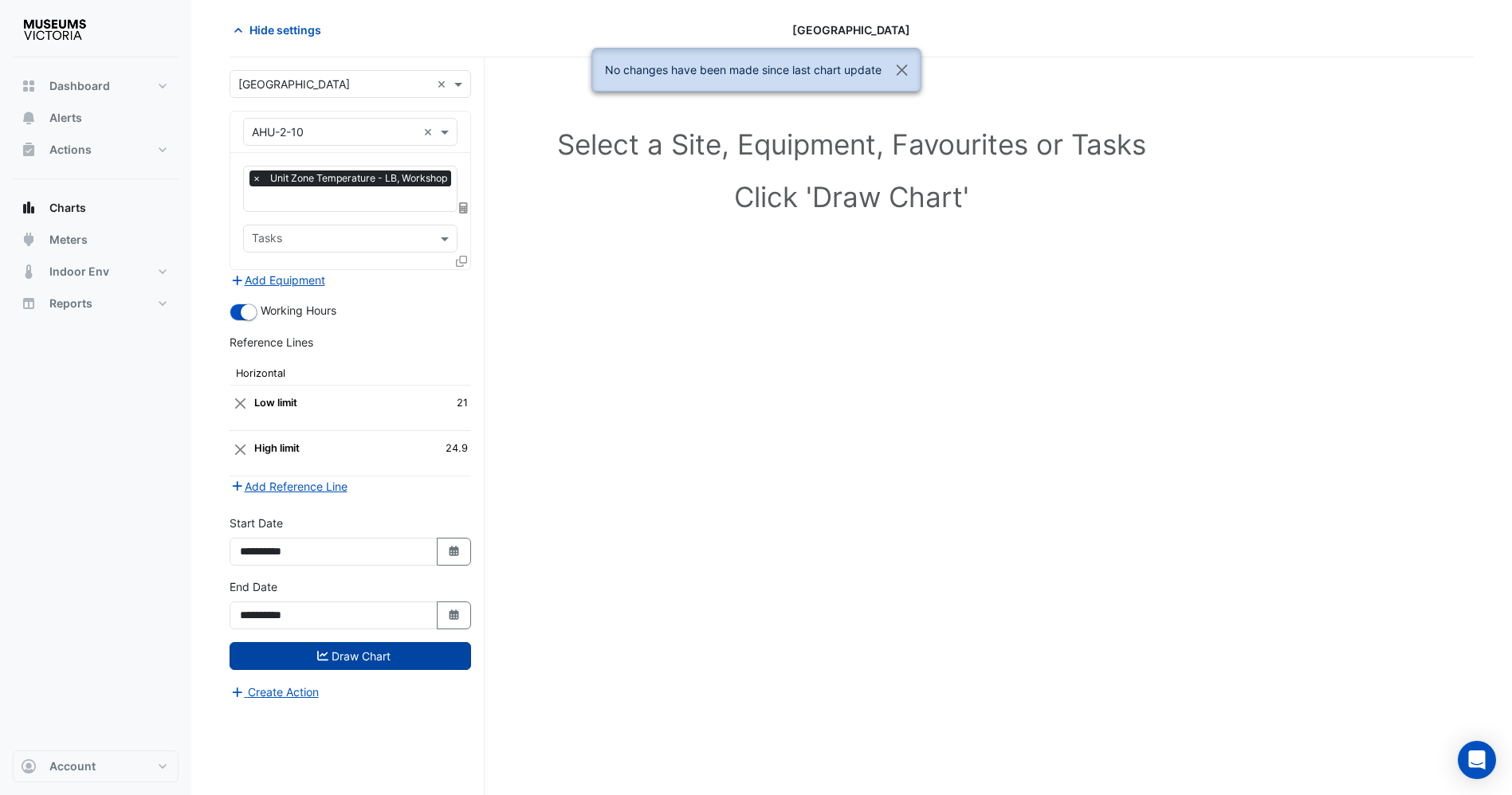
click at [370, 662] on button "Draw Chart" at bounding box center [350, 656] width 242 height 28
click at [907, 76] on button "Close" at bounding box center [901, 70] width 37 height 43
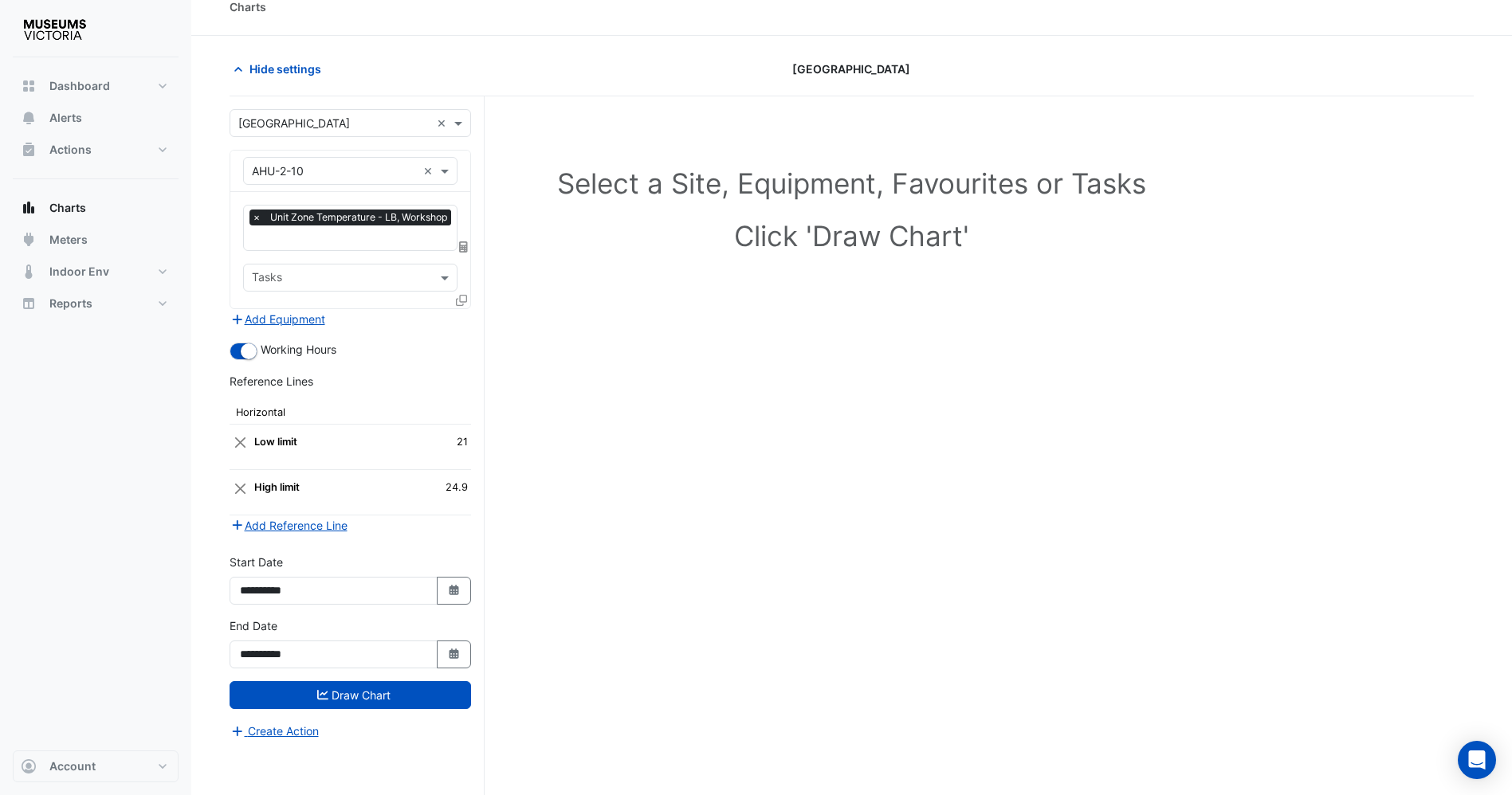
scroll to position [0, 0]
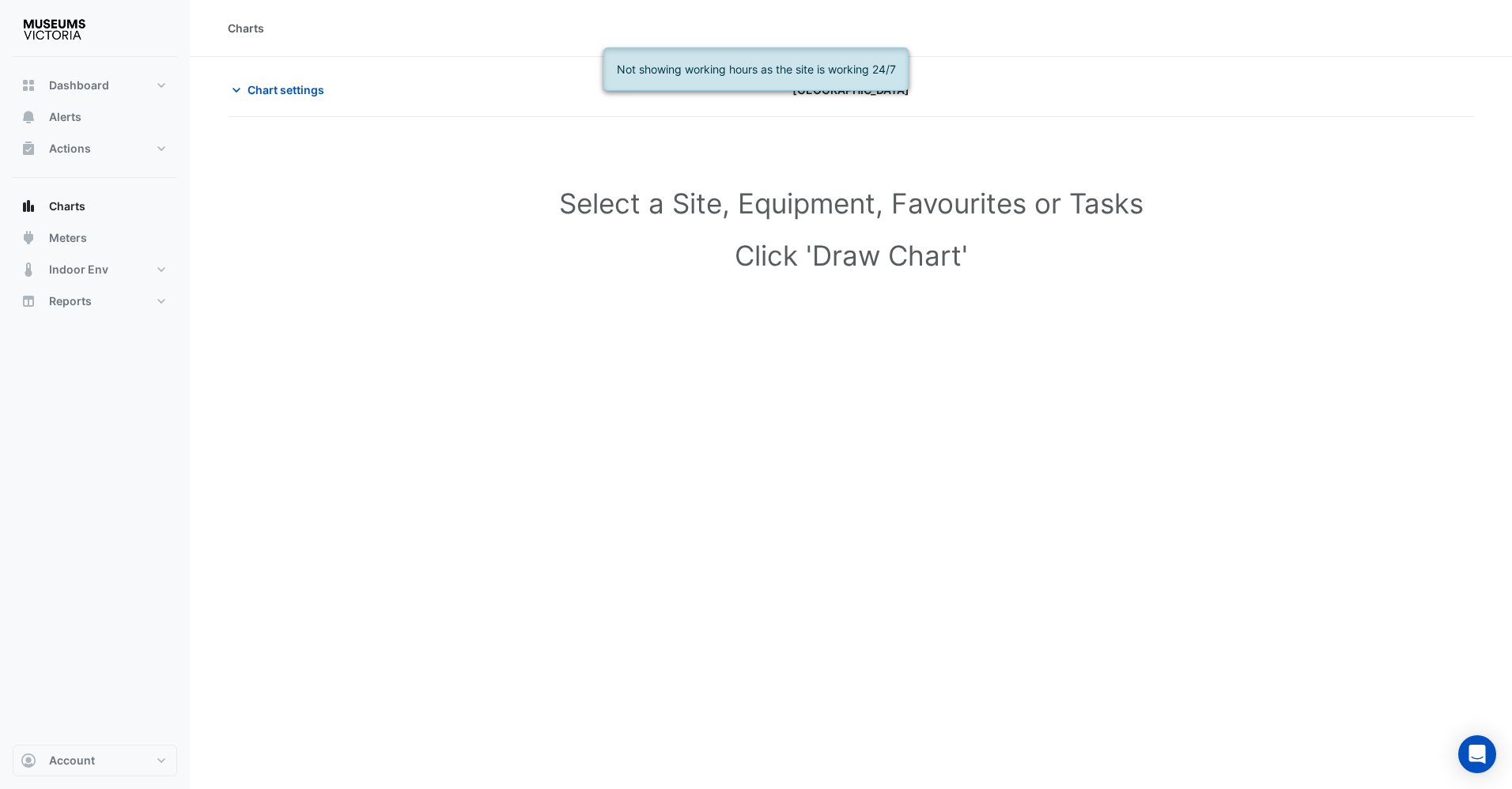
type input "**********"
click at [240, 87] on icon "button" at bounding box center [236, 90] width 16 height 16
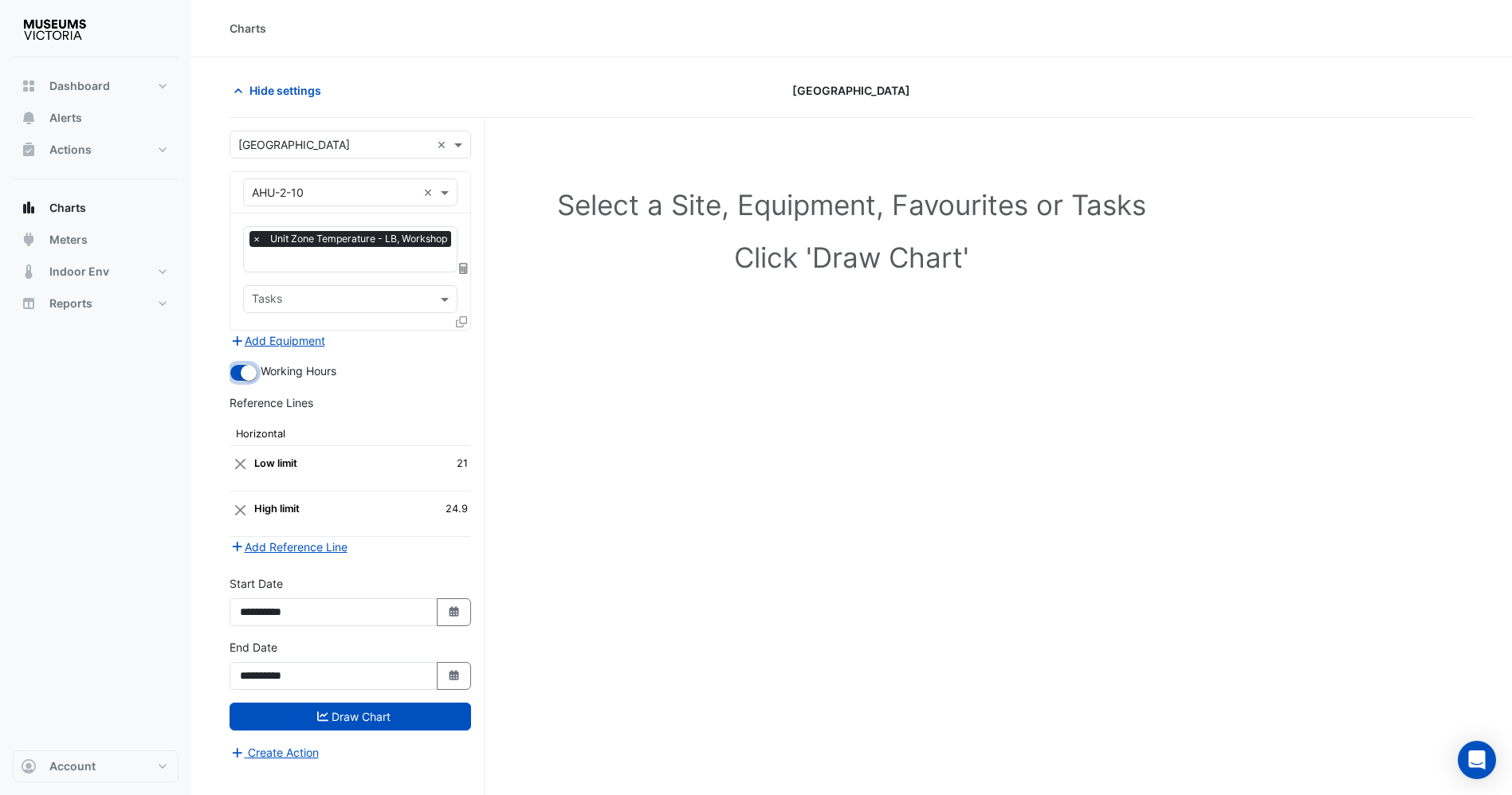
click at [244, 375] on small "button" at bounding box center [249, 372] width 16 height 16
click at [405, 721] on button "Draw Chart" at bounding box center [350, 717] width 242 height 28
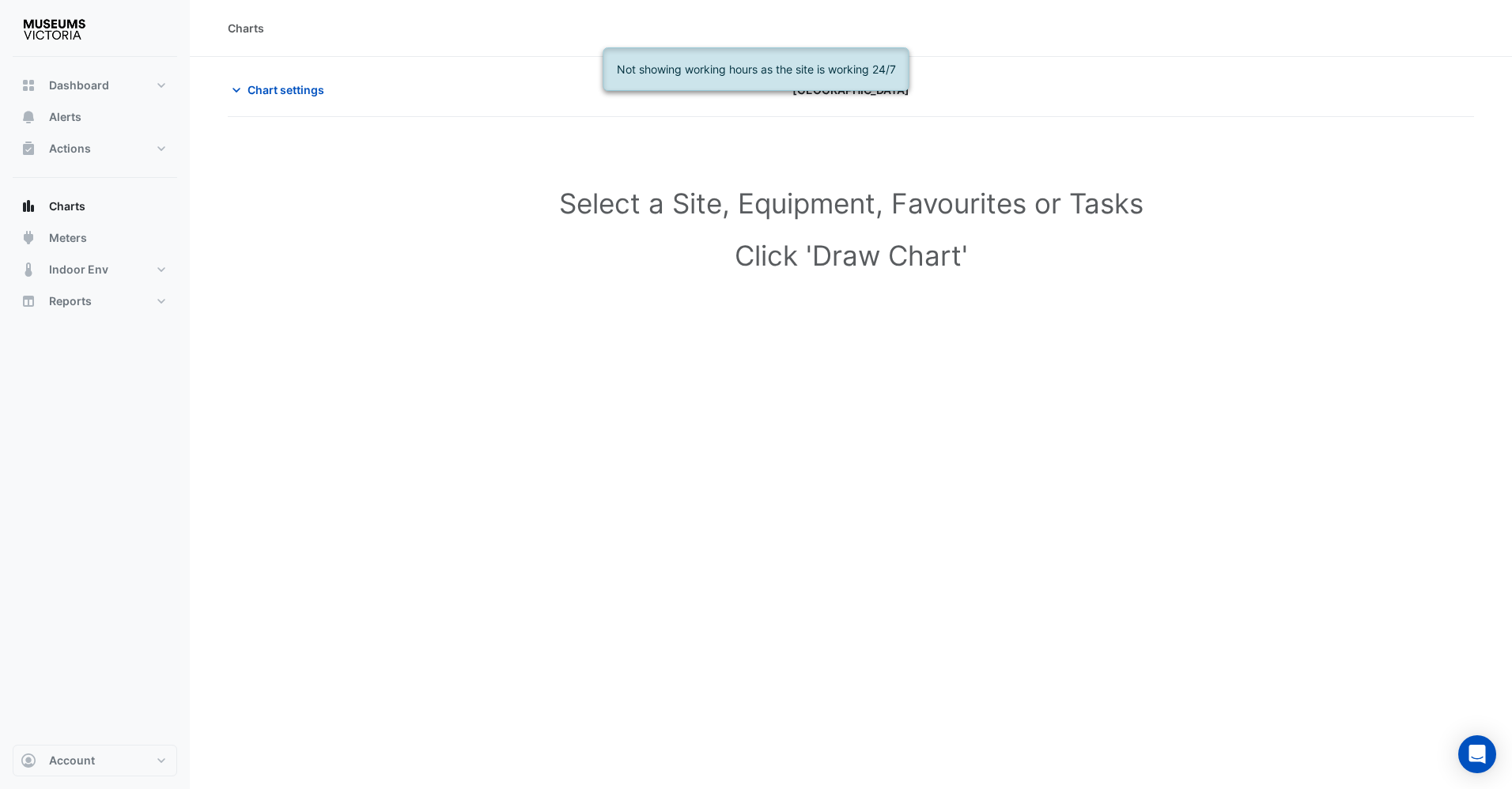
type input "**********"
click at [232, 96] on icon "button" at bounding box center [236, 90] width 16 height 16
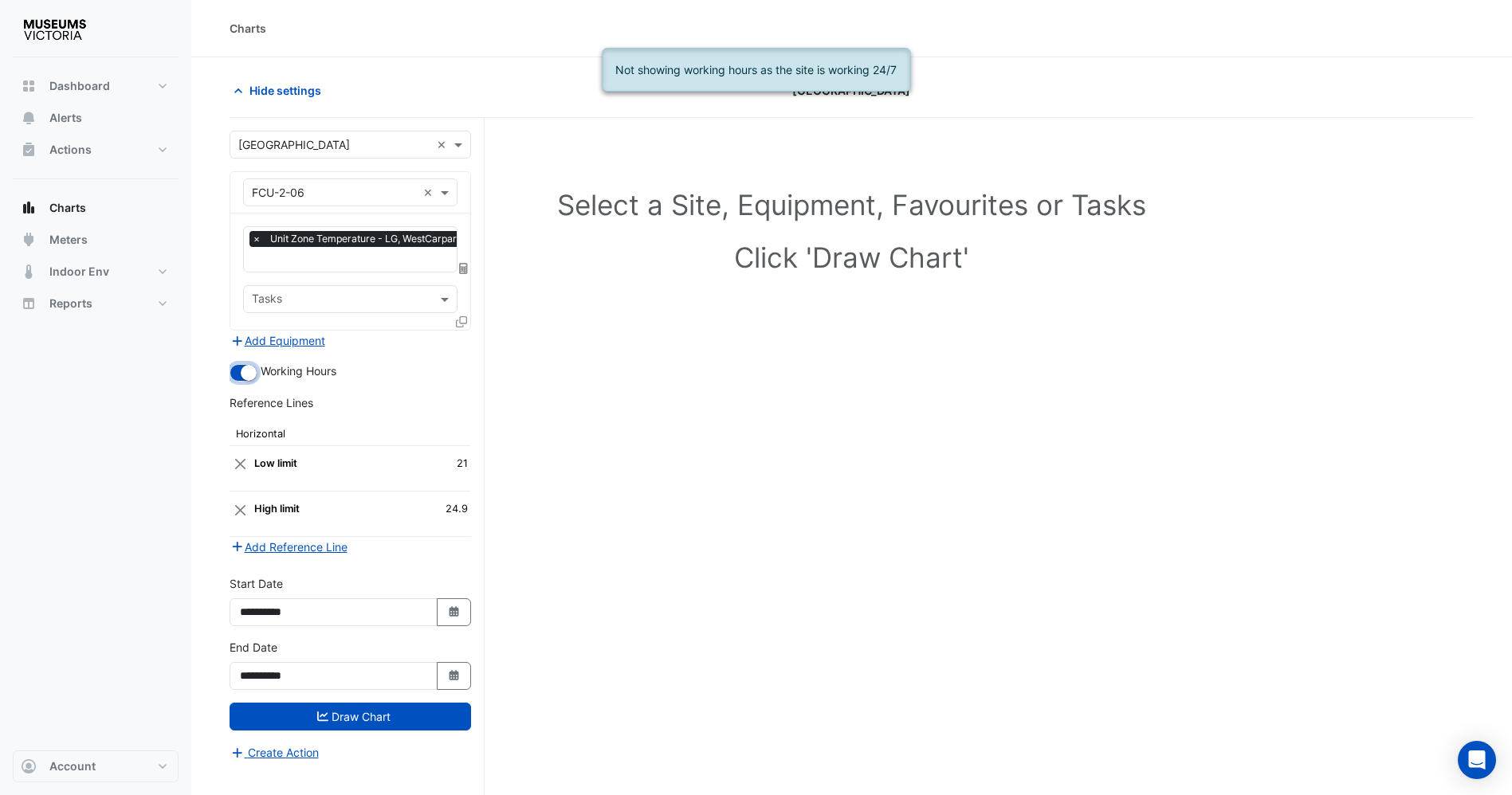
click at [244, 366] on small "button" at bounding box center [249, 372] width 16 height 16
click at [362, 721] on button "Draw Chart" at bounding box center [350, 717] width 242 height 28
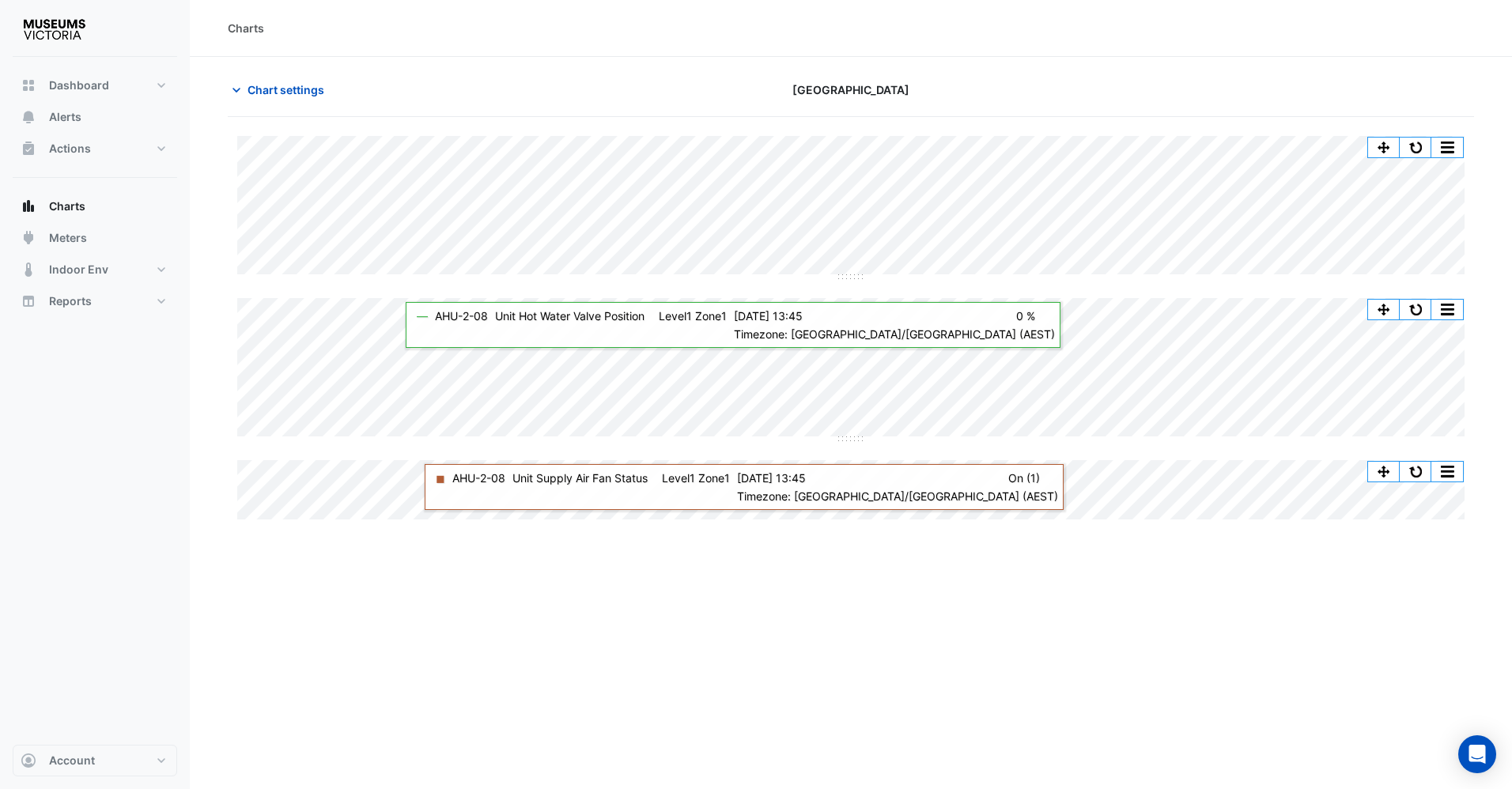
click at [1193, 83] on div at bounding box center [1273, 90] width 422 height 28
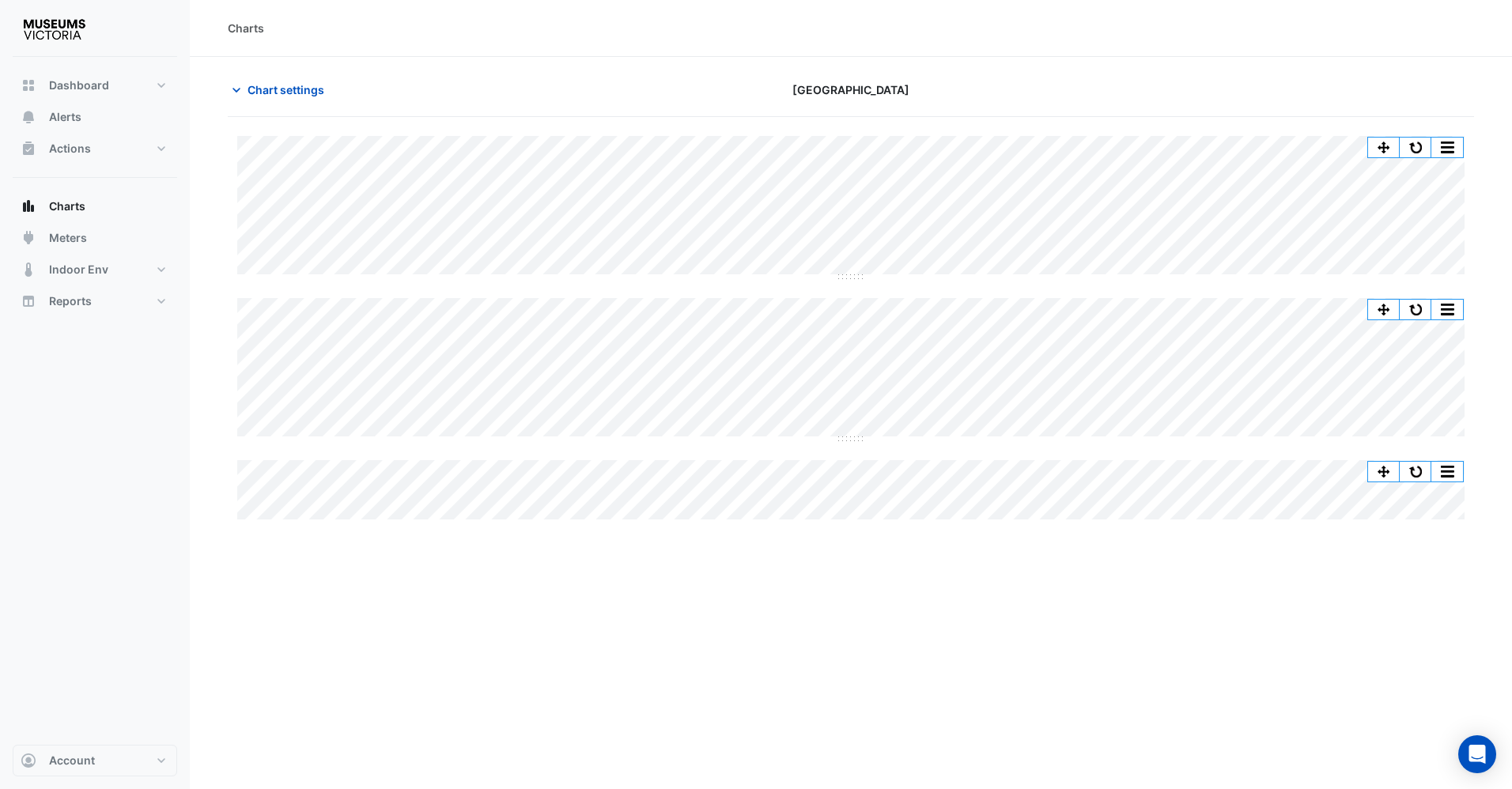
click at [910, 101] on div "[GEOGRAPHIC_DATA]" at bounding box center [850, 90] width 422 height 28
drag, startPoint x: 917, startPoint y: 98, endPoint x: 771, endPoint y: 93, distance: 146.1
click at [771, 93] on div "[GEOGRAPHIC_DATA]" at bounding box center [850, 90] width 422 height 28
drag, startPoint x: 771, startPoint y: 93, endPoint x: 1152, endPoint y: 106, distance: 381.2
click at [1148, 101] on div at bounding box center [1273, 90] width 422 height 28
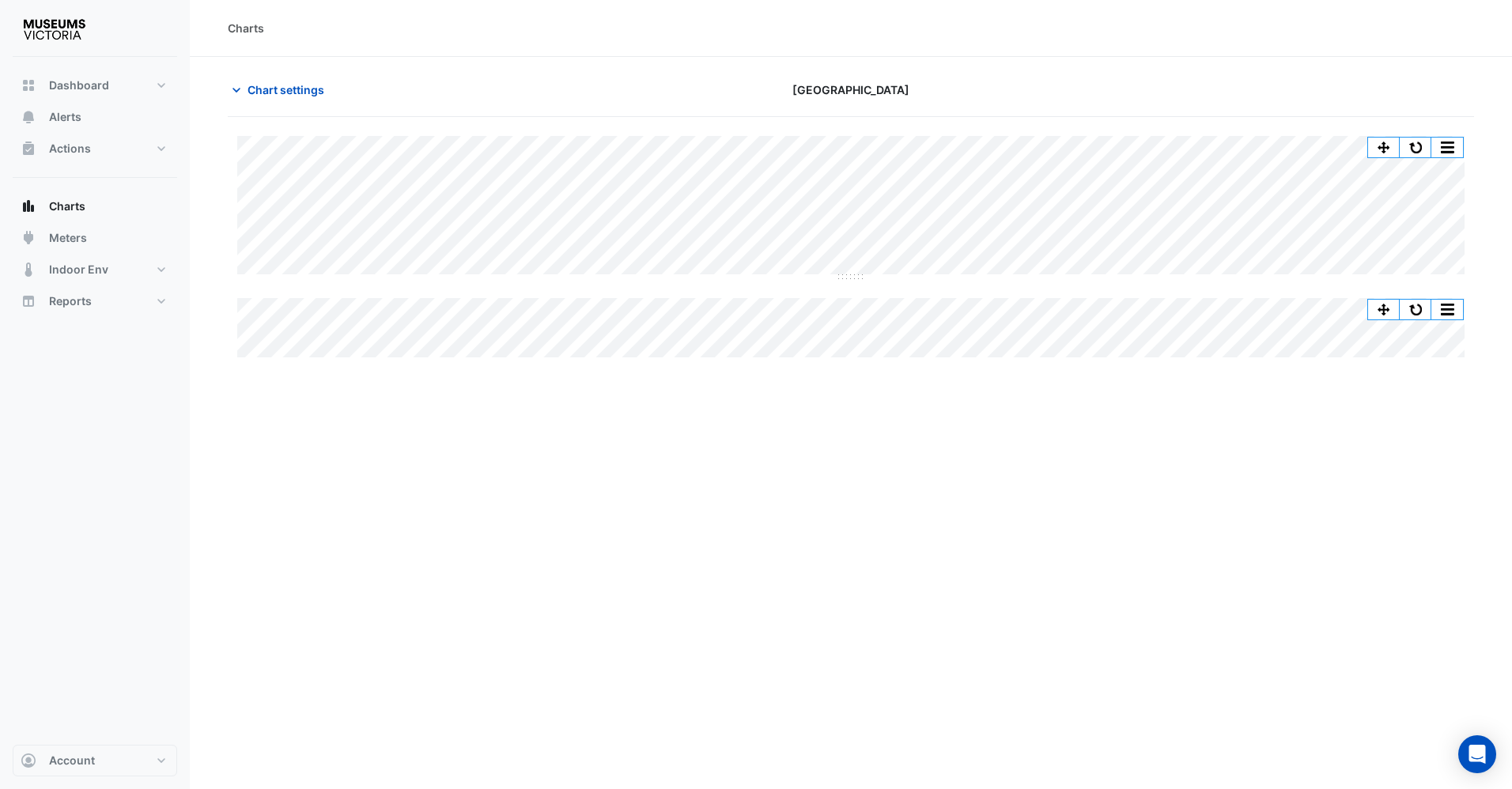
click at [732, 559] on div "Charts Chart settings Melbourne Museum Split All Split None Print Save as JPEG …" at bounding box center [850, 394] width 1322 height 789
click at [243, 87] on icon "button" at bounding box center [236, 90] width 16 height 16
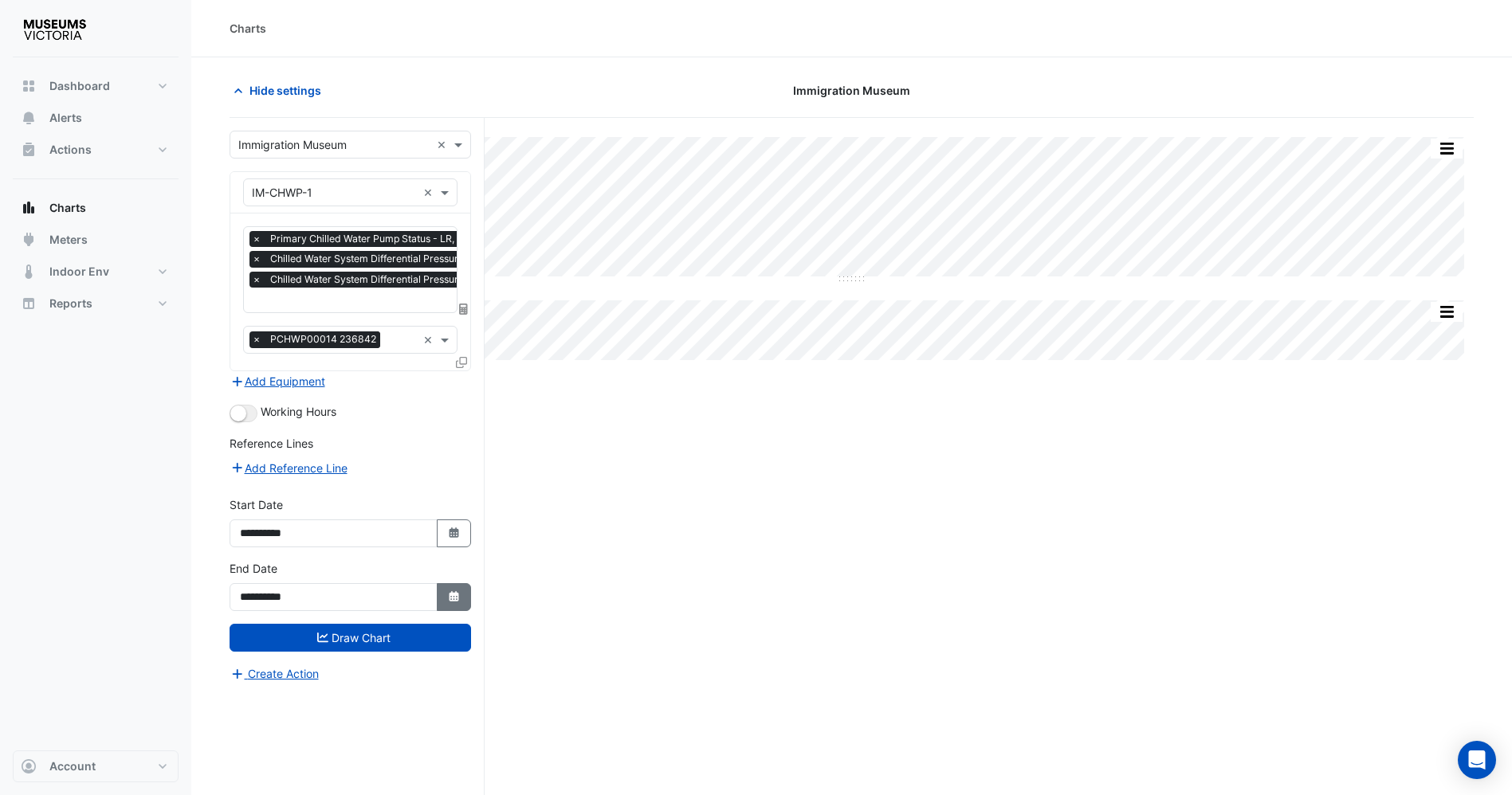
click at [447, 596] on icon "Select Date" at bounding box center [454, 596] width 14 height 11
select select "*"
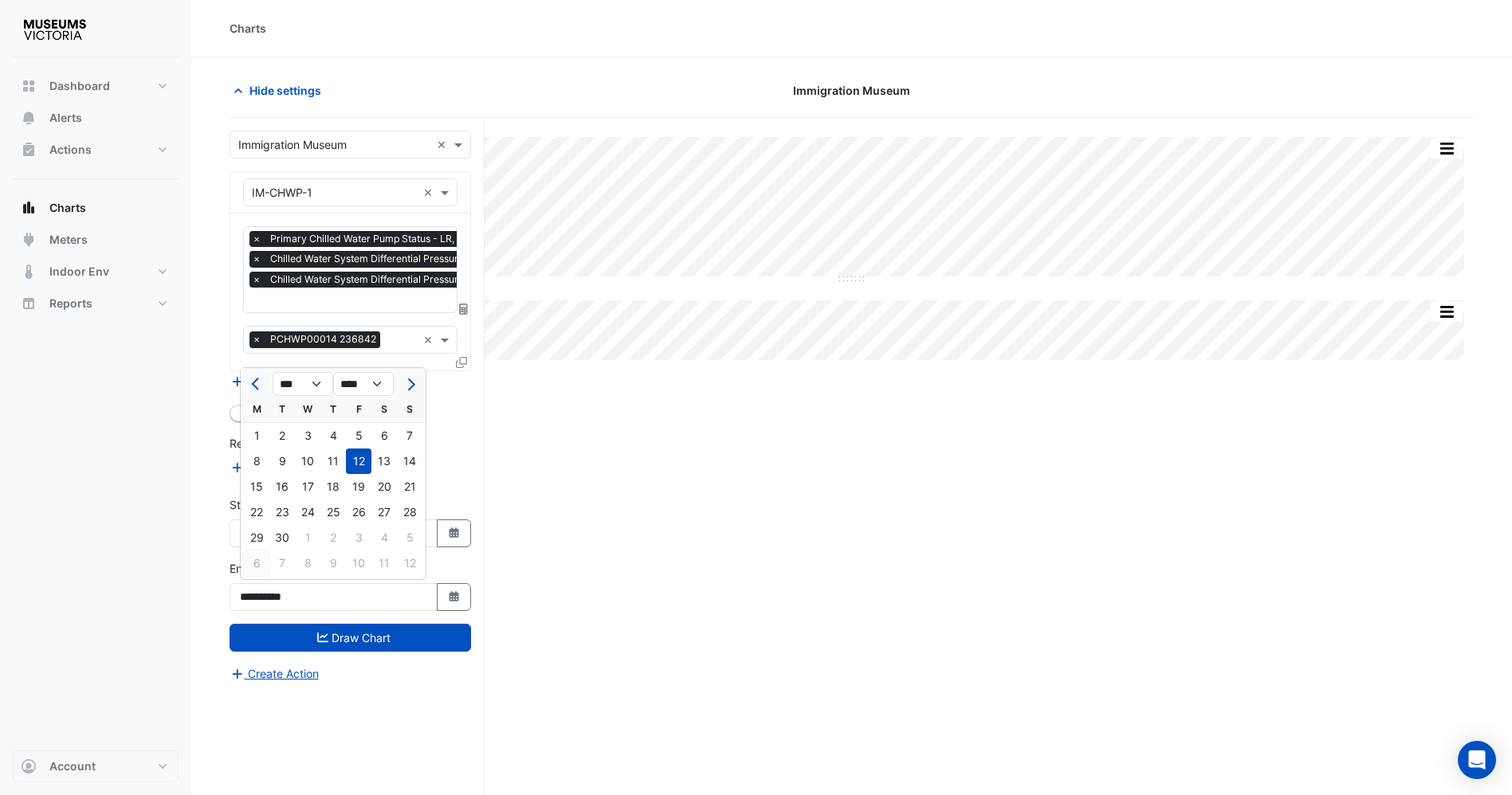
click at [256, 566] on div "6" at bounding box center [256, 563] width 26 height 26
type input "**********"
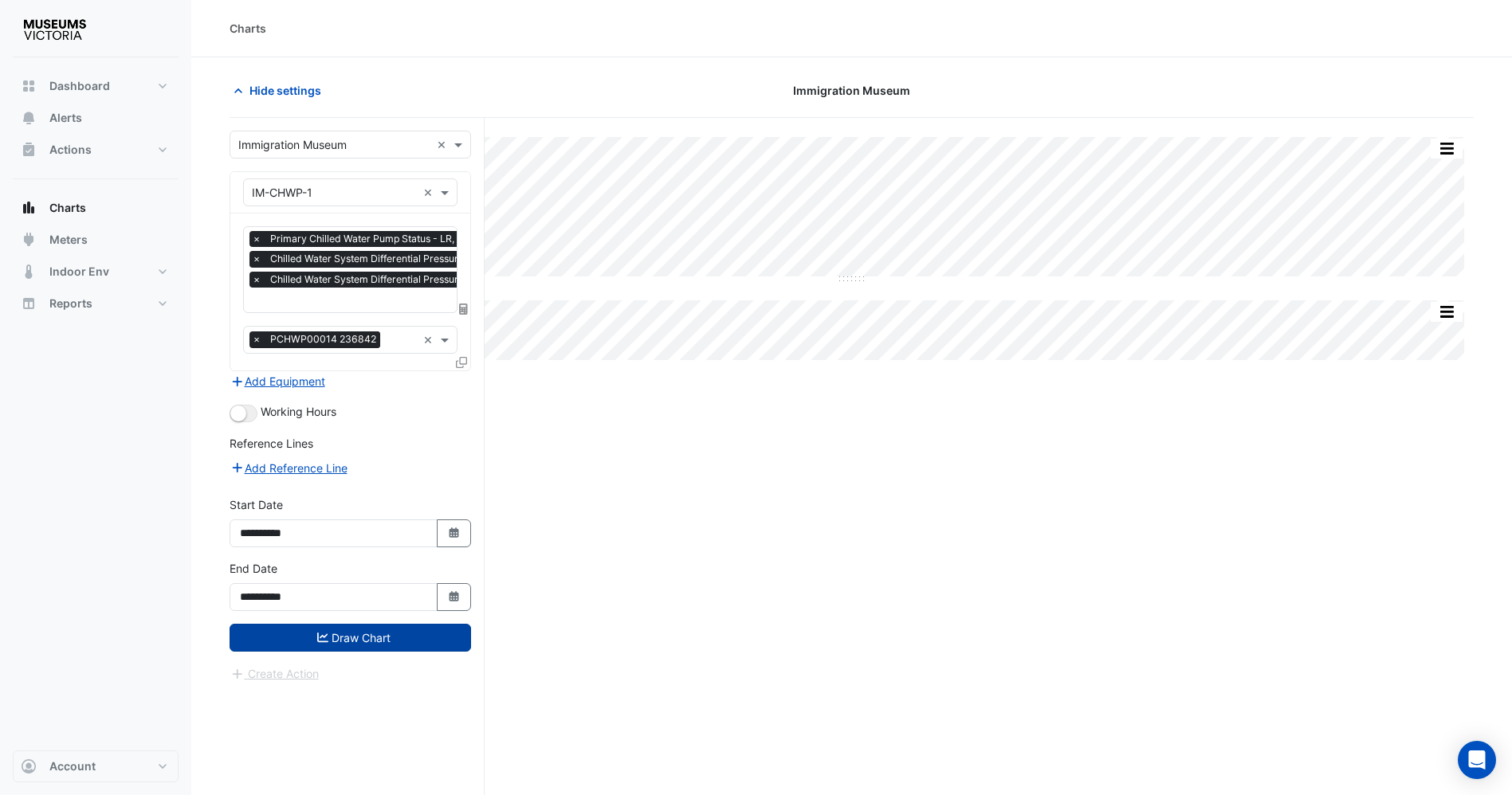
click at [318, 635] on icon "submit" at bounding box center [323, 637] width 11 height 10
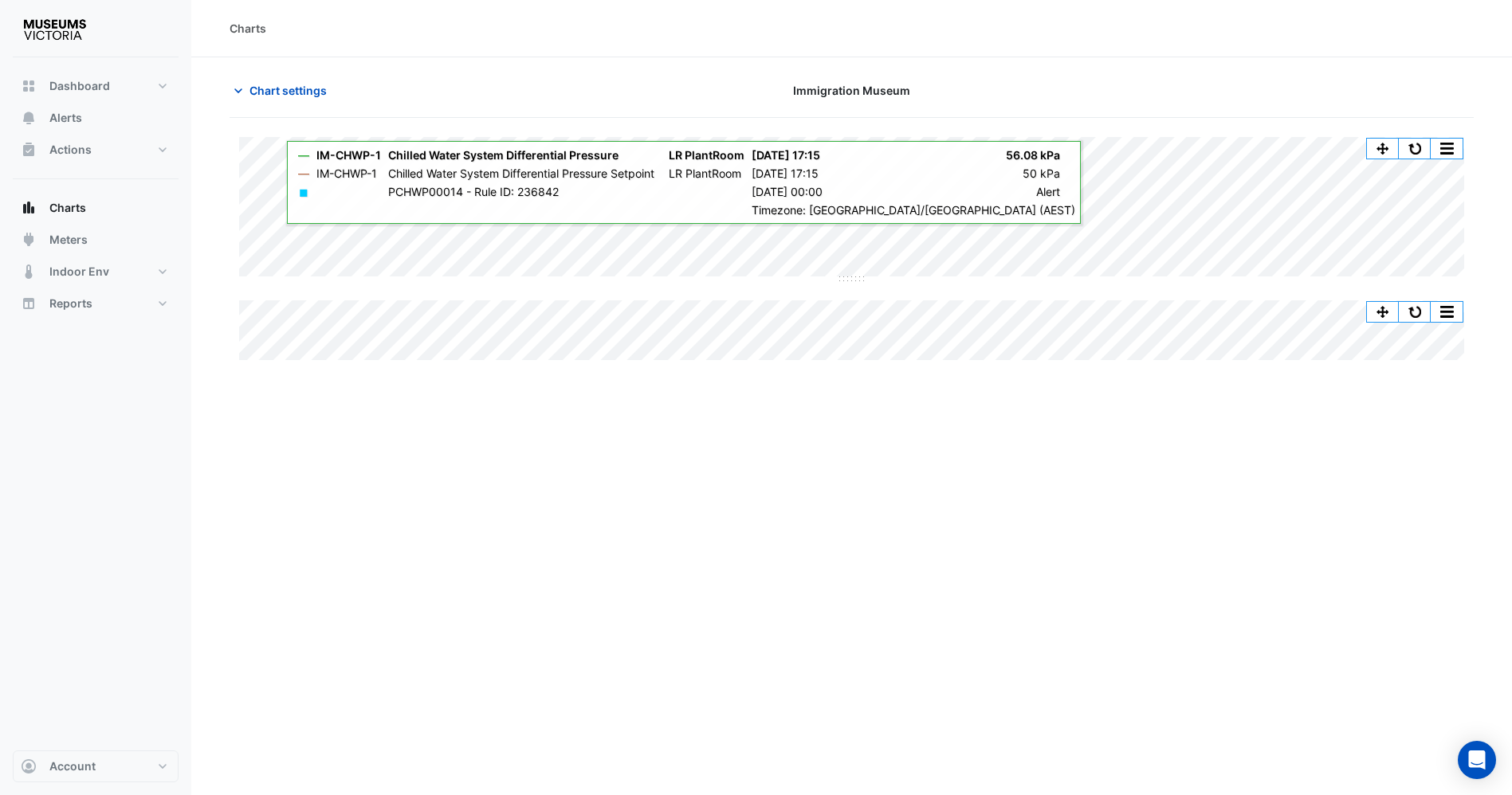
click at [346, 415] on div "Split All Split None Print Save as JPEG Save as PNG Pivot Data Table Export CSV…" at bounding box center [851, 487] width 1244 height 738
click at [954, 530] on div "Split All Split None Print Save as JPEG Save as PNG Pivot Data Table Export CSV…" at bounding box center [851, 487] width 1244 height 738
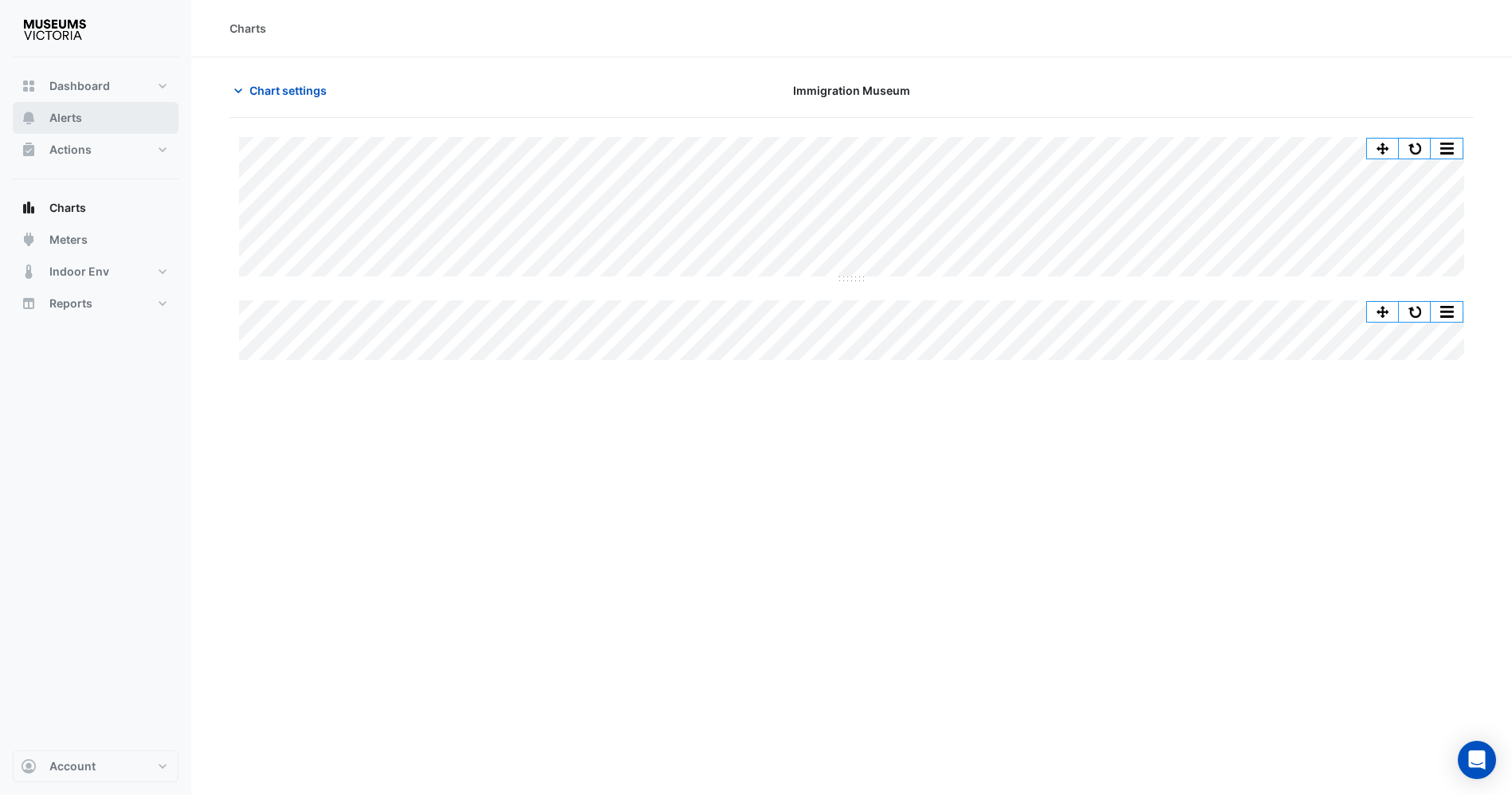
click at [78, 125] on span "Alerts" at bounding box center [65, 117] width 32 height 16
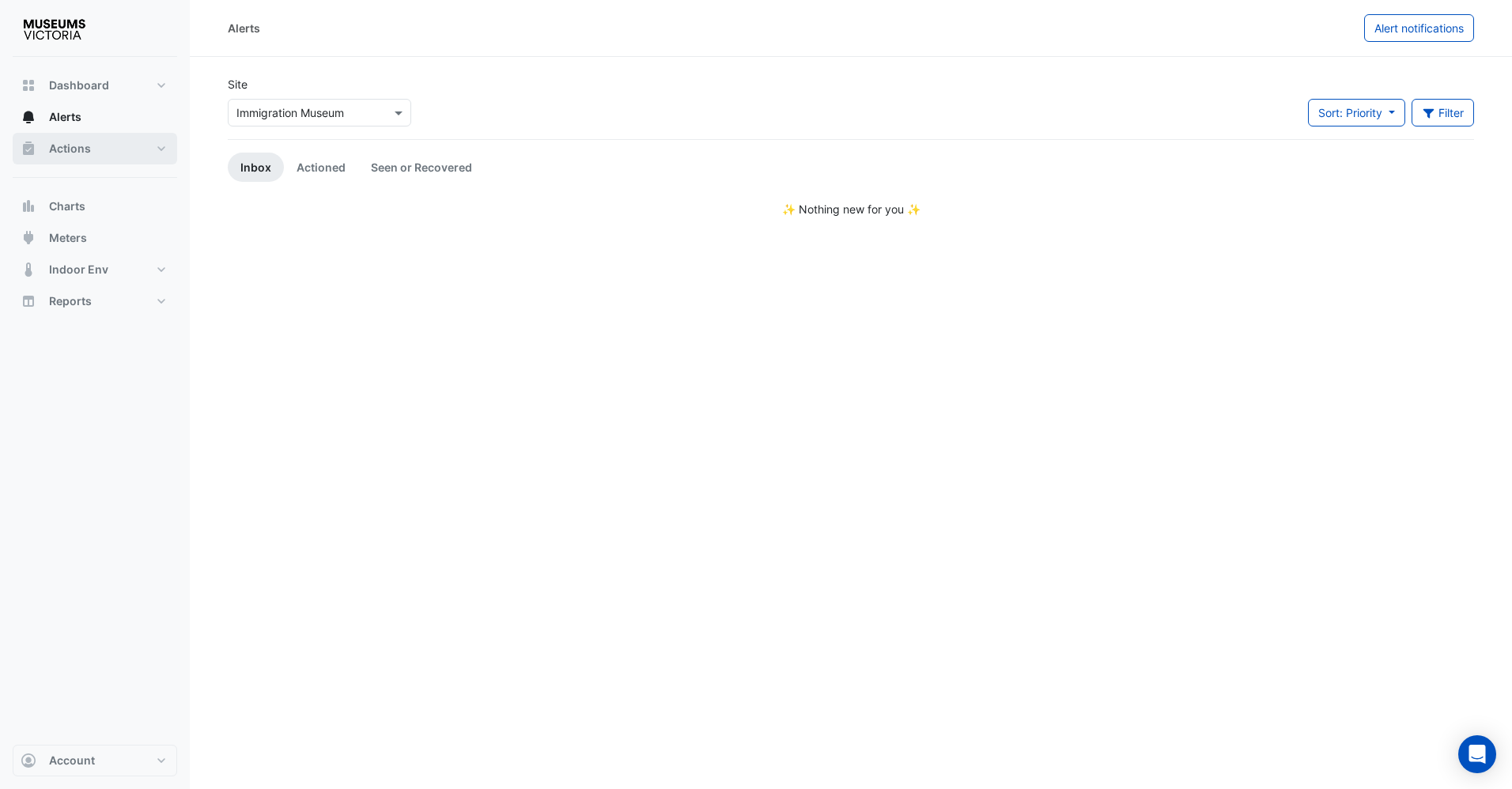
click at [88, 143] on span "Actions" at bounding box center [69, 148] width 42 height 16
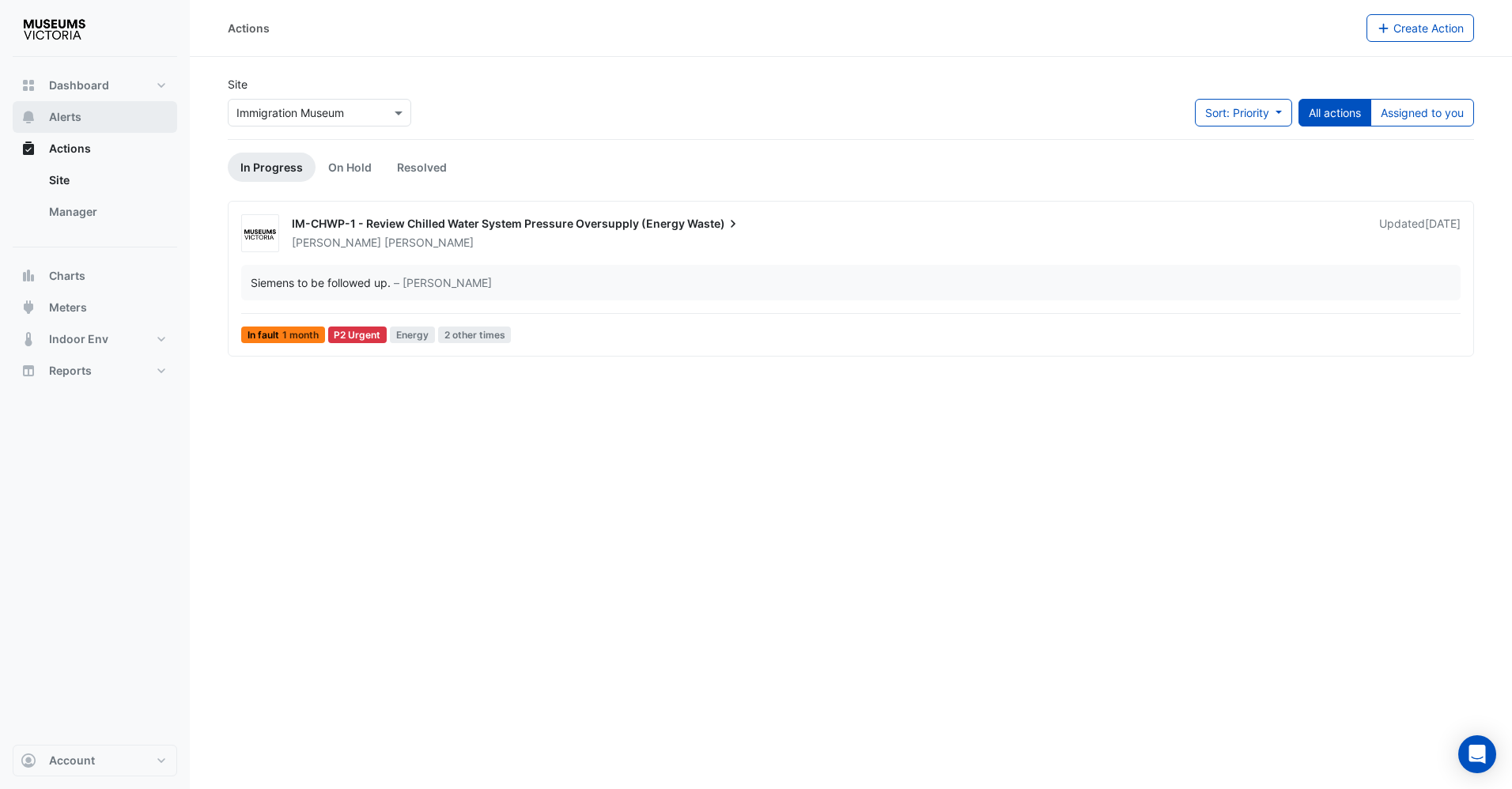
click at [87, 124] on button "Alerts" at bounding box center [94, 117] width 164 height 31
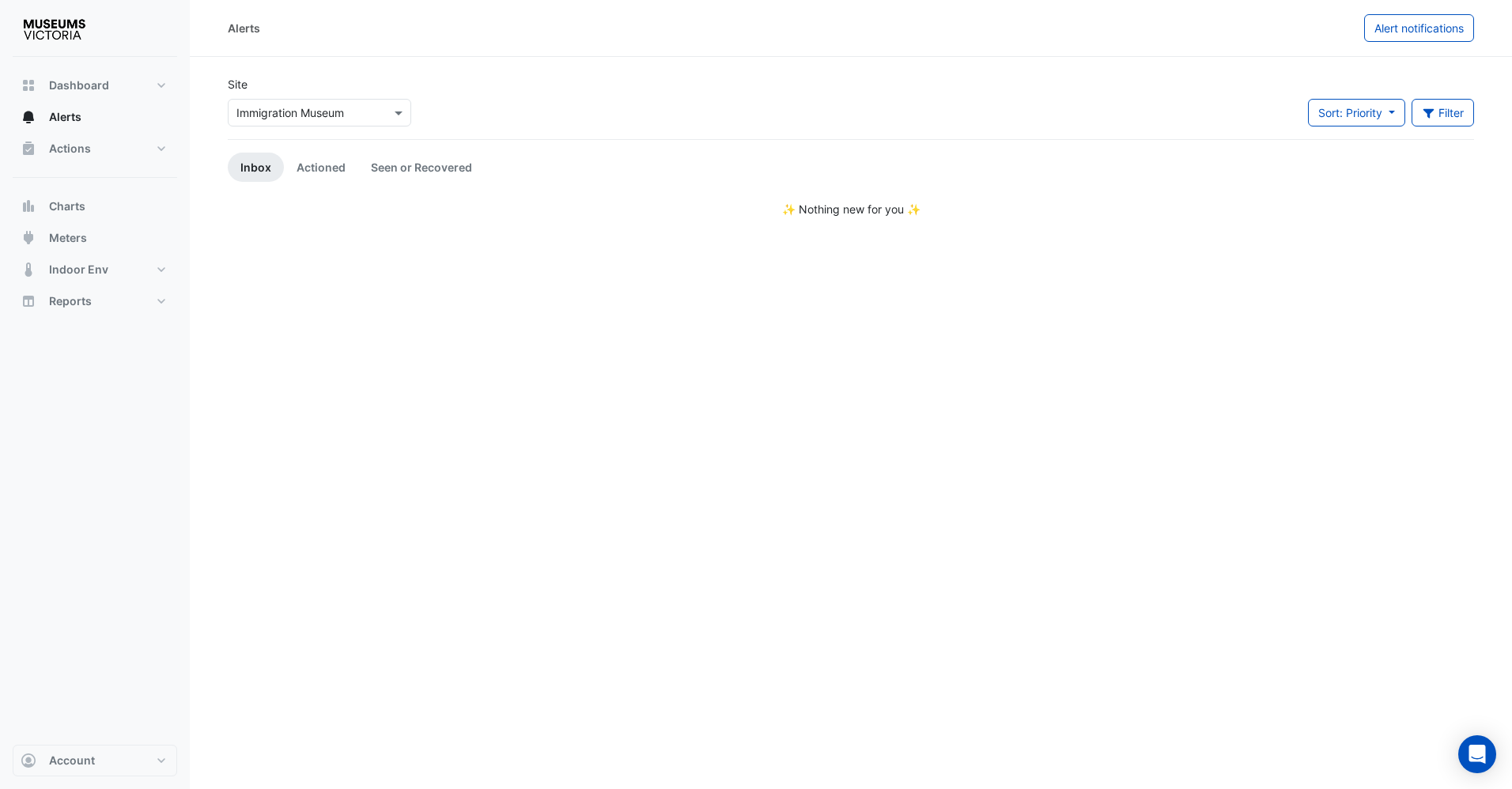
click at [304, 135] on div "Site × Immigration Museum" at bounding box center [319, 107] width 202 height 63
click at [296, 119] on input "text" at bounding box center [304, 114] width 134 height 16
click at [281, 199] on span "Merribek Annexe" at bounding box center [285, 192] width 87 height 13
click at [95, 140] on button "Actions" at bounding box center [94, 148] width 164 height 31
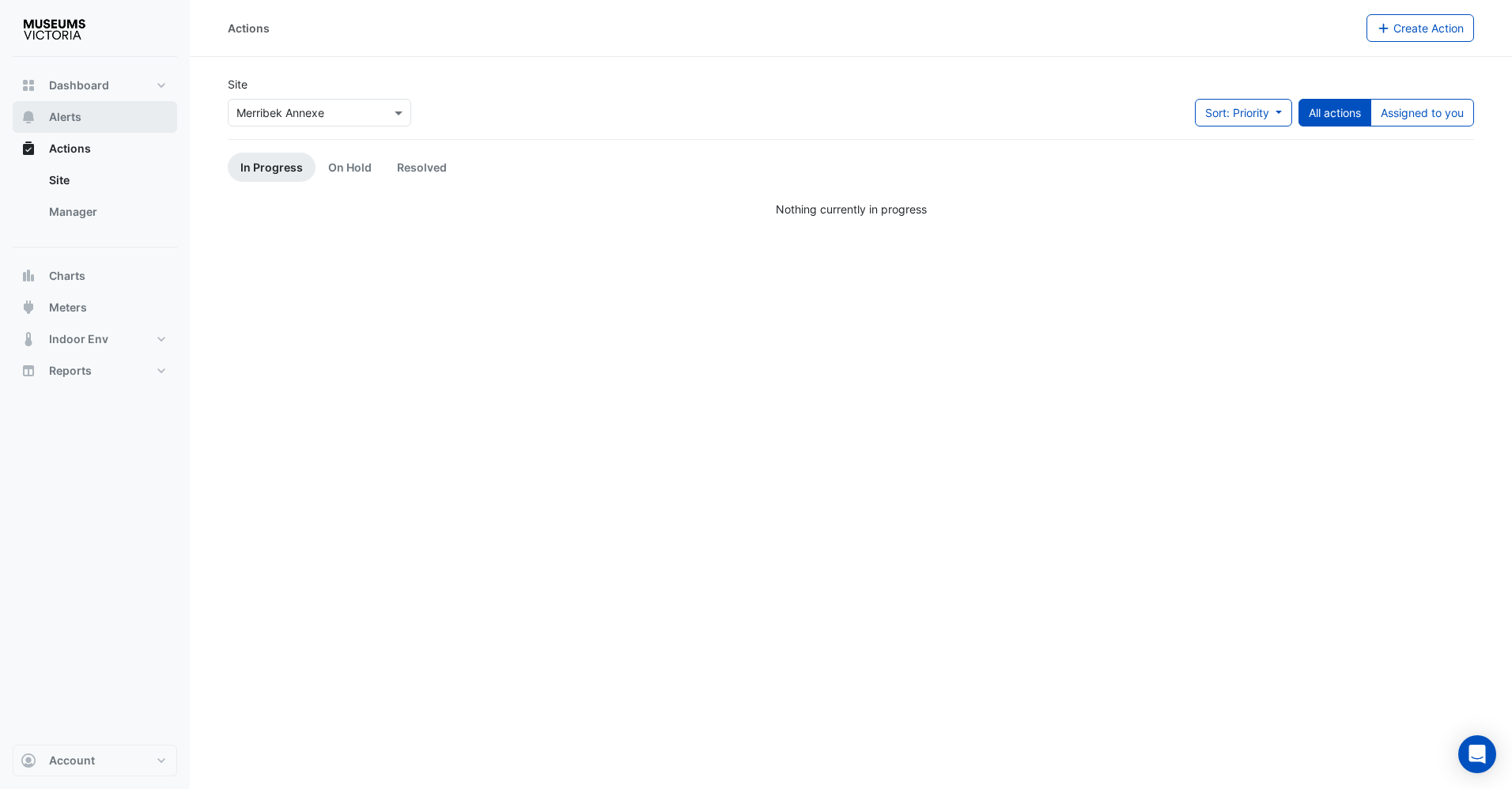
click at [87, 116] on button "Alerts" at bounding box center [94, 117] width 164 height 31
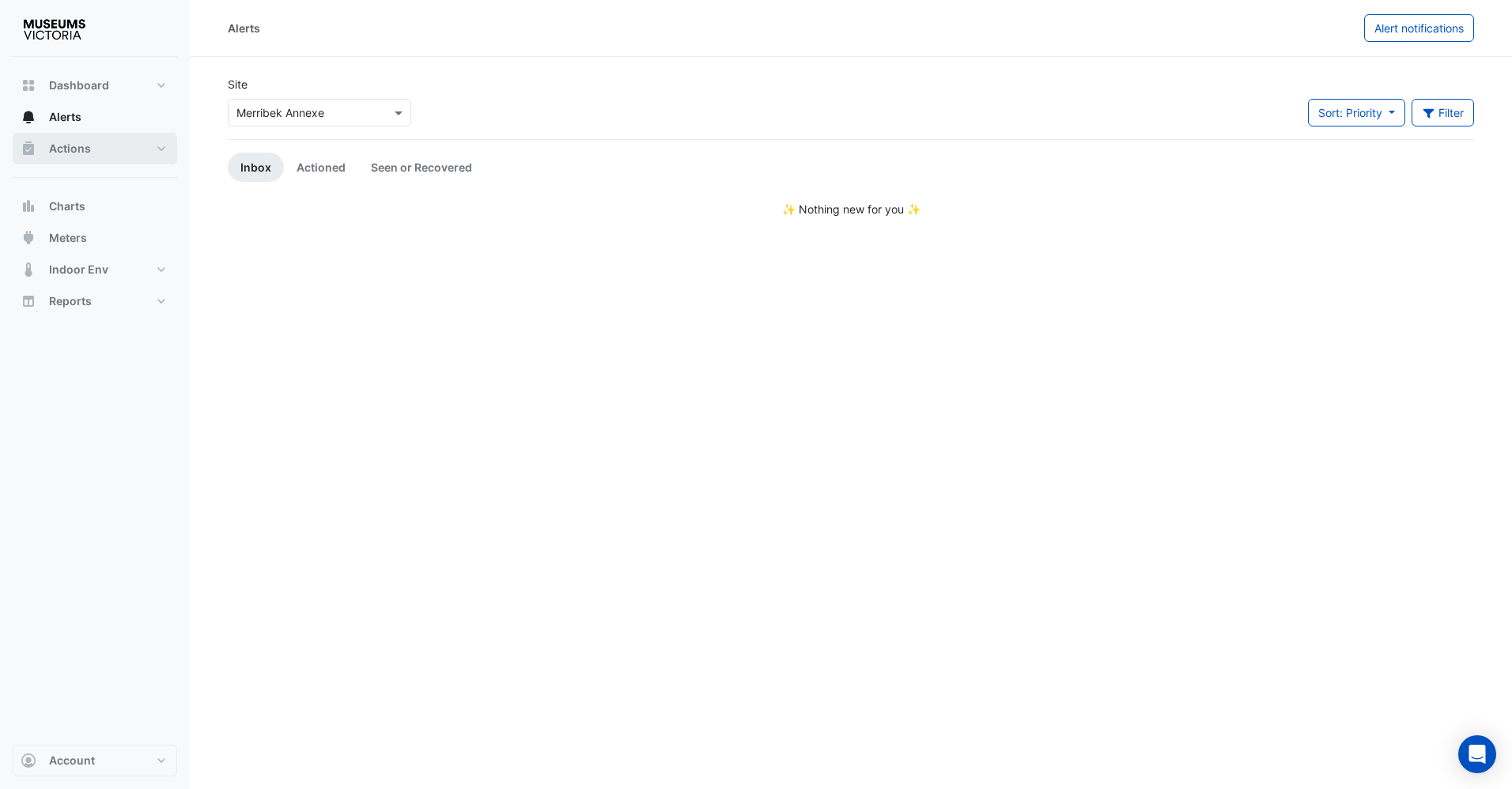
click at [84, 145] on span "Actions" at bounding box center [69, 148] width 42 height 16
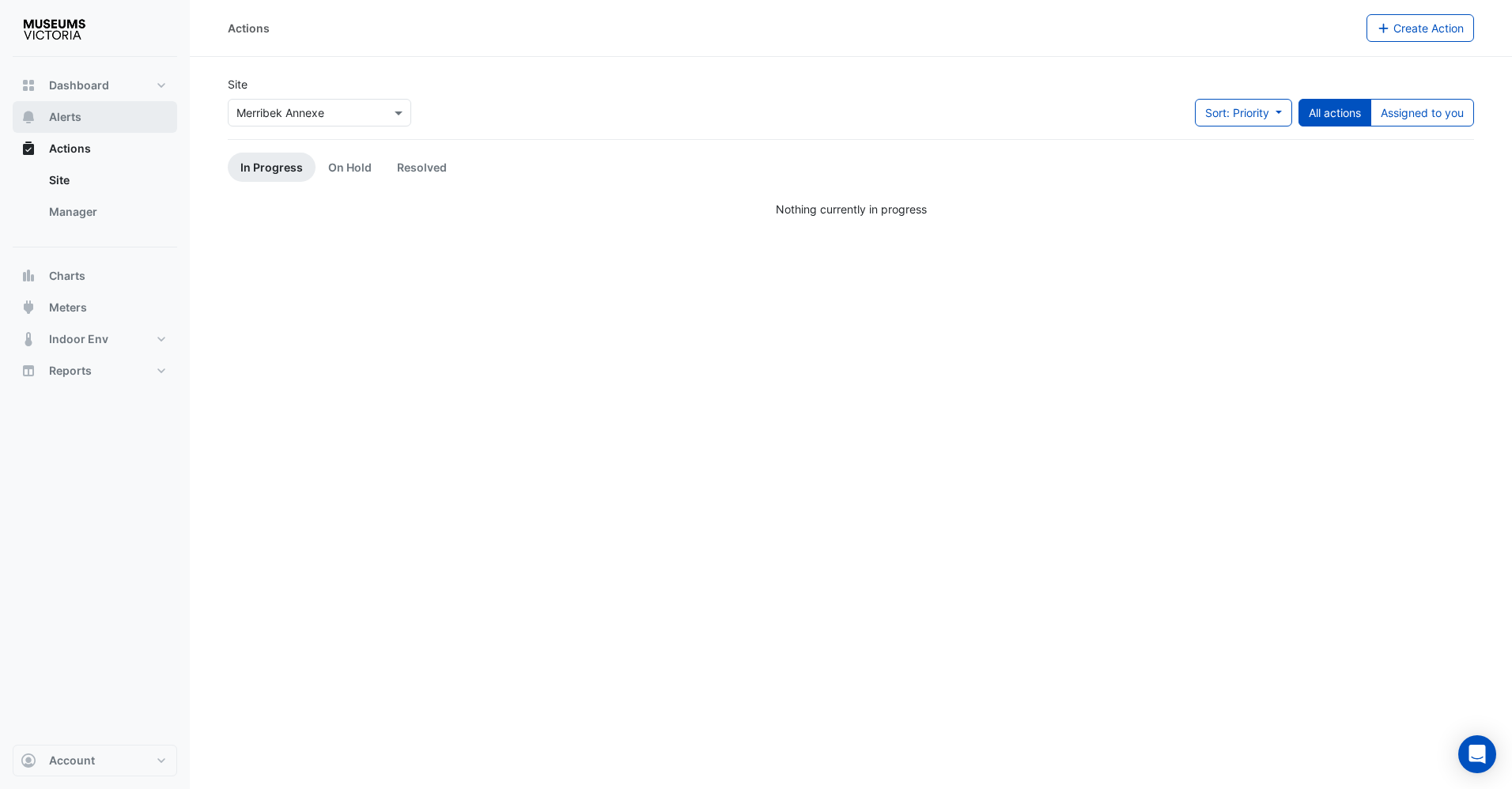
click at [63, 107] on button "Alerts" at bounding box center [94, 117] width 164 height 31
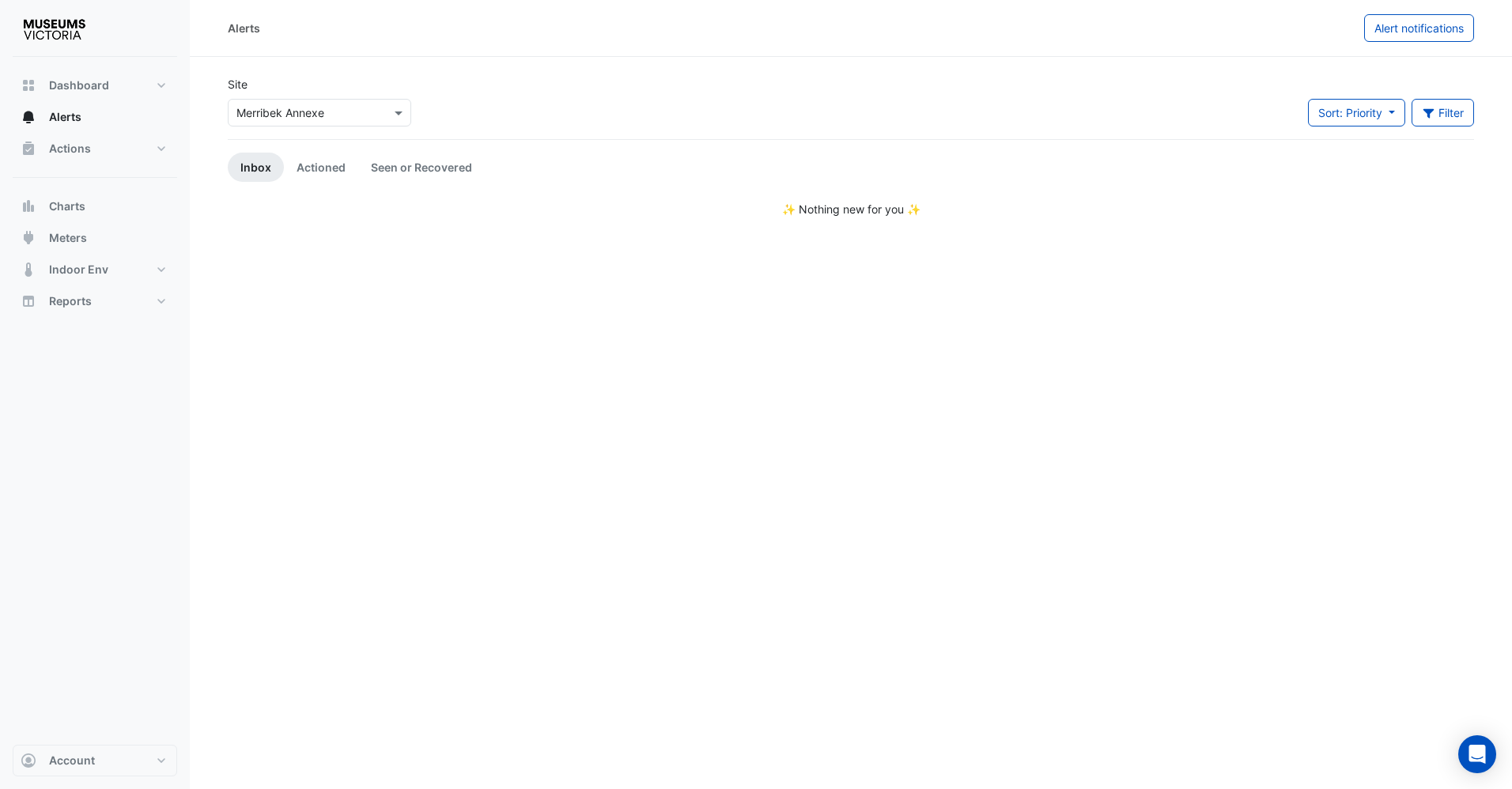
click at [319, 124] on div "× Merribek Annexe" at bounding box center [319, 113] width 183 height 28
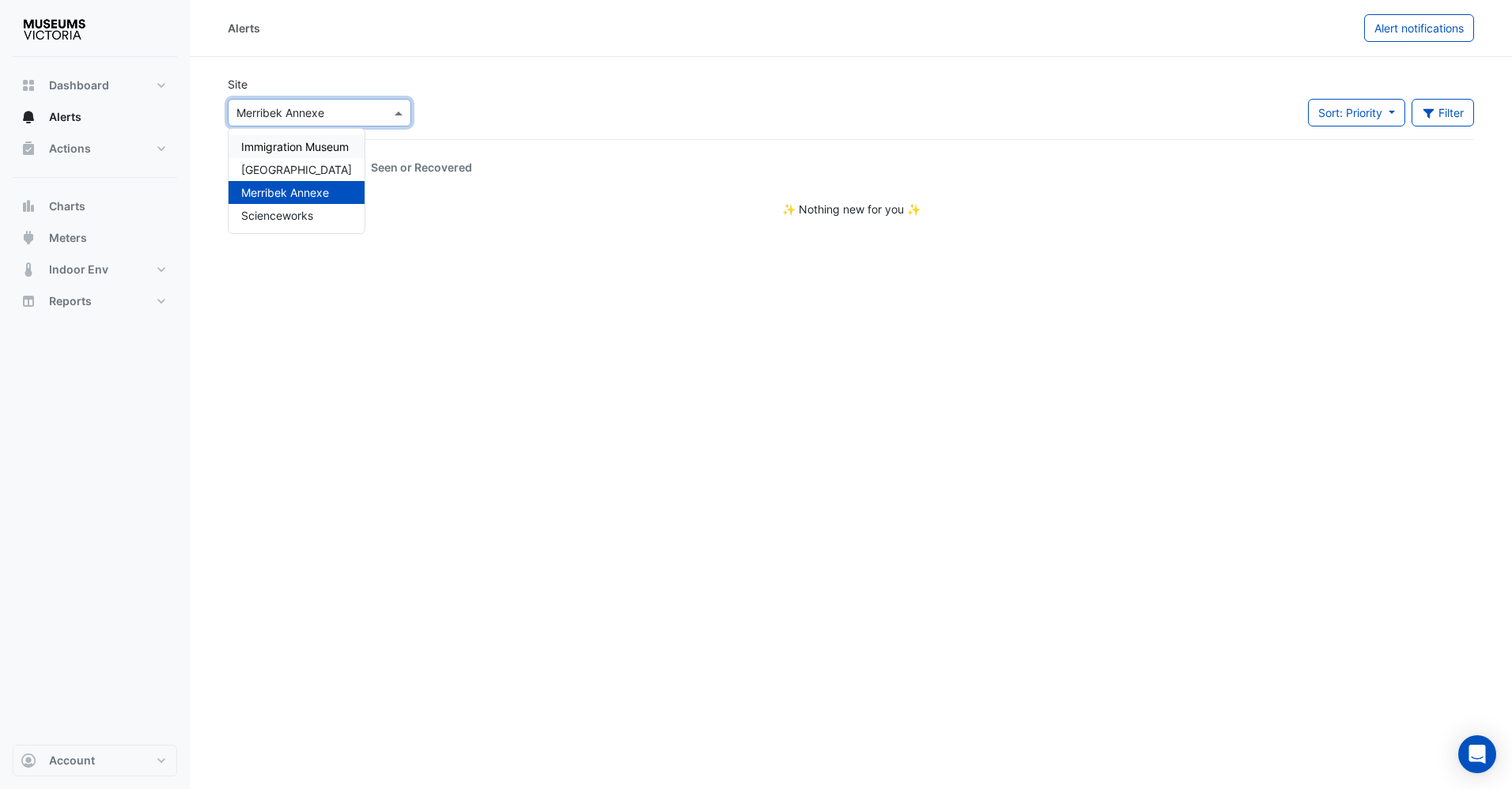
click at [308, 154] on div "Immigration Museum" at bounding box center [296, 147] width 136 height 23
click at [78, 150] on span "Actions" at bounding box center [69, 148] width 42 height 16
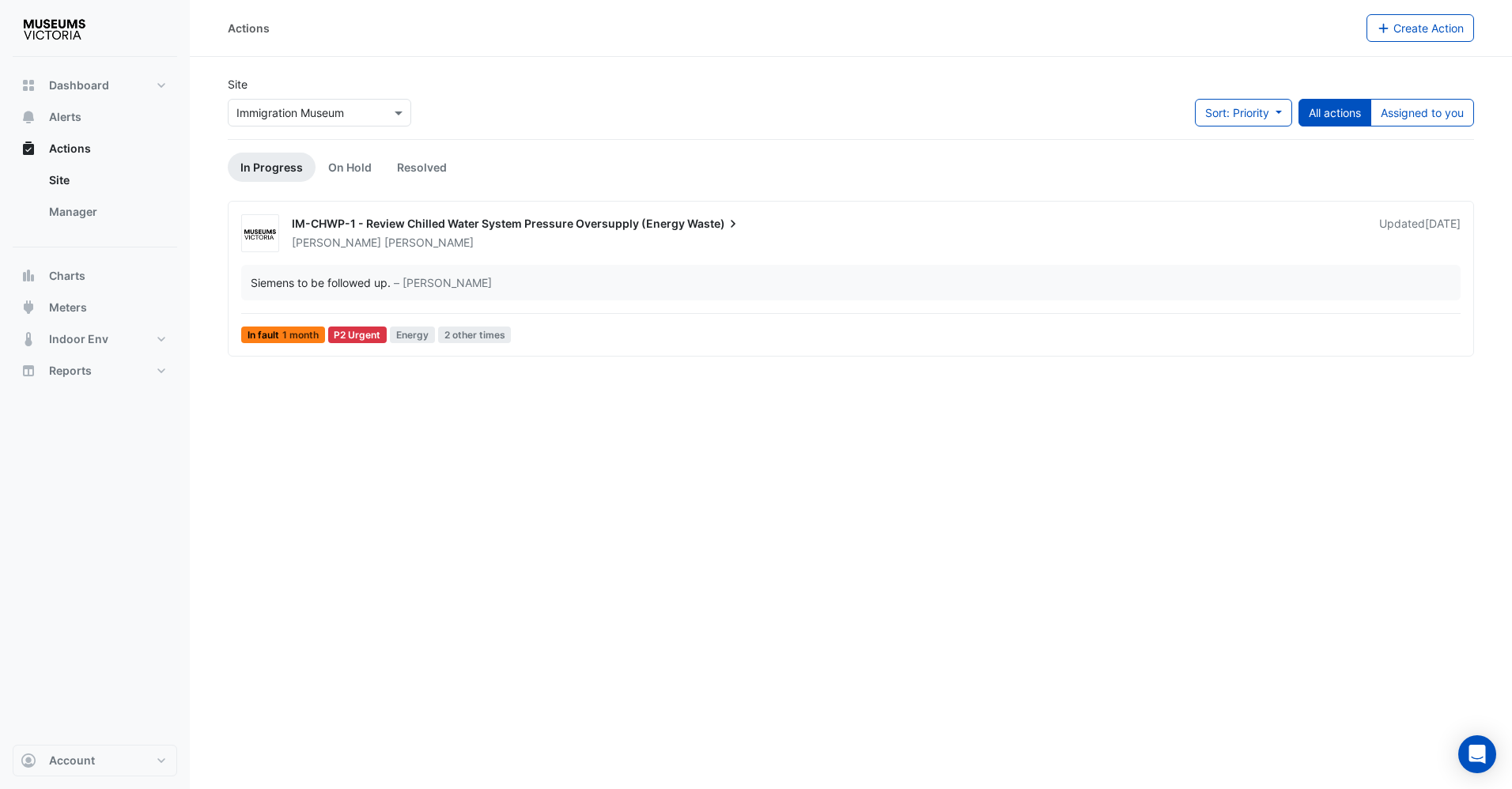
click at [902, 491] on div "Actions Create Action Site × Immigration Museum Sort: Priority Priority Updated…" at bounding box center [850, 394] width 1322 height 789
click at [460, 505] on div "Actions Create Action Site × Immigration Museum Sort: Priority Priority Updated…" at bounding box center [850, 394] width 1322 height 789
click at [340, 120] on div "× Immigration Museum" at bounding box center [290, 113] width 107 height 16
click at [322, 166] on span "[GEOGRAPHIC_DATA]" at bounding box center [296, 170] width 111 height 13
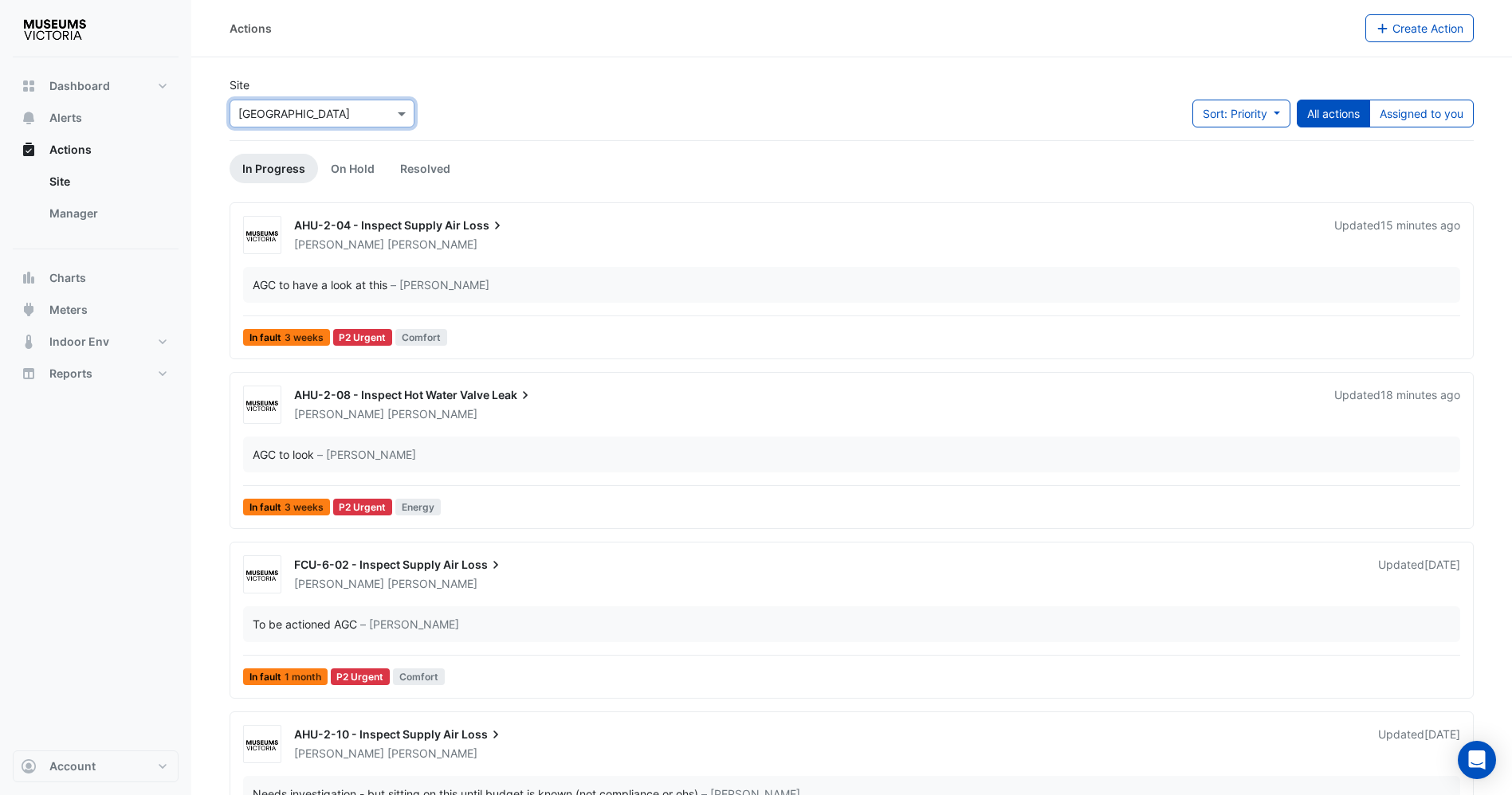
click at [302, 118] on input "text" at bounding box center [306, 115] width 135 height 17
click at [293, 218] on span "Scienceworks" at bounding box center [278, 217] width 72 height 13
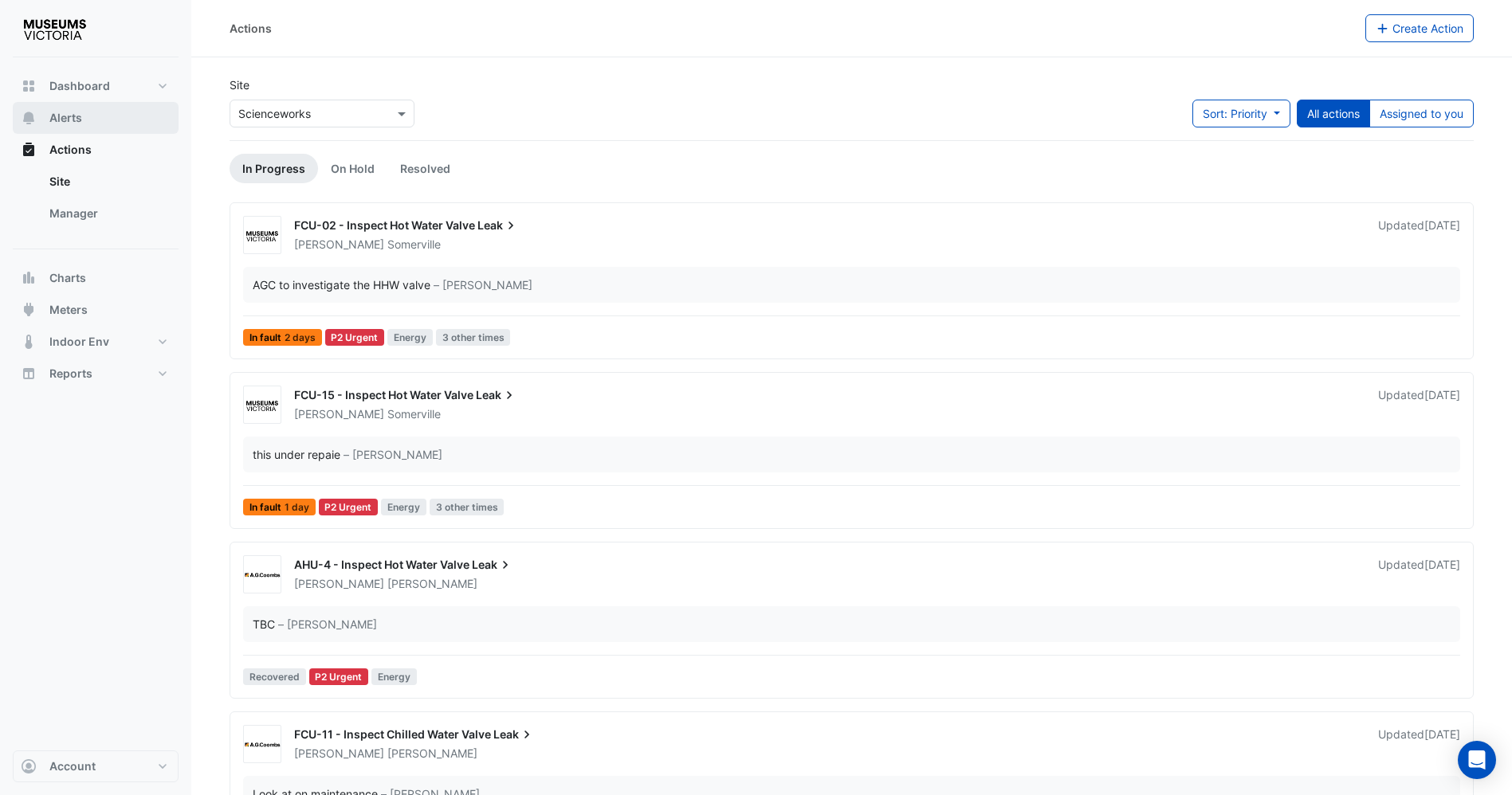
click at [78, 127] on button "Alerts" at bounding box center [95, 118] width 165 height 32
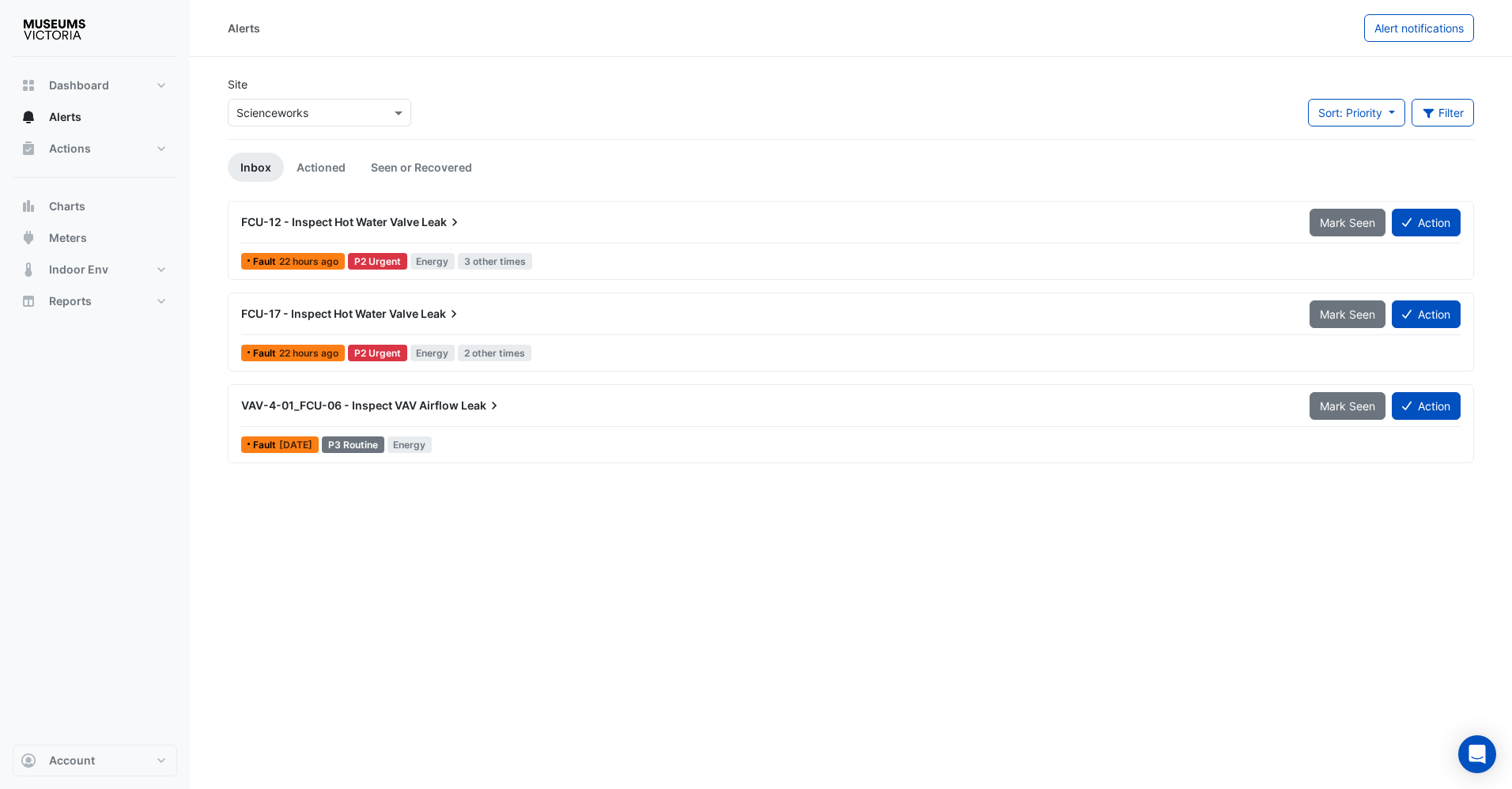
click at [416, 232] on div "FCU-12 - Inspect Hot Water Valve Leak" at bounding box center [765, 222] width 1068 height 29
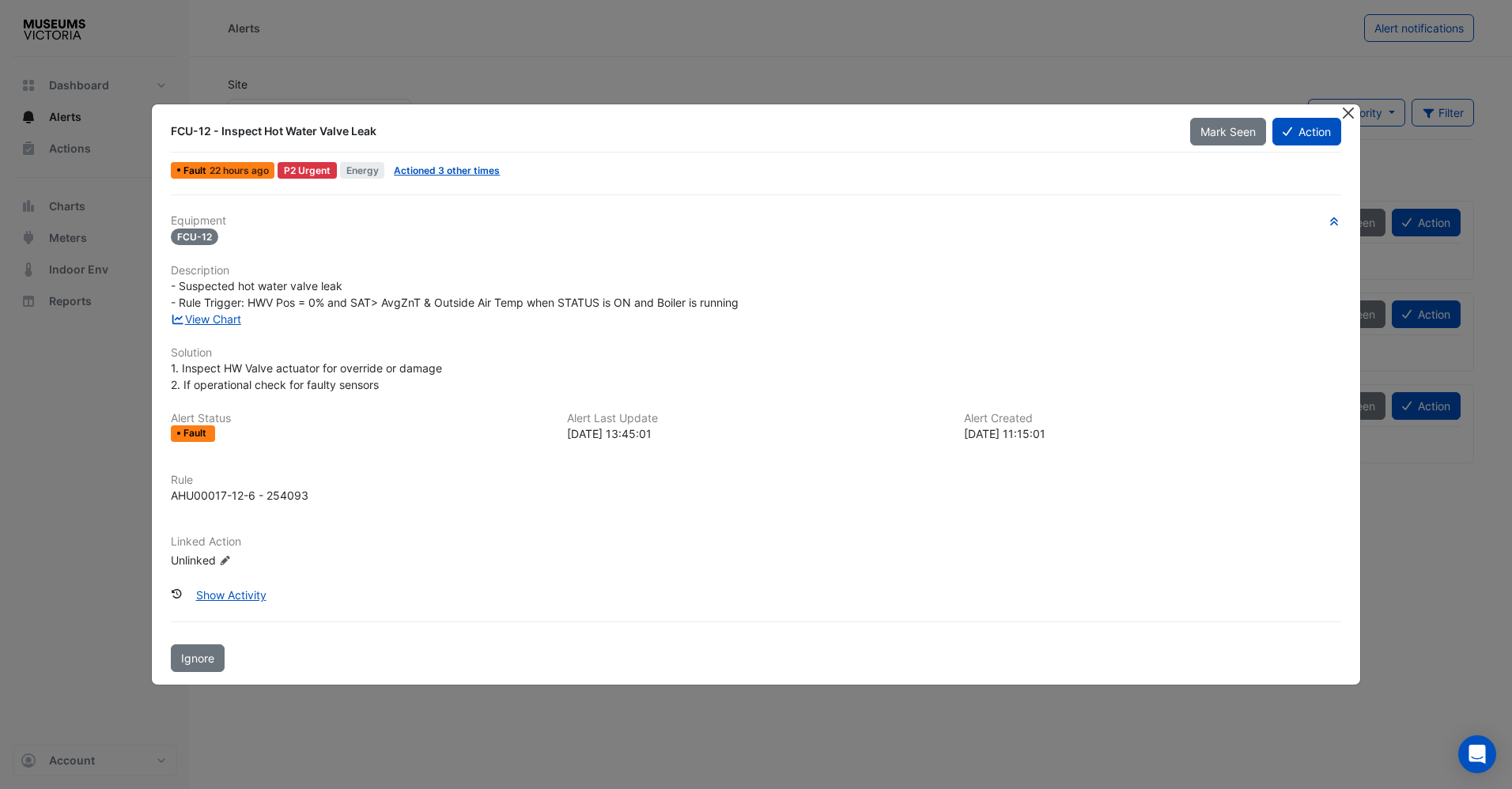
click at [1349, 117] on button "Close" at bounding box center [1349, 113] width 16 height 16
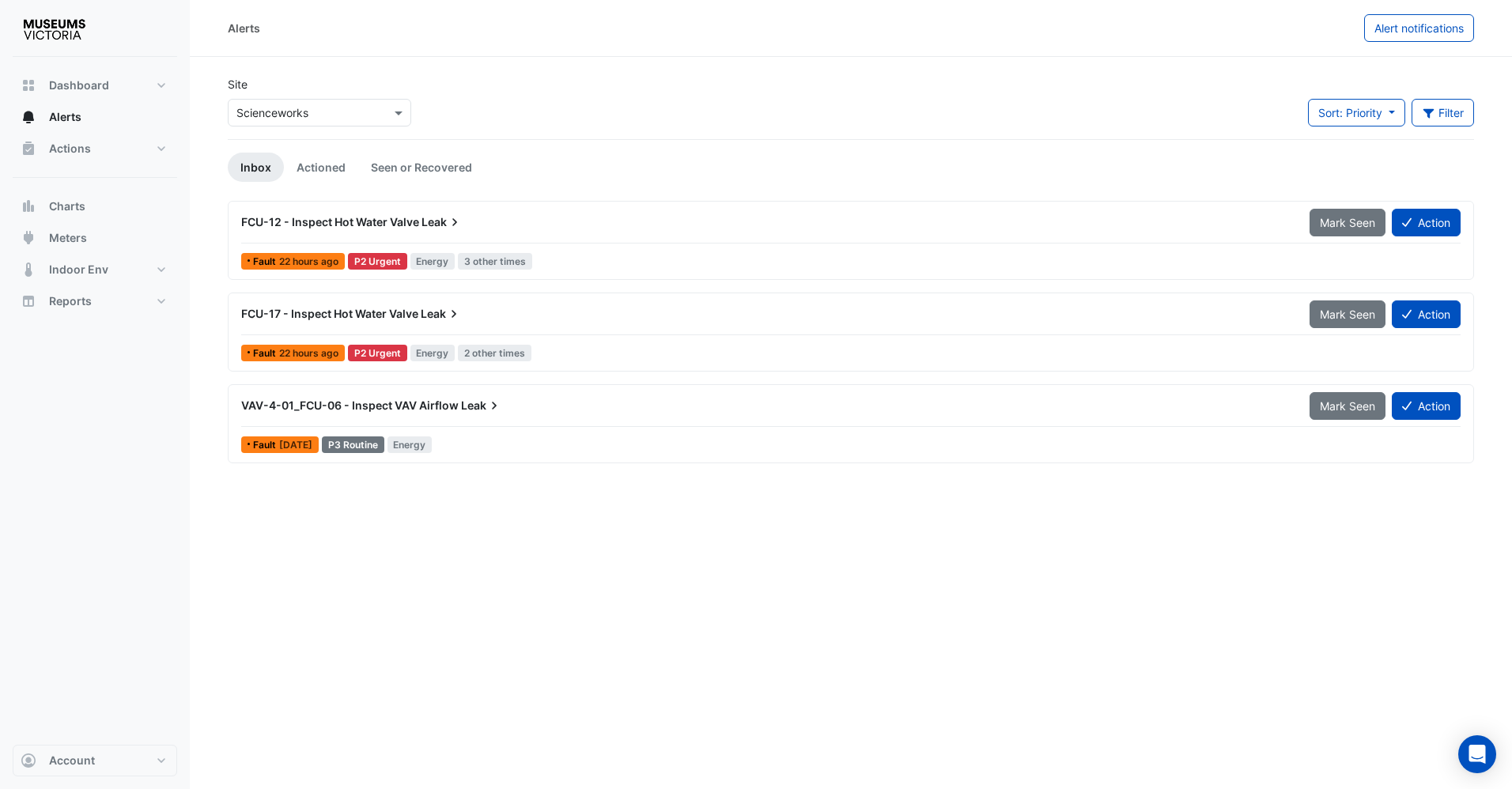
click at [397, 124] on div "× Scienceworks" at bounding box center [319, 113] width 183 height 28
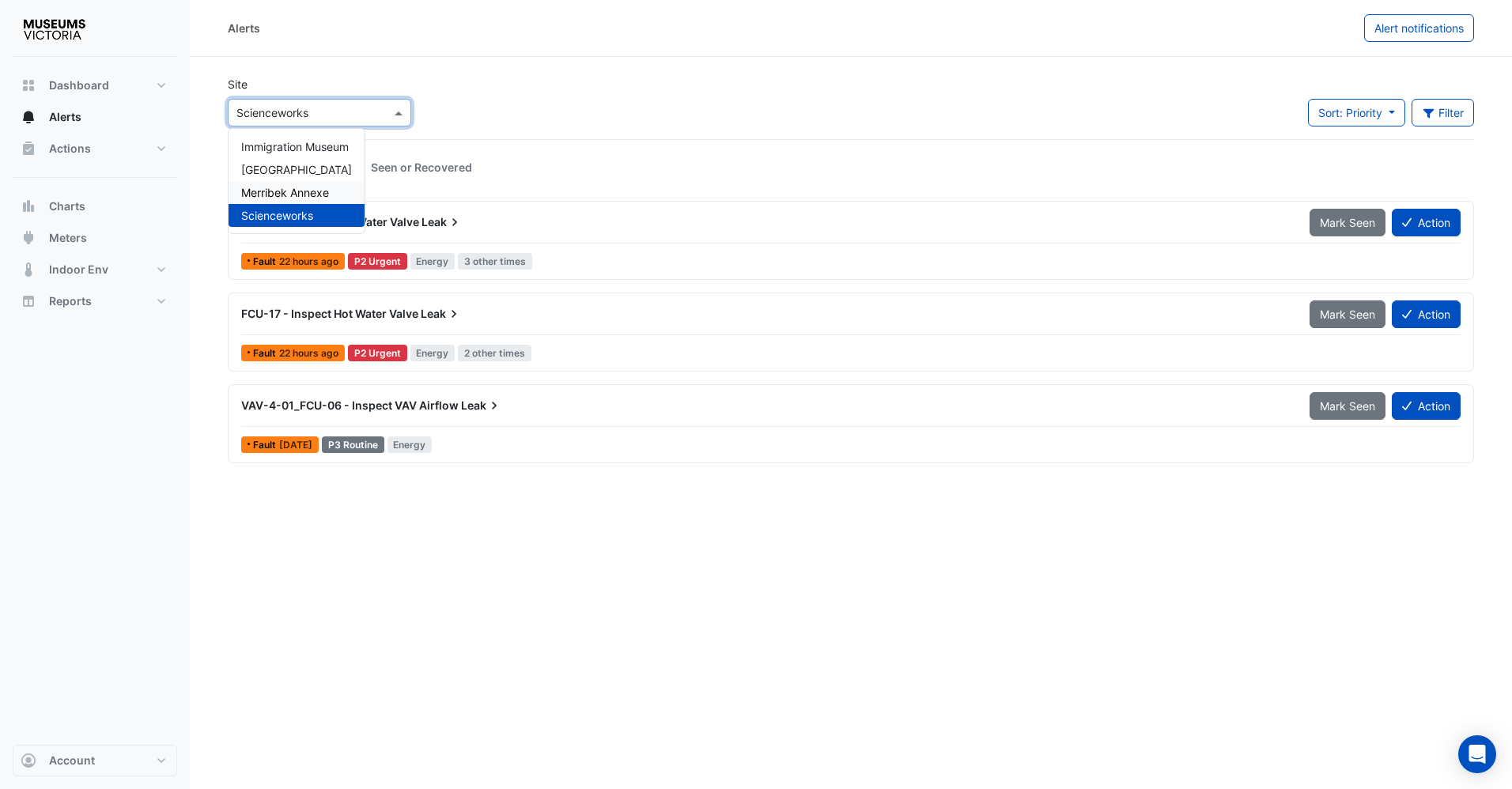
click at [320, 182] on div "Merribek Annexe" at bounding box center [296, 193] width 136 height 23
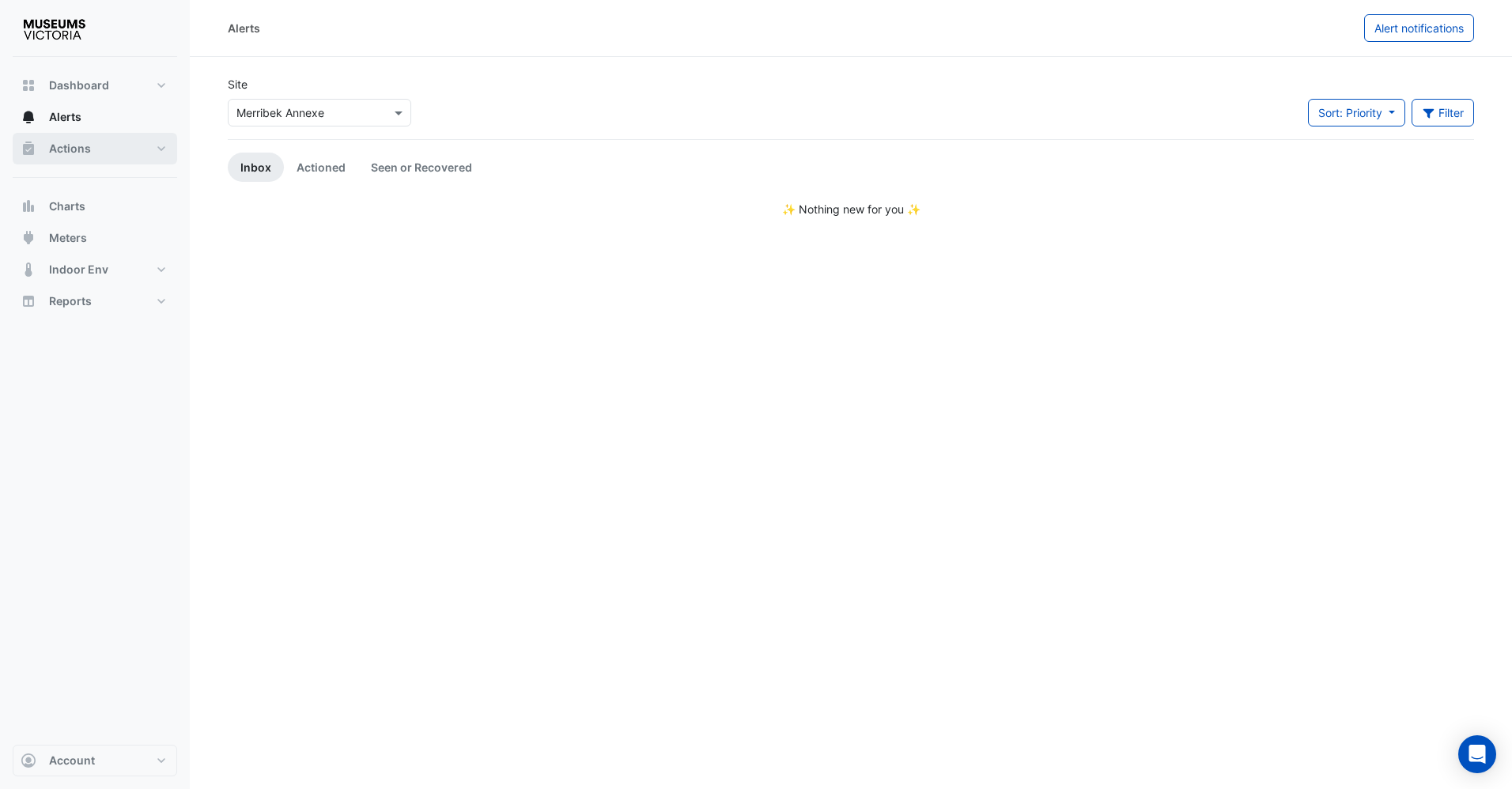
click at [106, 160] on button "Actions" at bounding box center [94, 148] width 164 height 31
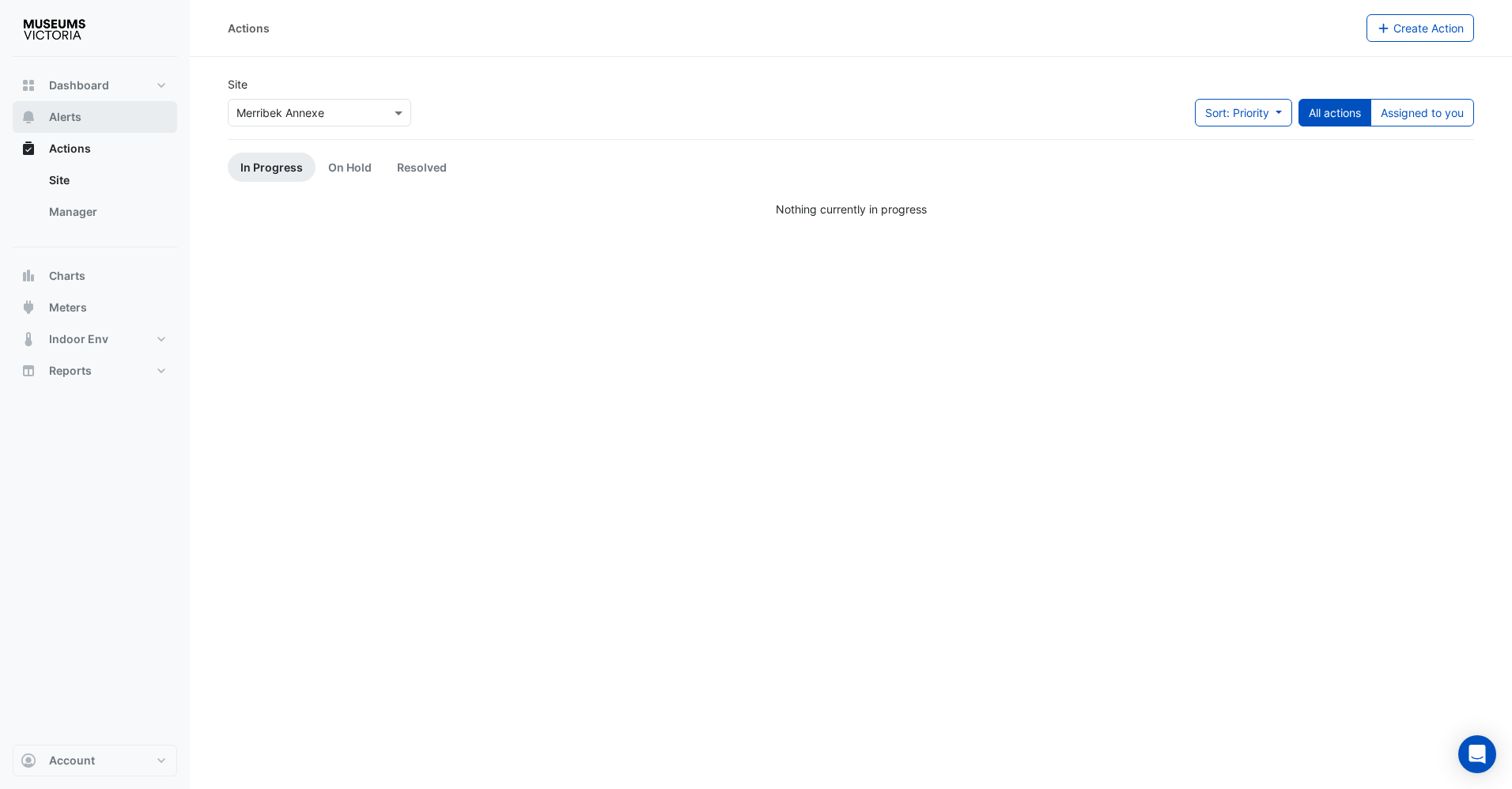
click at [81, 122] on span "Alerts" at bounding box center [64, 116] width 32 height 16
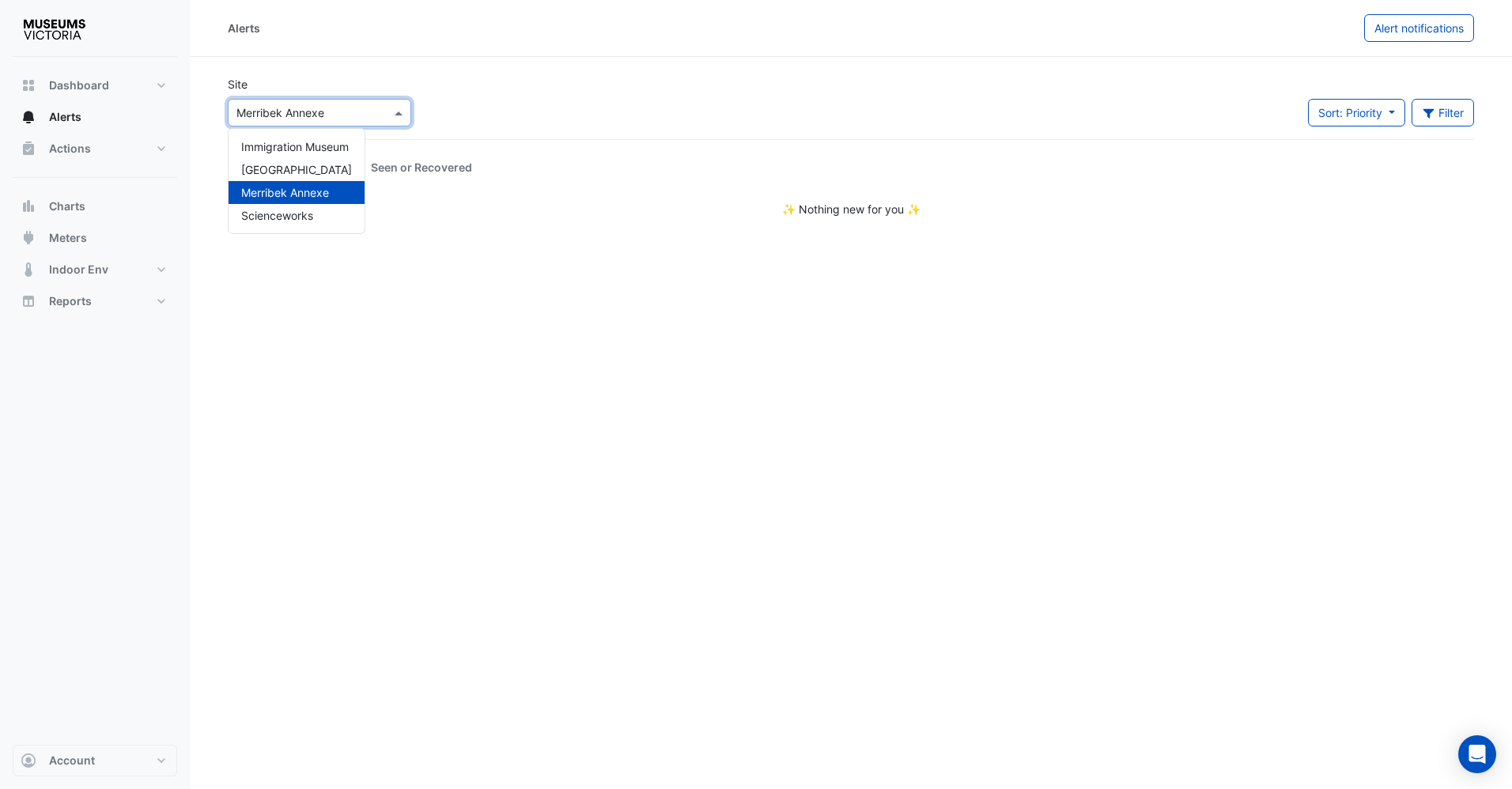
click at [275, 110] on input "text" at bounding box center [304, 114] width 134 height 16
click at [614, 101] on div "Site × [GEOGRAPHIC_DATA] [GEOGRAPHIC_DATA] [GEOGRAPHIC_DATA] Sort: Priority Pri…" at bounding box center [851, 107] width 1265 height 63
click at [309, 110] on input "text" at bounding box center [304, 114] width 134 height 16
click at [656, 100] on div "Site × [GEOGRAPHIC_DATA] [GEOGRAPHIC_DATA] [GEOGRAPHIC_DATA] Sort: Priority Pri…" at bounding box center [851, 107] width 1265 height 63
click at [331, 108] on input "text" at bounding box center [304, 114] width 134 height 16
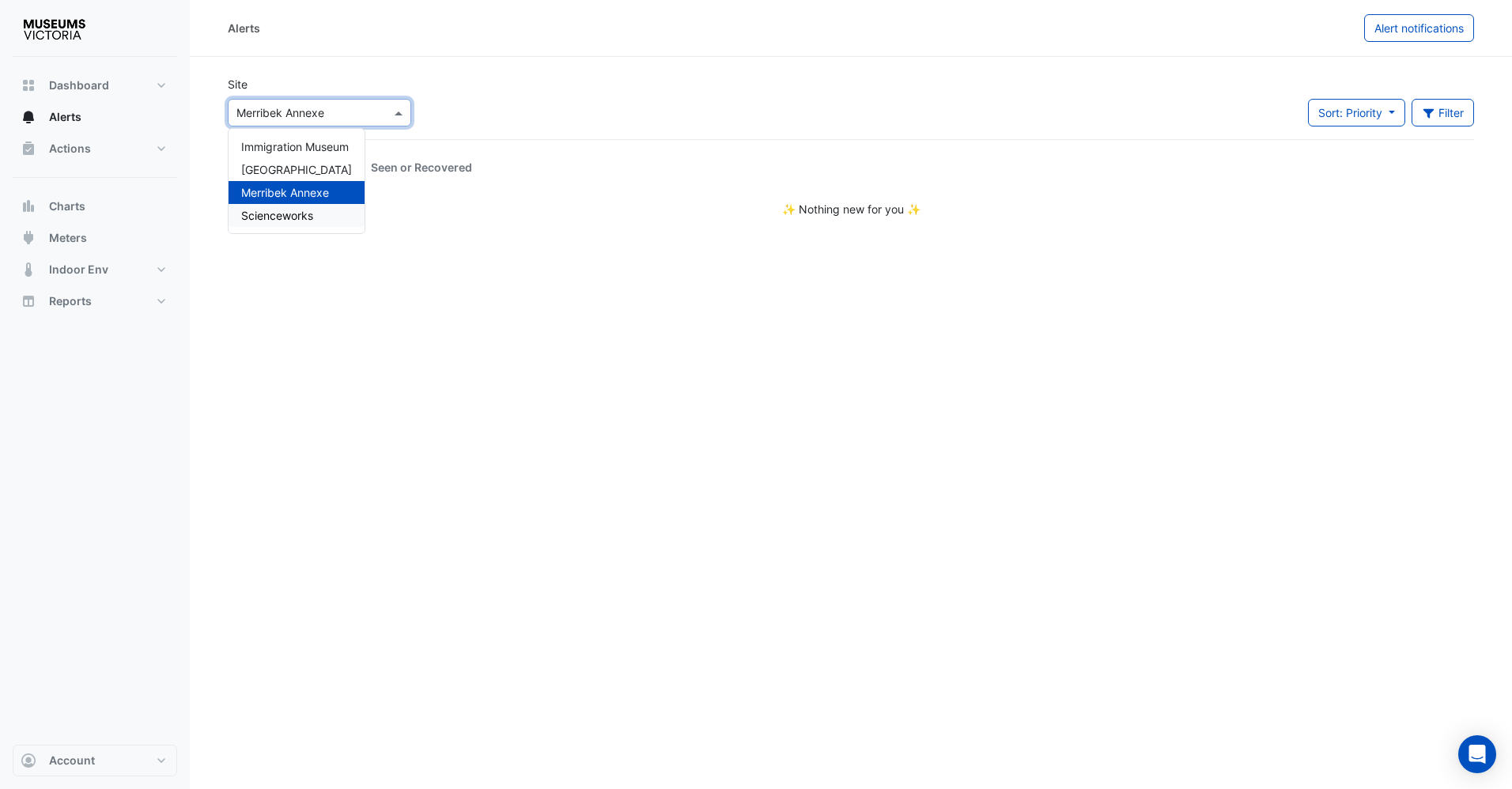
click at [307, 209] on span "Scienceworks" at bounding box center [276, 215] width 72 height 13
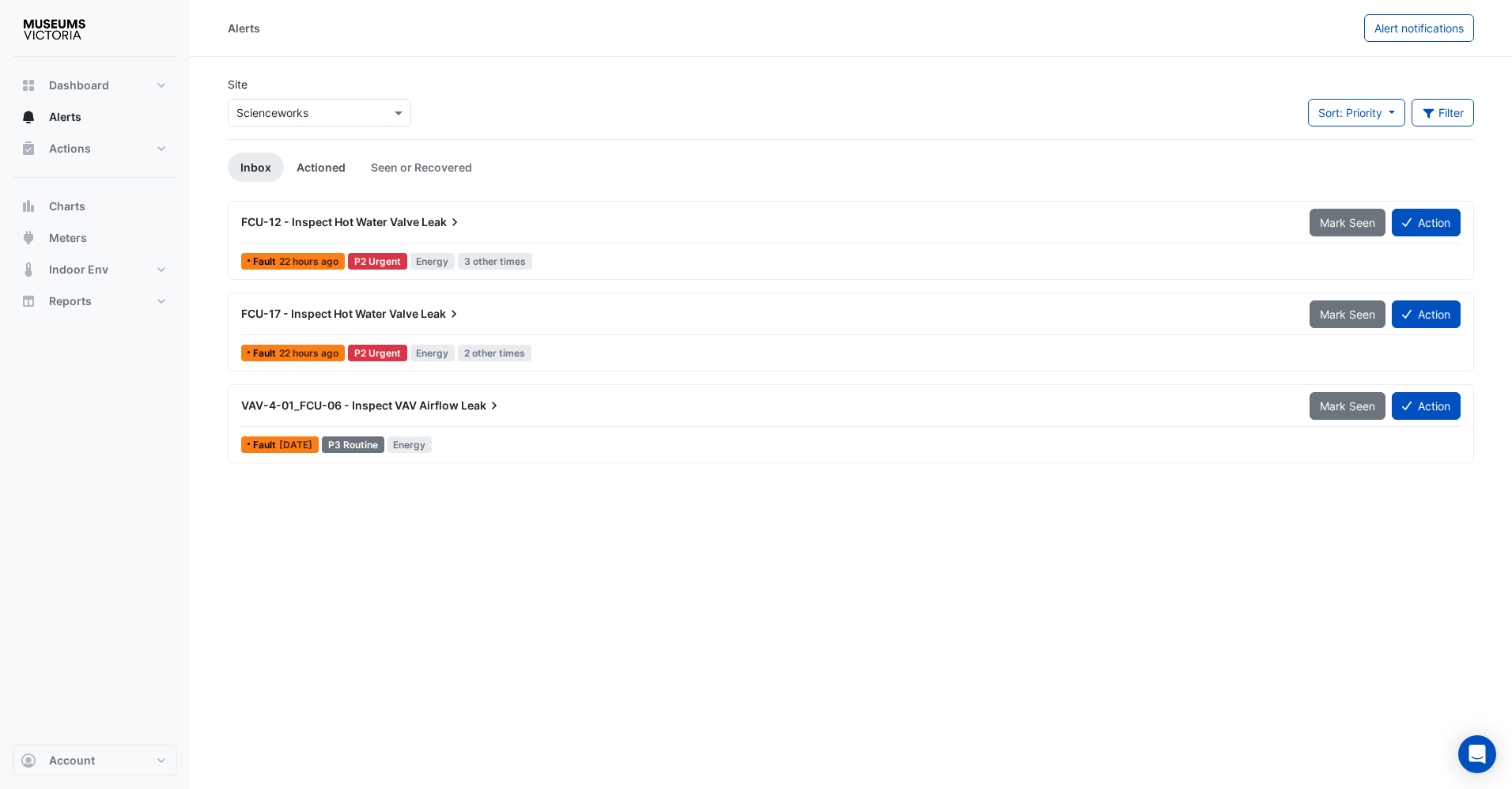
click at [307, 181] on link "Actioned" at bounding box center [321, 167] width 74 height 29
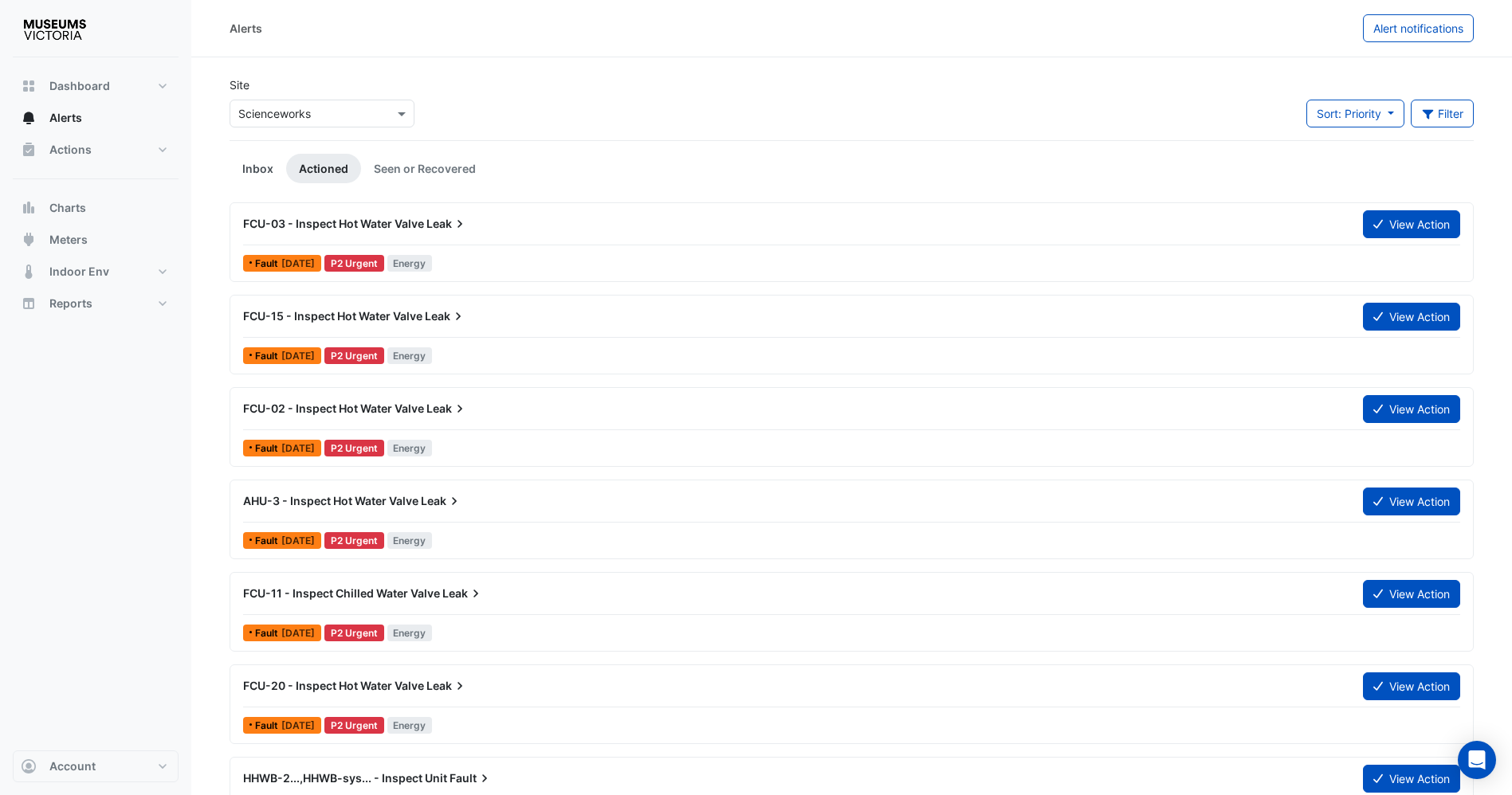
click at [260, 173] on link "Inbox" at bounding box center [258, 168] width 57 height 29
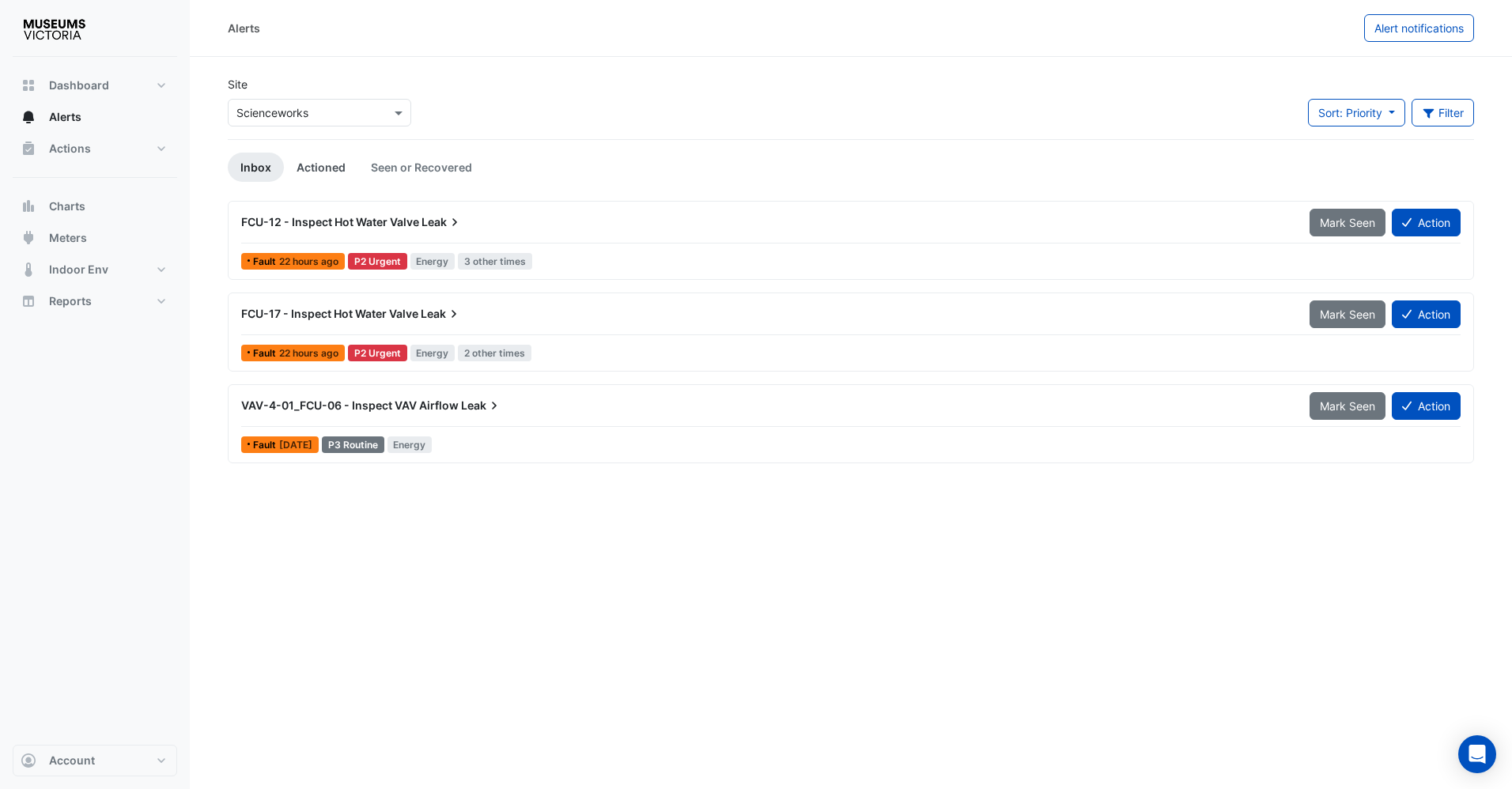
click at [318, 173] on link "Actioned" at bounding box center [321, 167] width 74 height 29
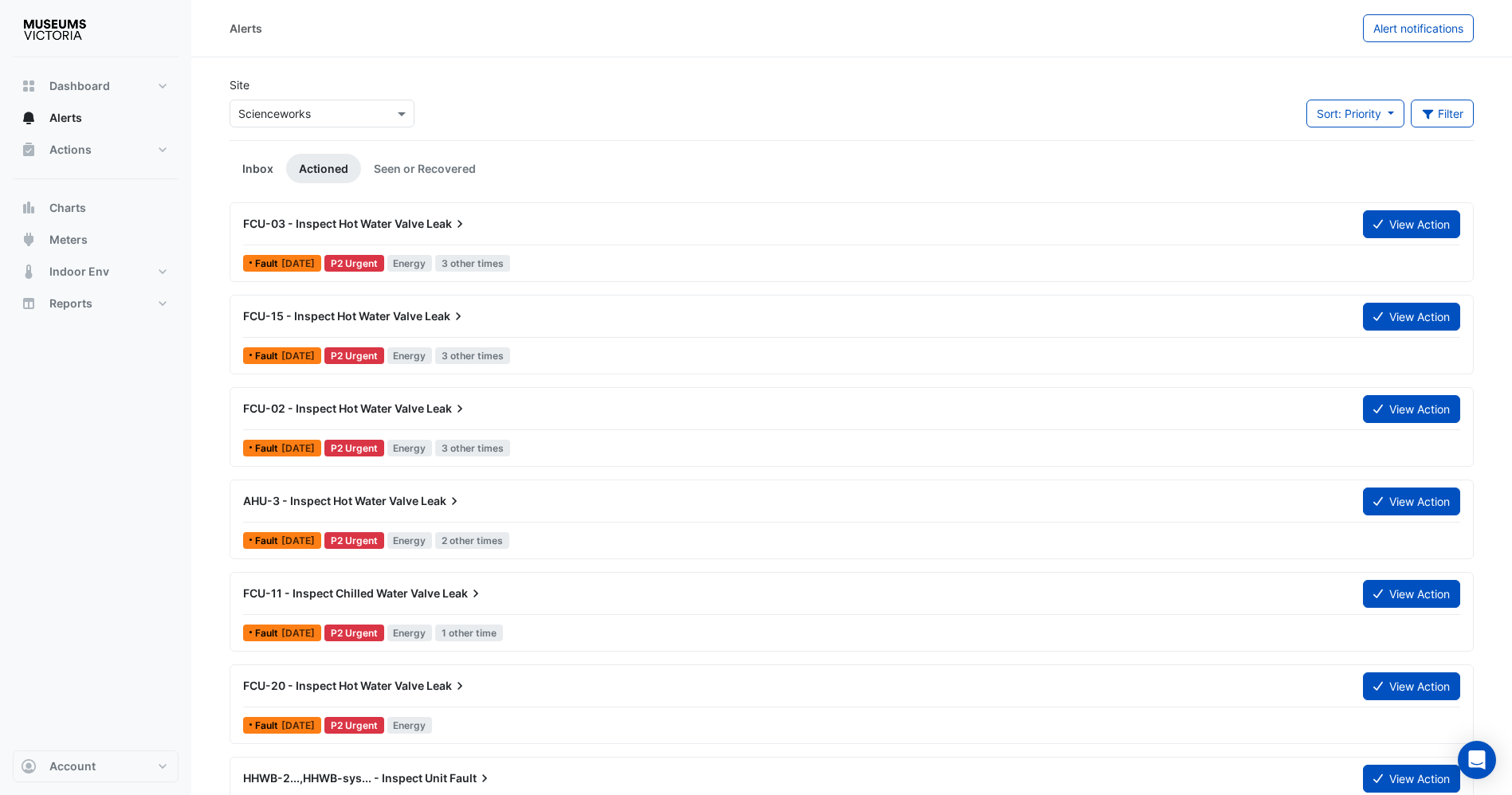
click at [271, 155] on link "Inbox" at bounding box center [258, 168] width 57 height 29
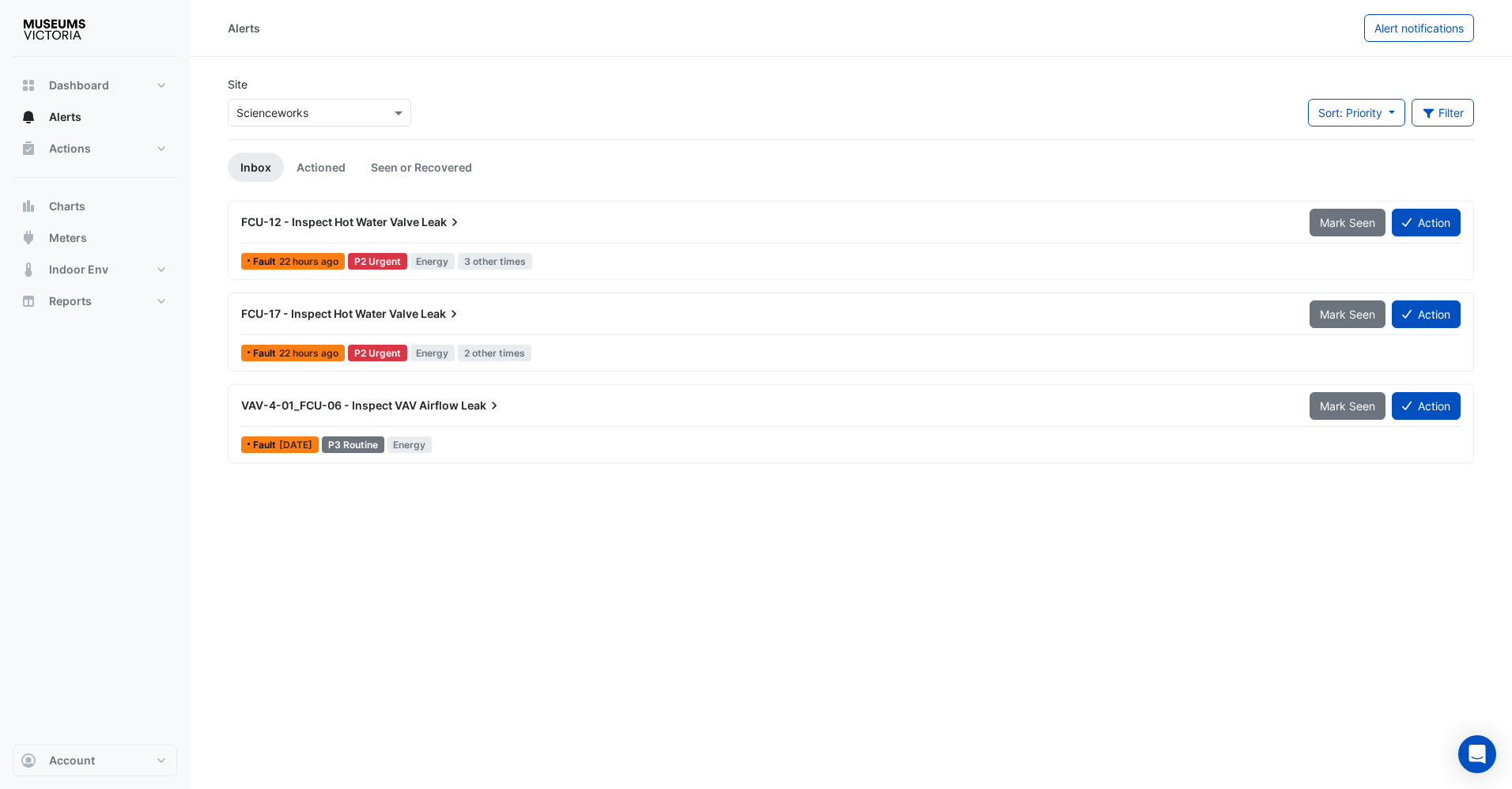
click at [968, 675] on div "Alerts Alert notifications Site × Scienceworks Sort: Priority Priority Updated …" at bounding box center [850, 394] width 1322 height 789
